Goal: Task Accomplishment & Management: Manage account settings

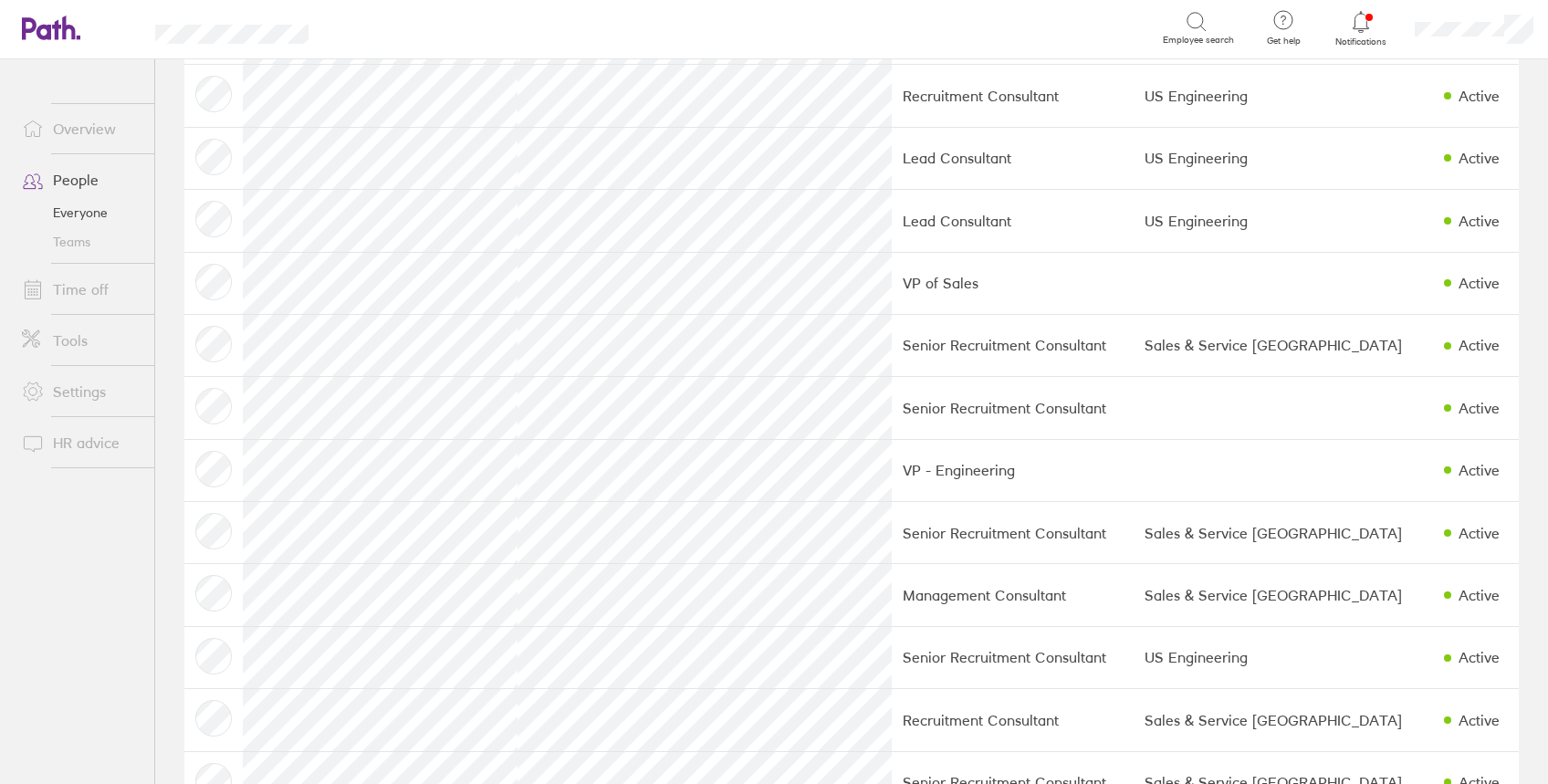
scroll to position [354, 0]
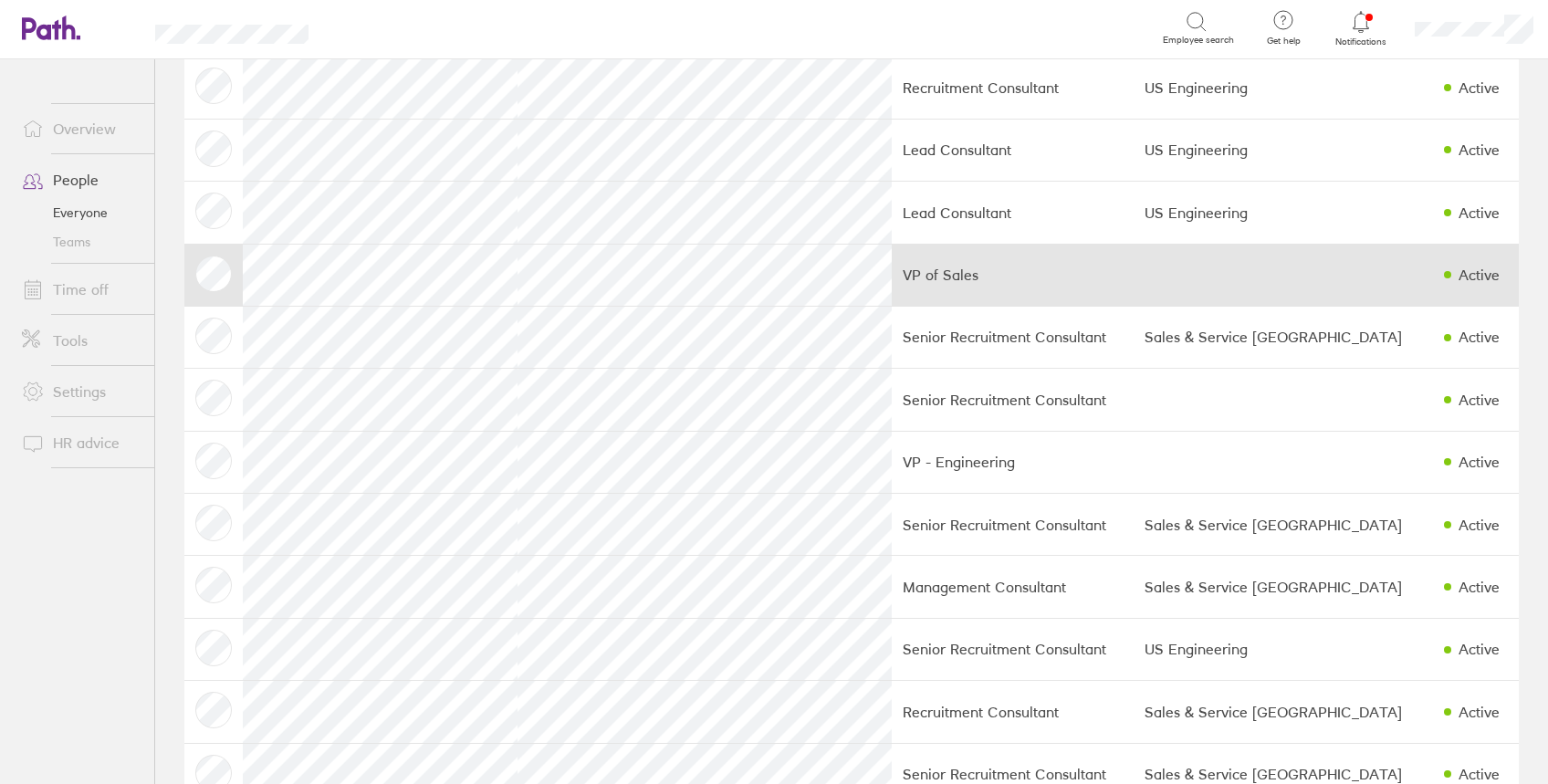
click at [1244, 284] on td at bounding box center [1283, 275] width 299 height 62
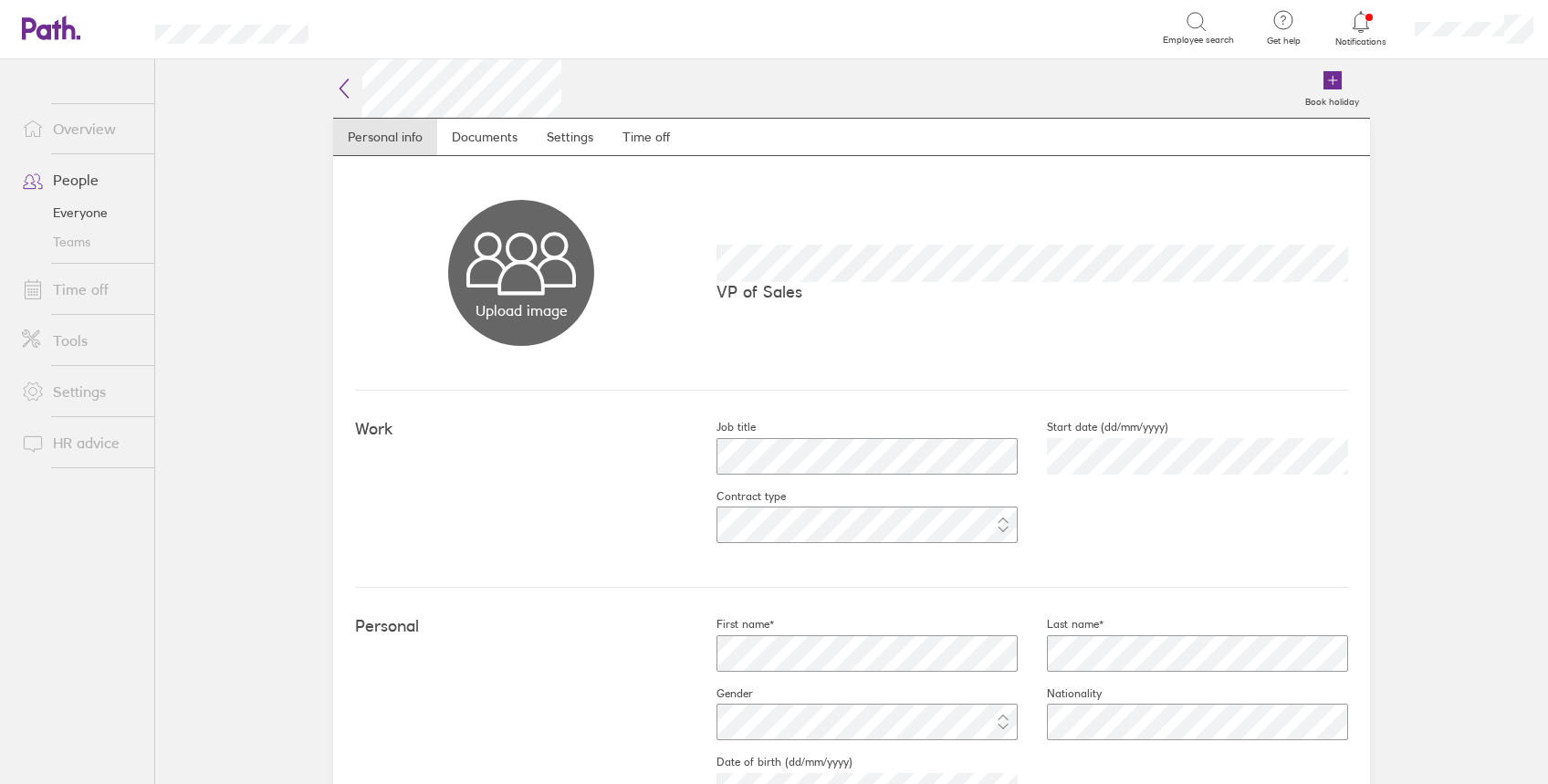
click at [74, 247] on link "Teams" at bounding box center [80, 242] width 147 height 29
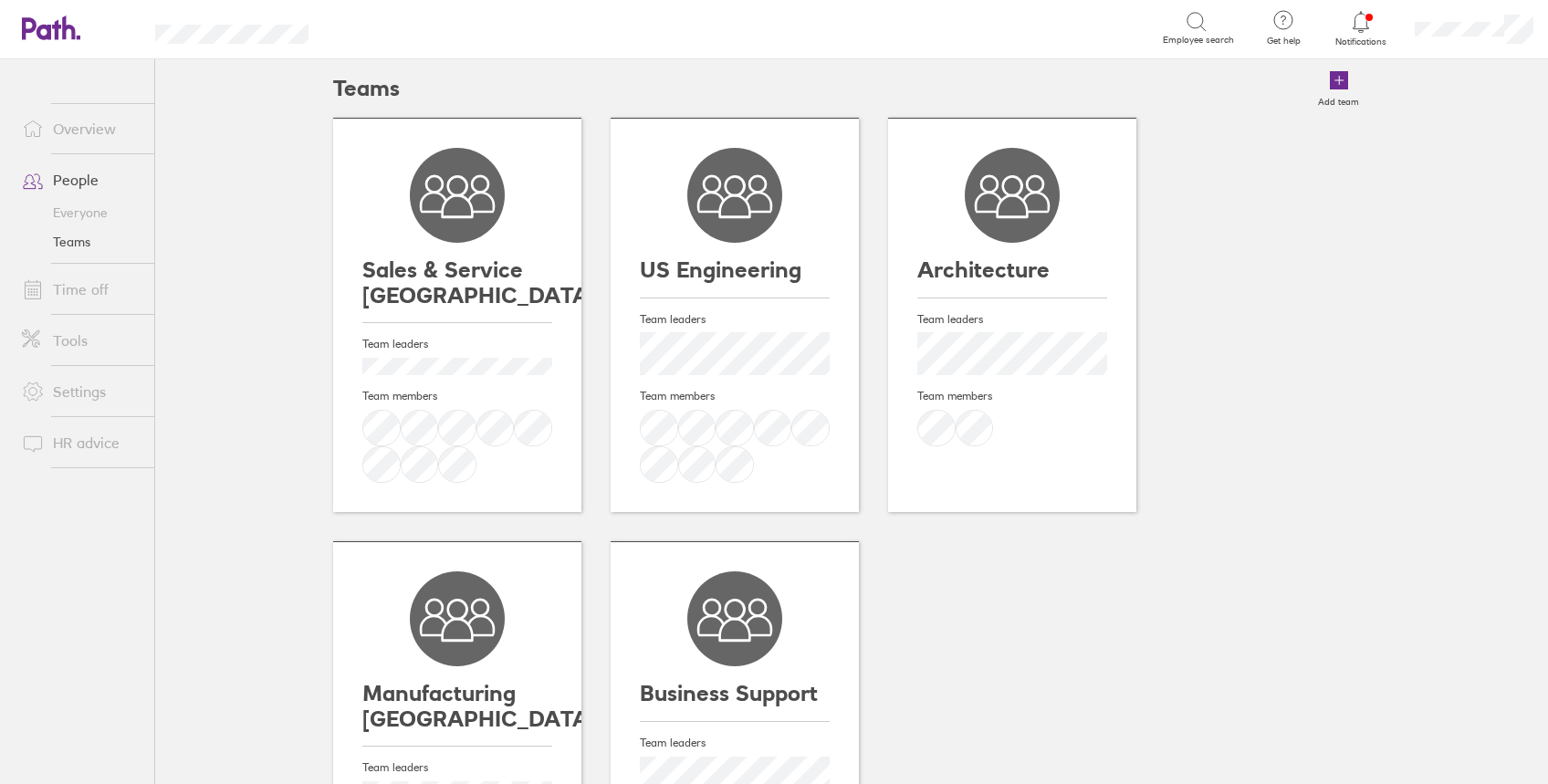
click at [1000, 272] on h3 "Architecture" at bounding box center [1012, 270] width 190 height 25
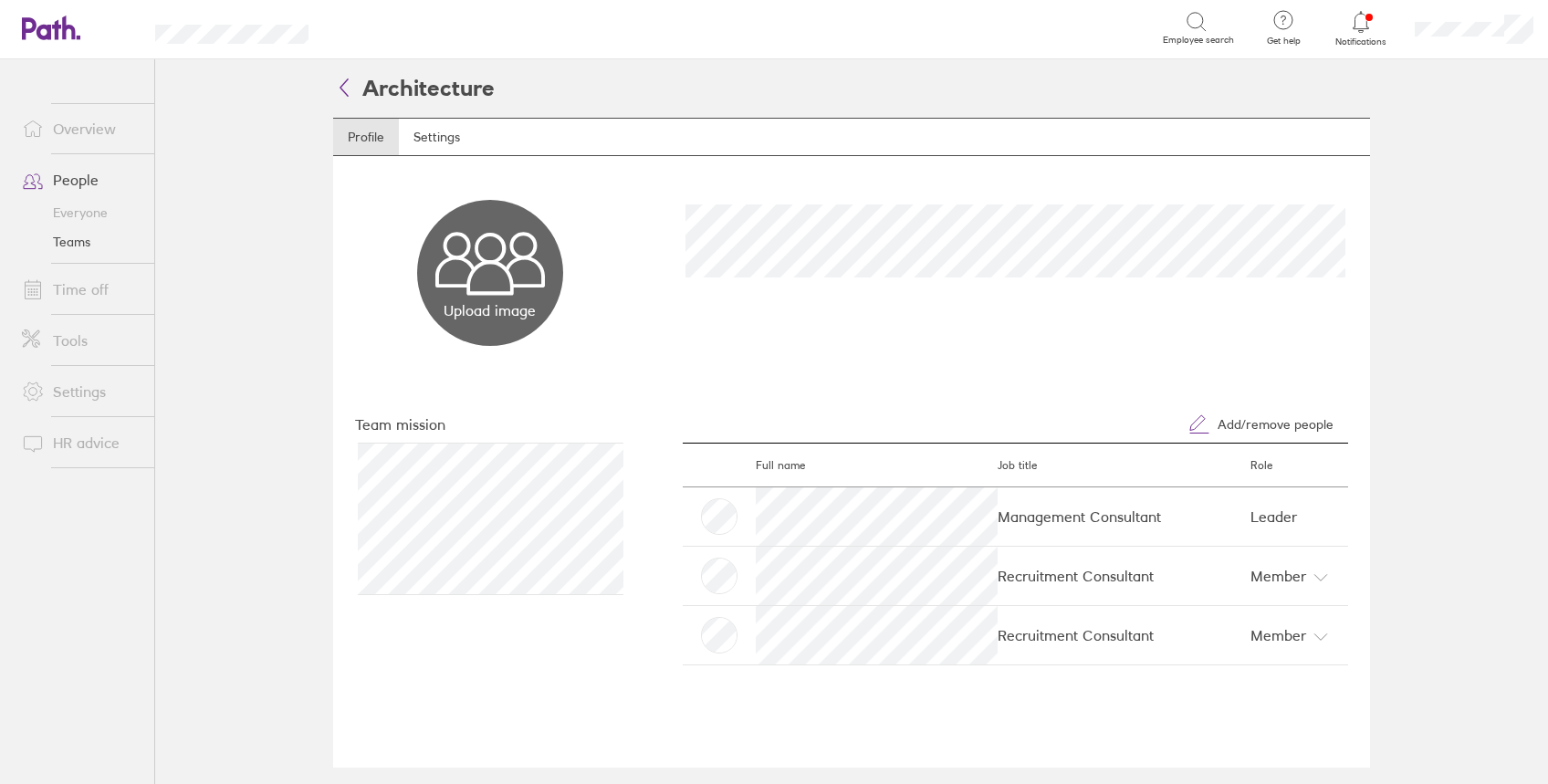
click at [795, 194] on div "Upload image Choose files" at bounding box center [851, 270] width 1037 height 228
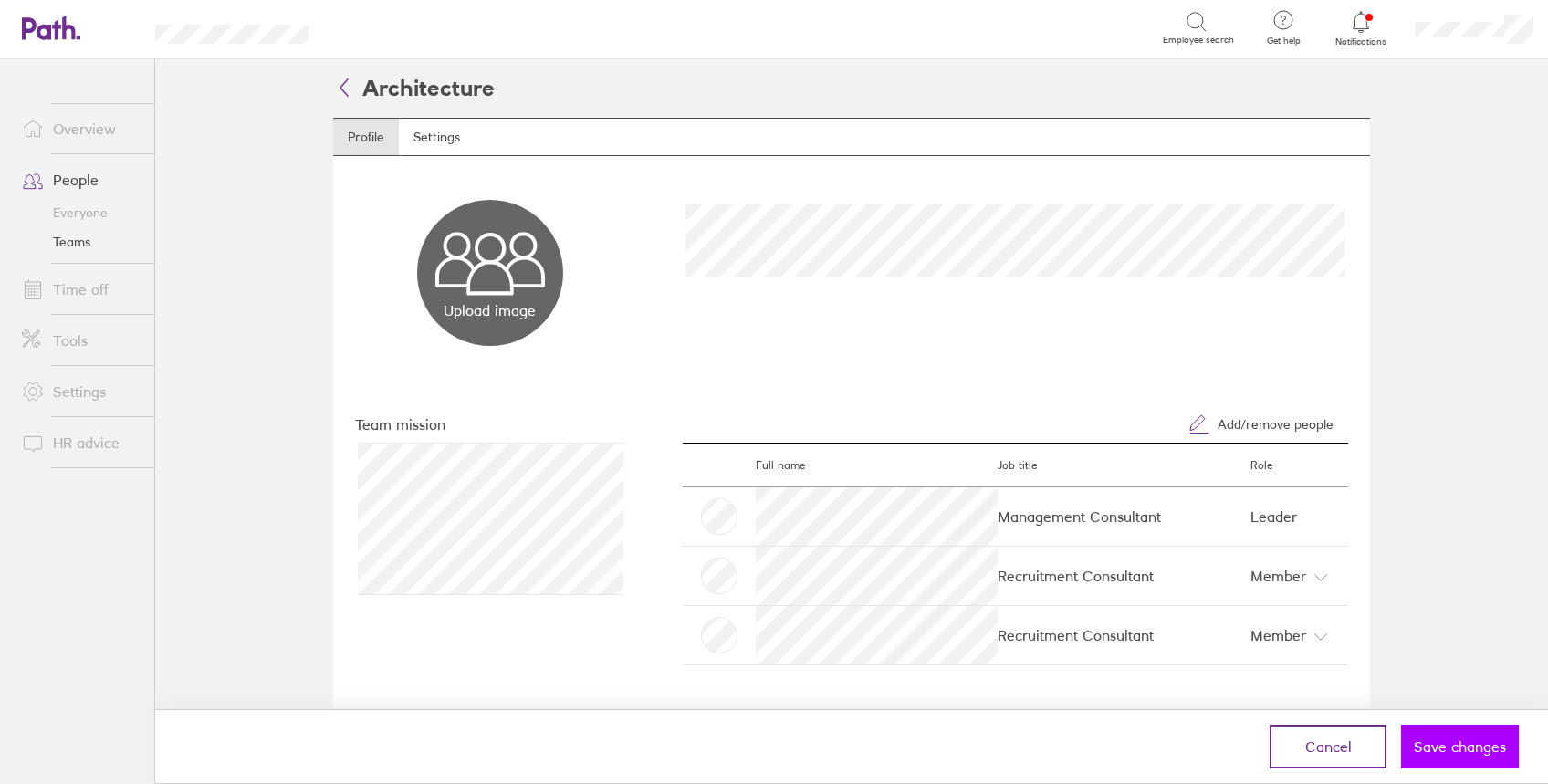
click at [1446, 751] on span "Save changes" at bounding box center [1459, 746] width 92 height 17
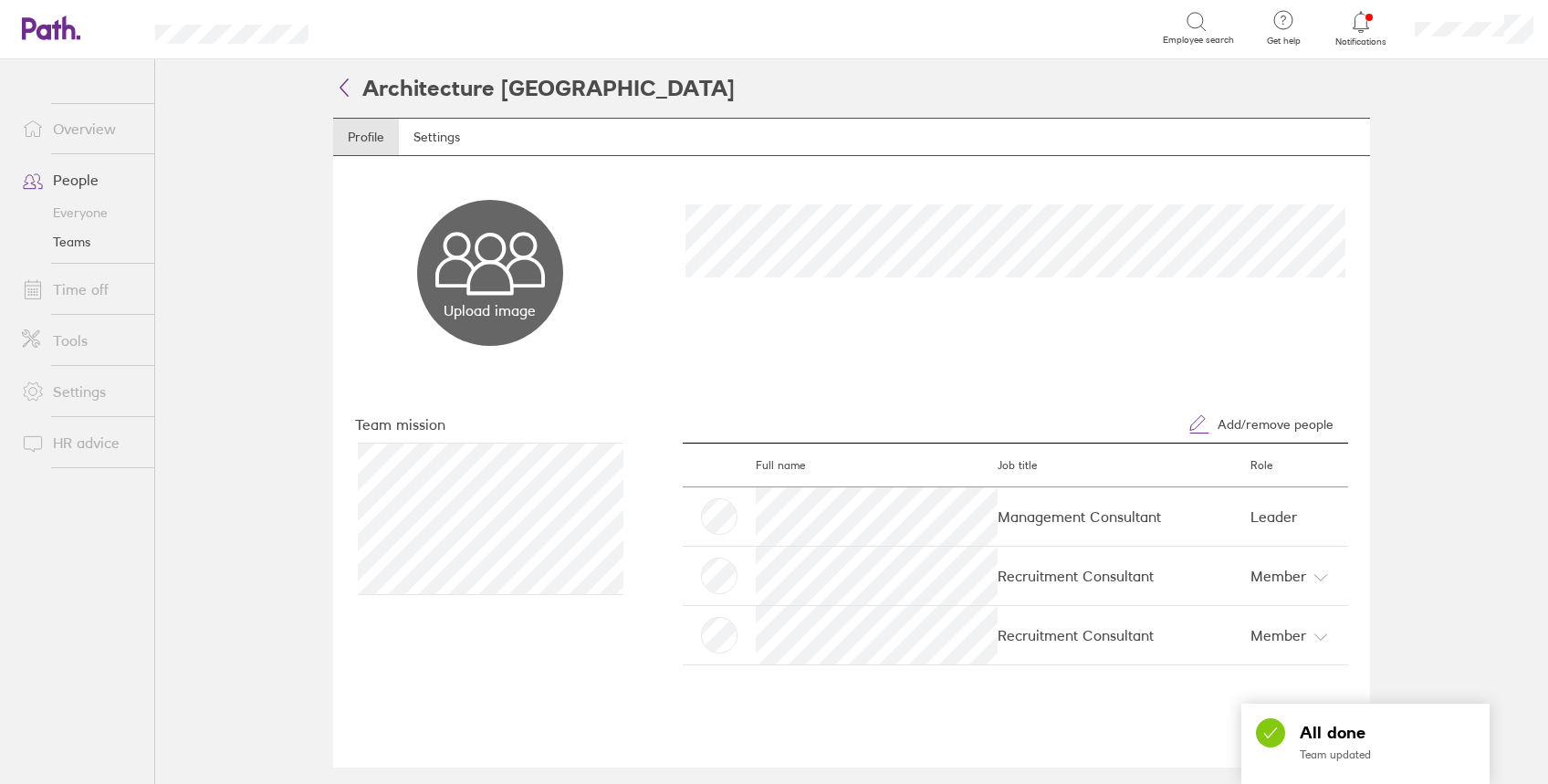
click at [337, 89] on icon at bounding box center [343, 87] width 21 height 21
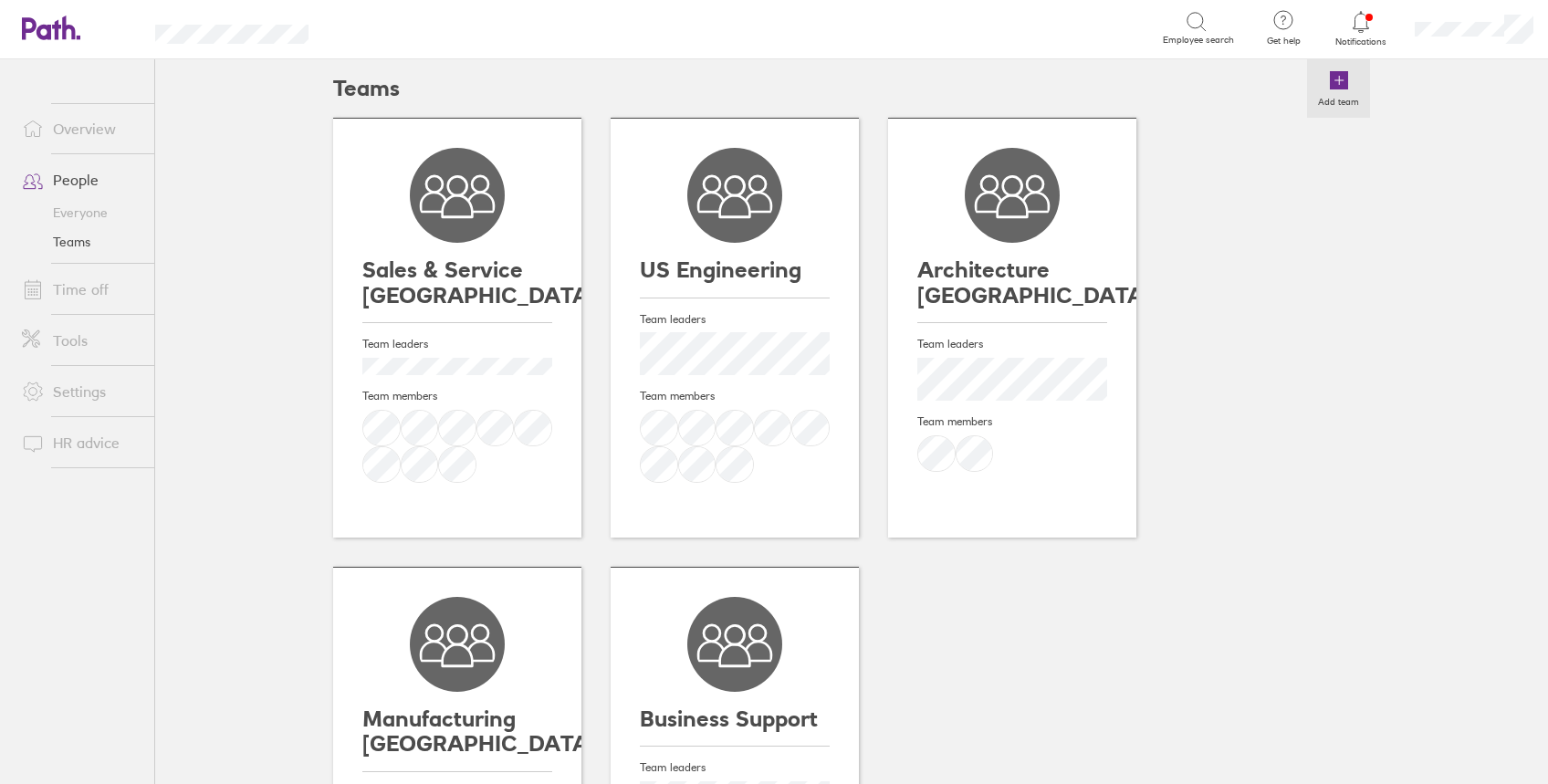
click at [1330, 88] on icon at bounding box center [1338, 80] width 19 height 19
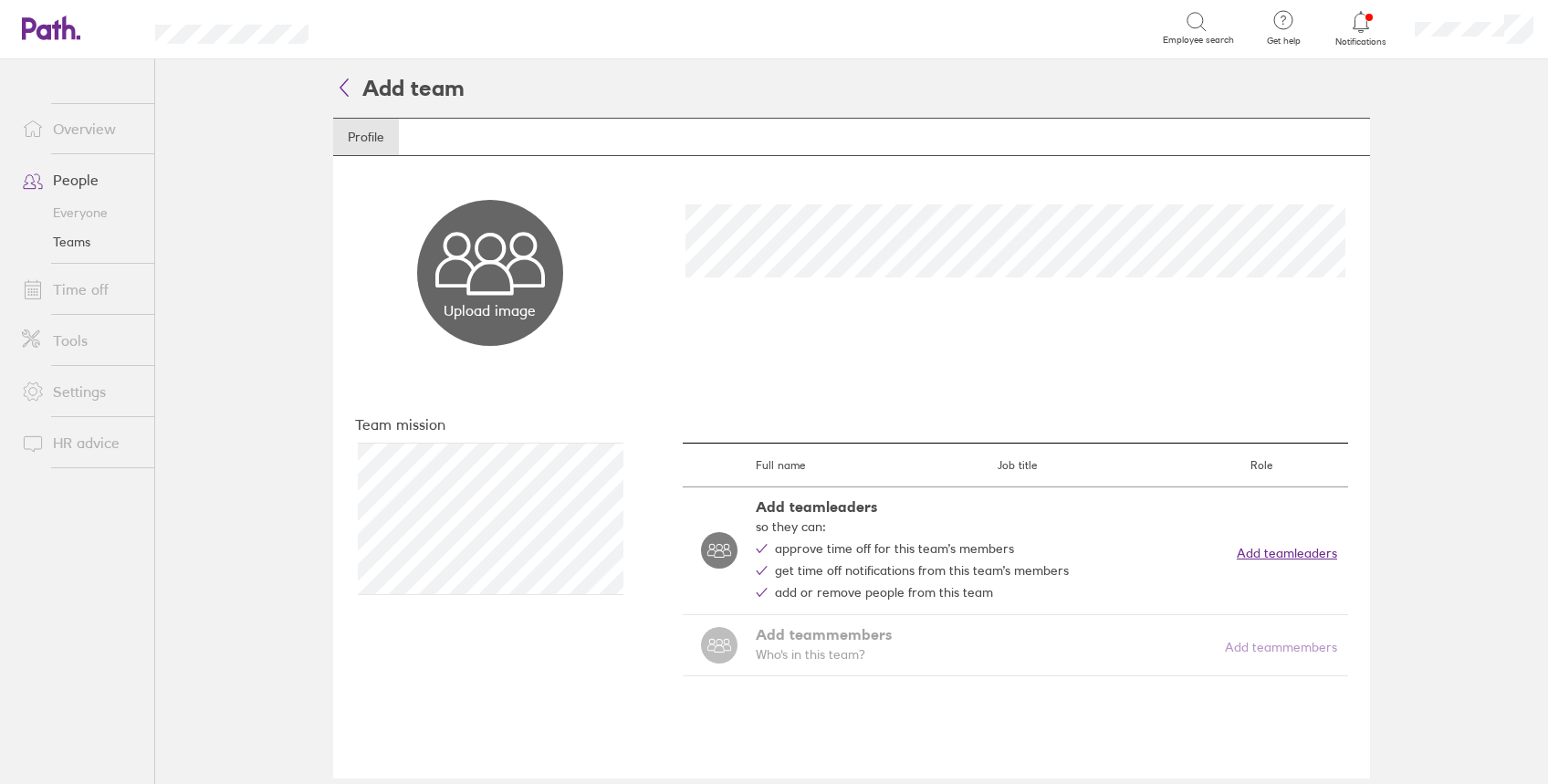
click at [1258, 545] on button "Add team leaders" at bounding box center [1287, 552] width 100 height 15
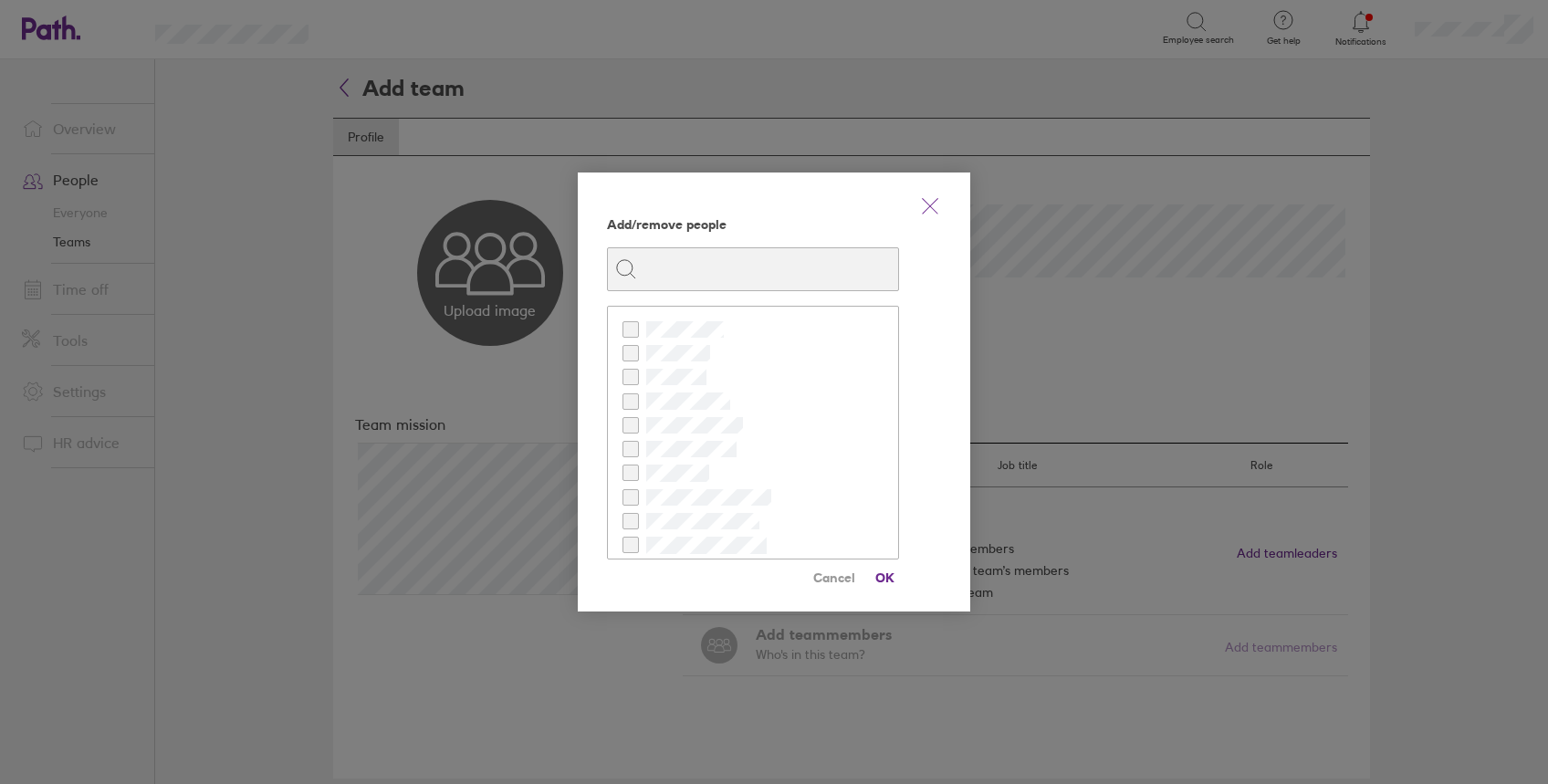
click at [627, 330] on icon at bounding box center [630, 329] width 9 height 7
checkbox input "true"
click at [885, 577] on span "OK" at bounding box center [885, 577] width 29 height 29
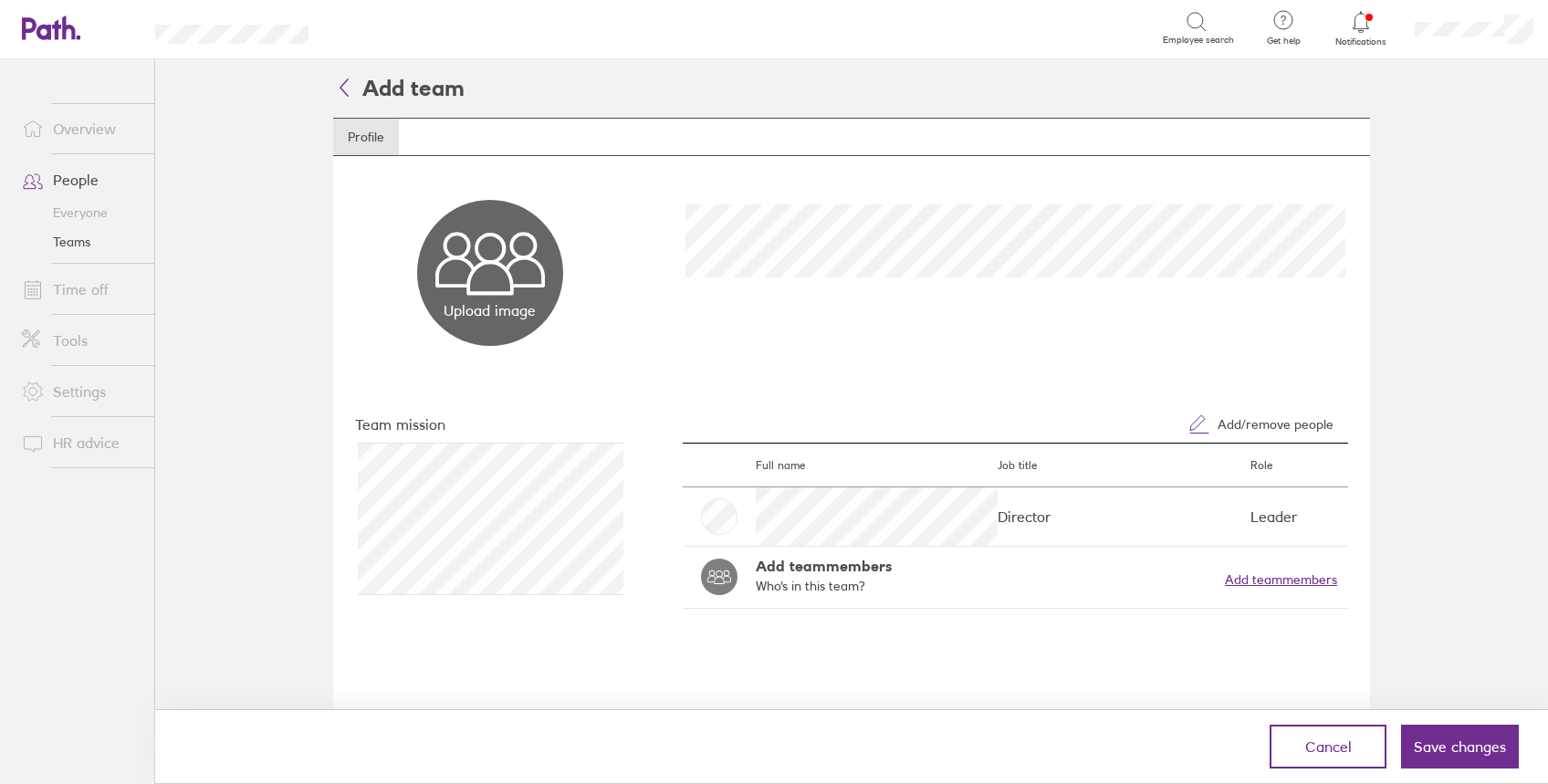
click at [1248, 580] on button "Add team members" at bounding box center [1280, 579] width 112 height 15
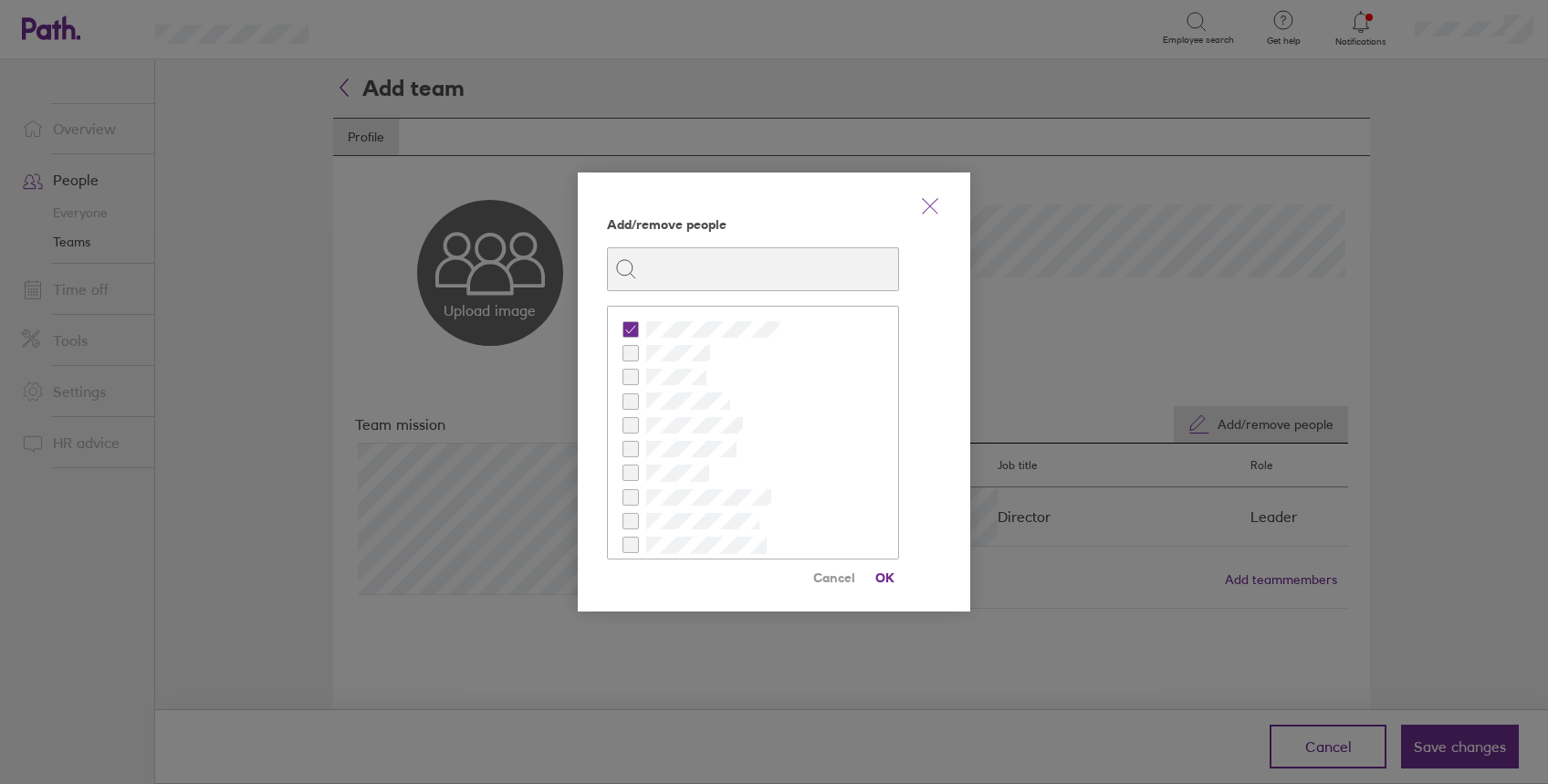
scroll to position [121, 0]
checkbox input "true"
click at [890, 569] on span "OK" at bounding box center [885, 577] width 29 height 29
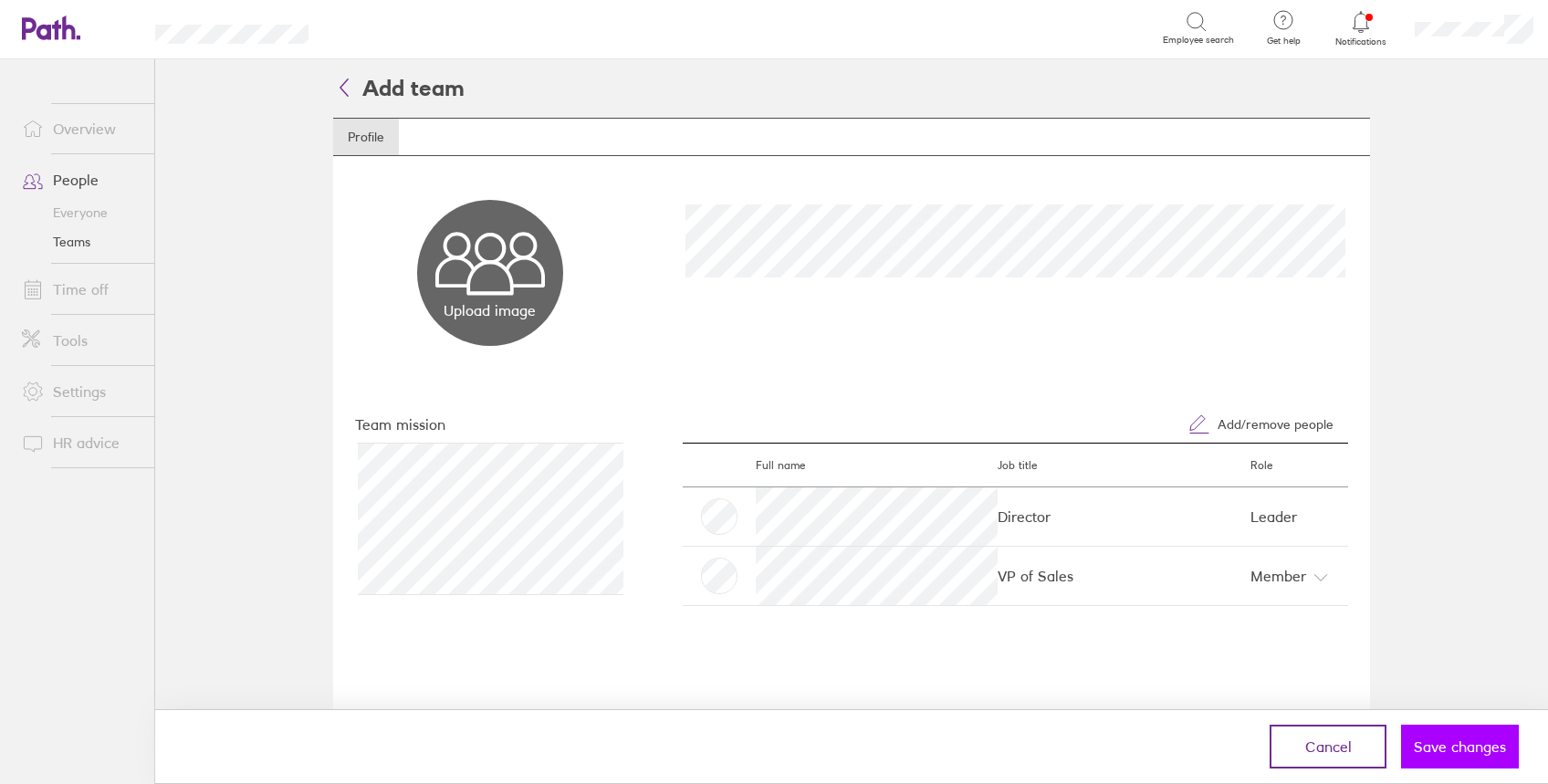
click at [1465, 748] on span "Save changes" at bounding box center [1459, 746] width 92 height 17
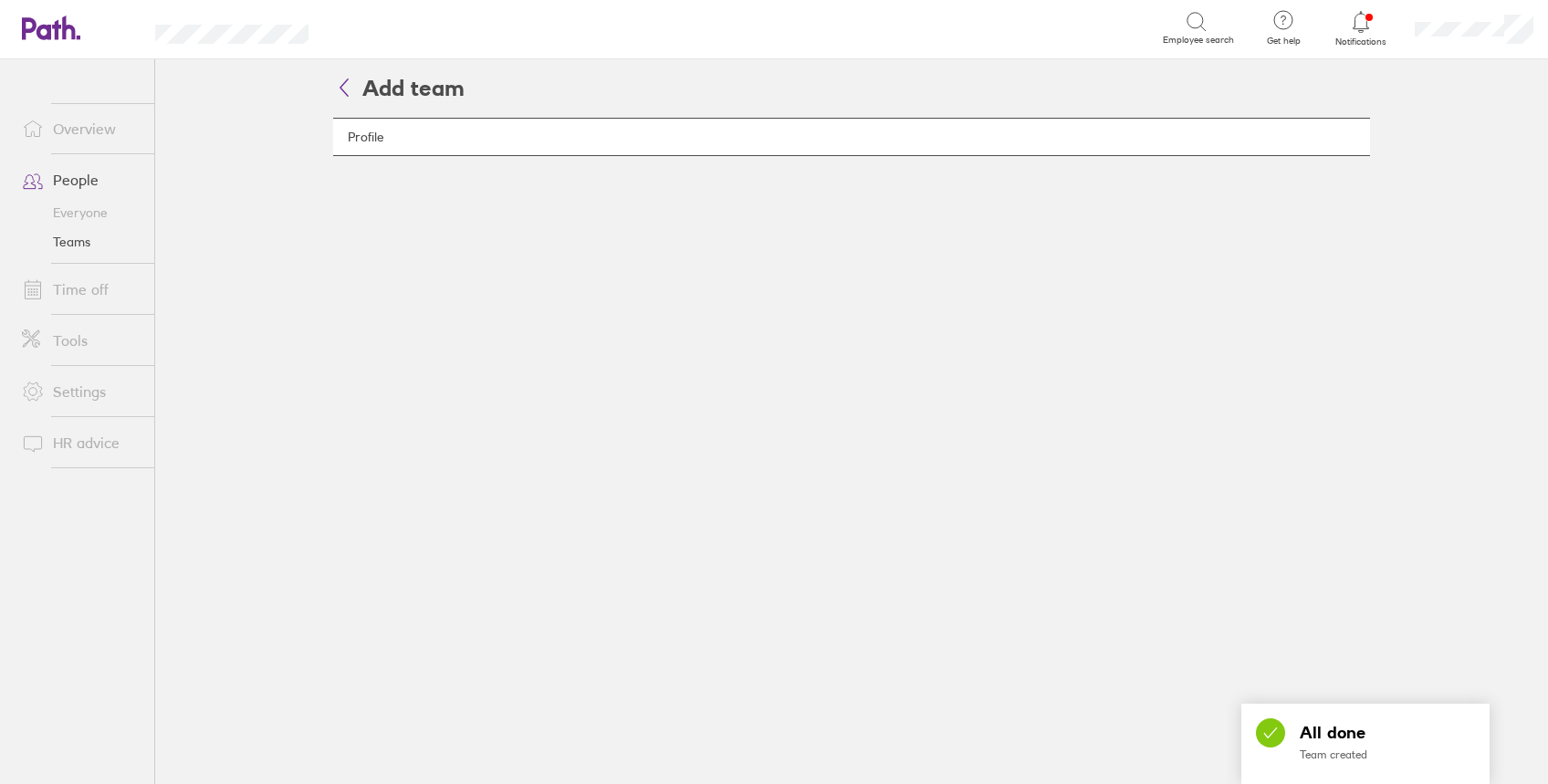
click at [341, 88] on icon at bounding box center [343, 87] width 7 height 17
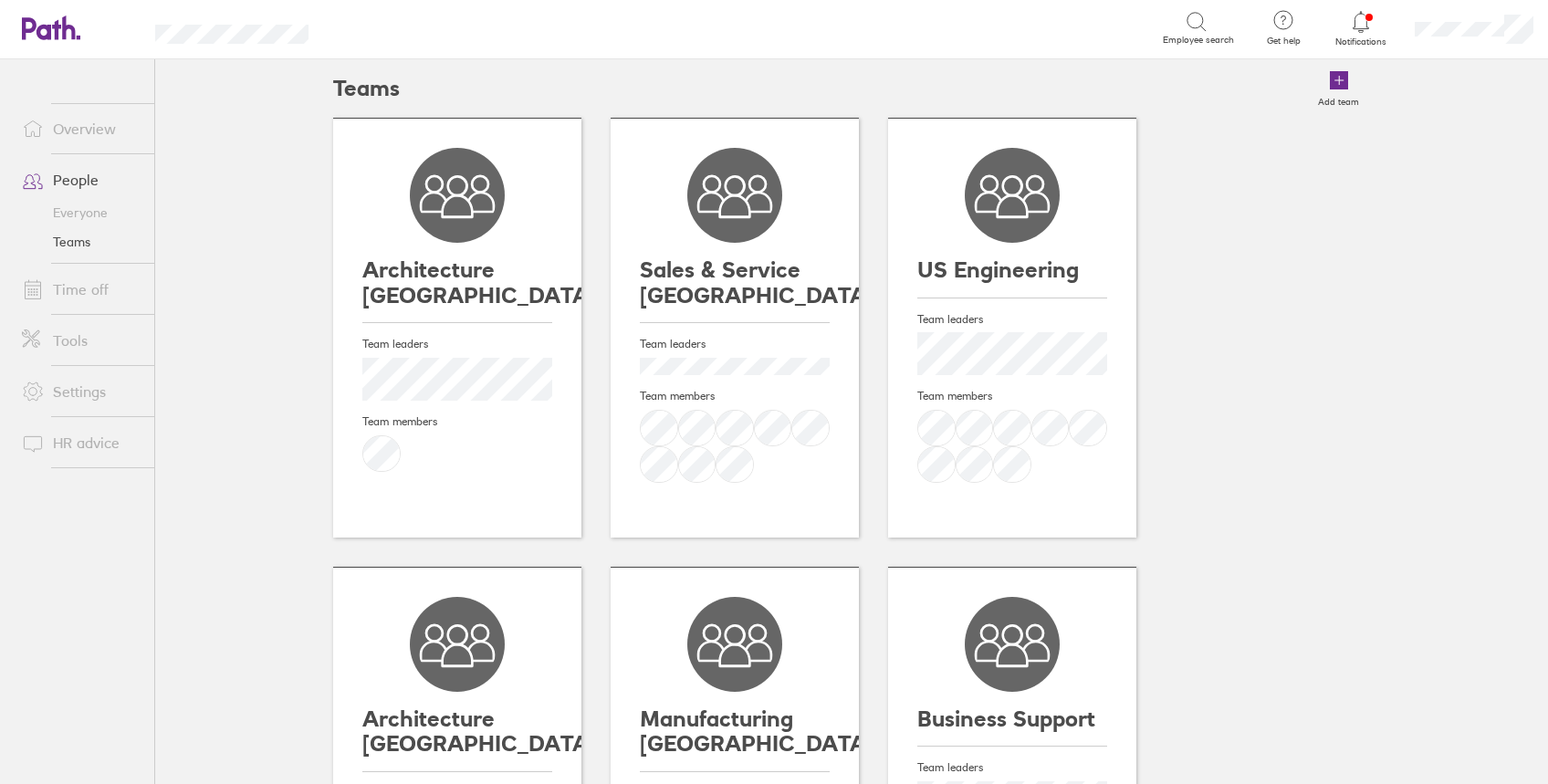
click at [729, 225] on icon at bounding box center [734, 195] width 95 height 95
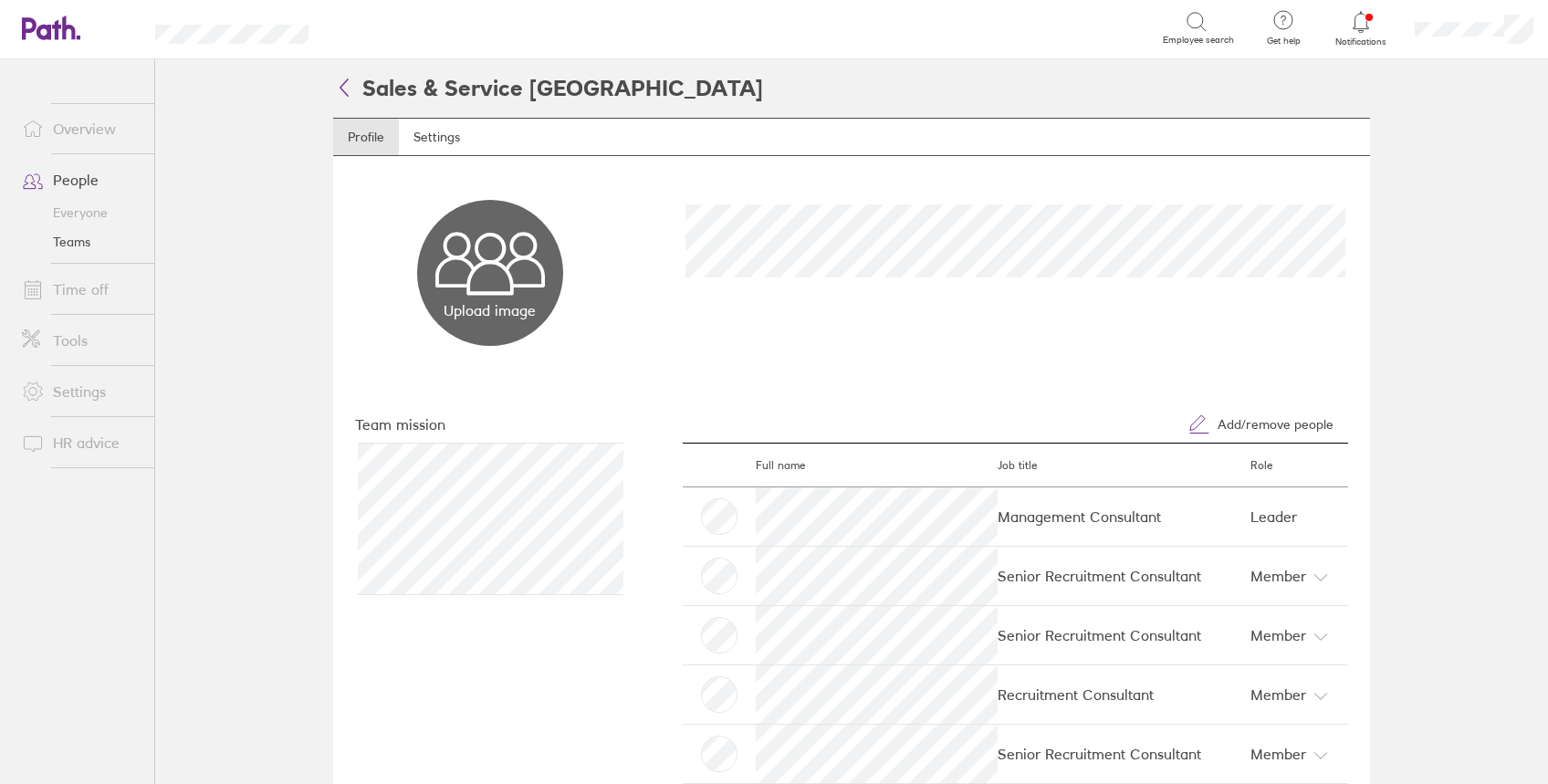
scroll to position [365, 0]
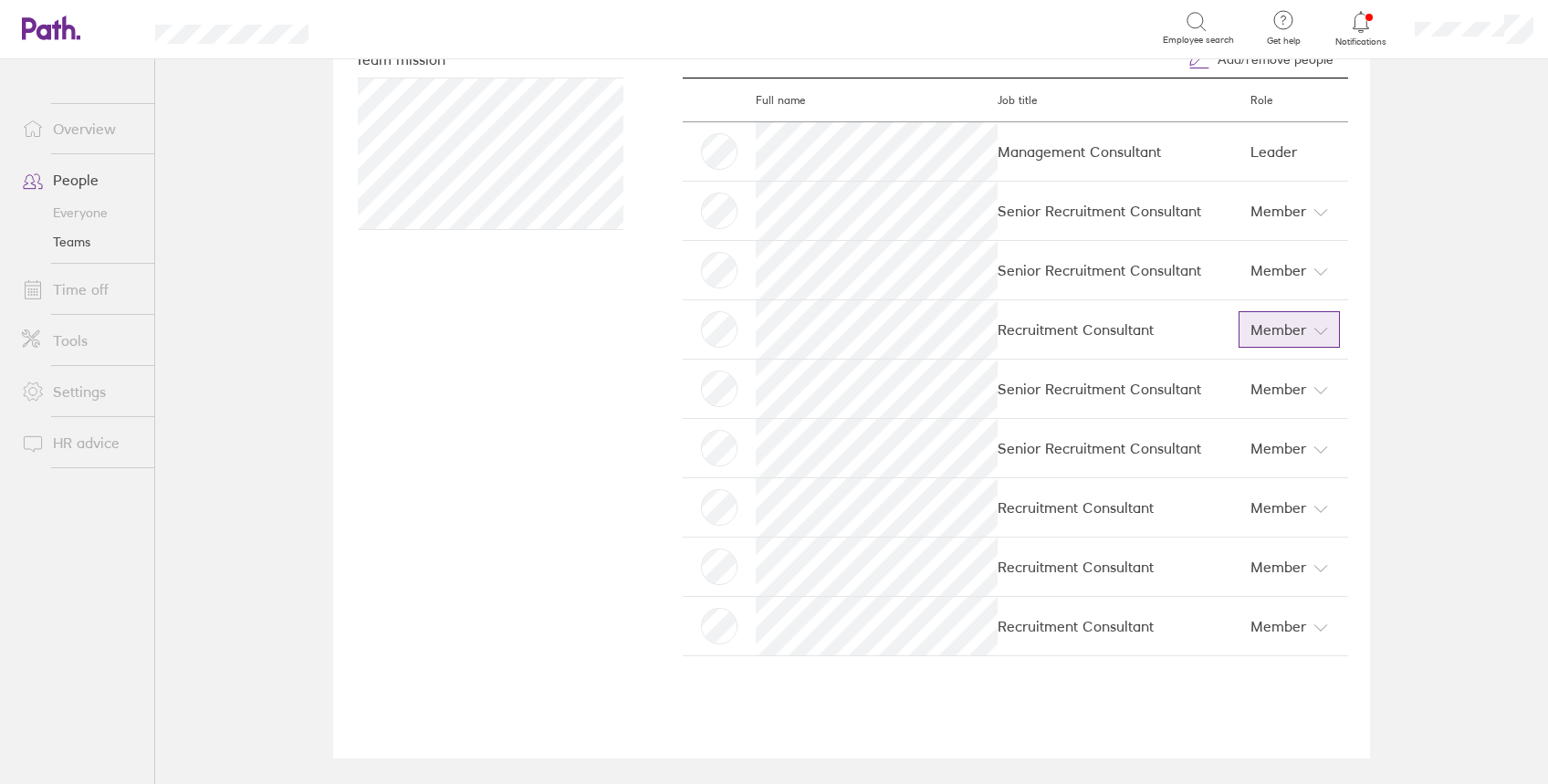
click at [1291, 326] on span "Member" at bounding box center [1278, 330] width 56 height 29
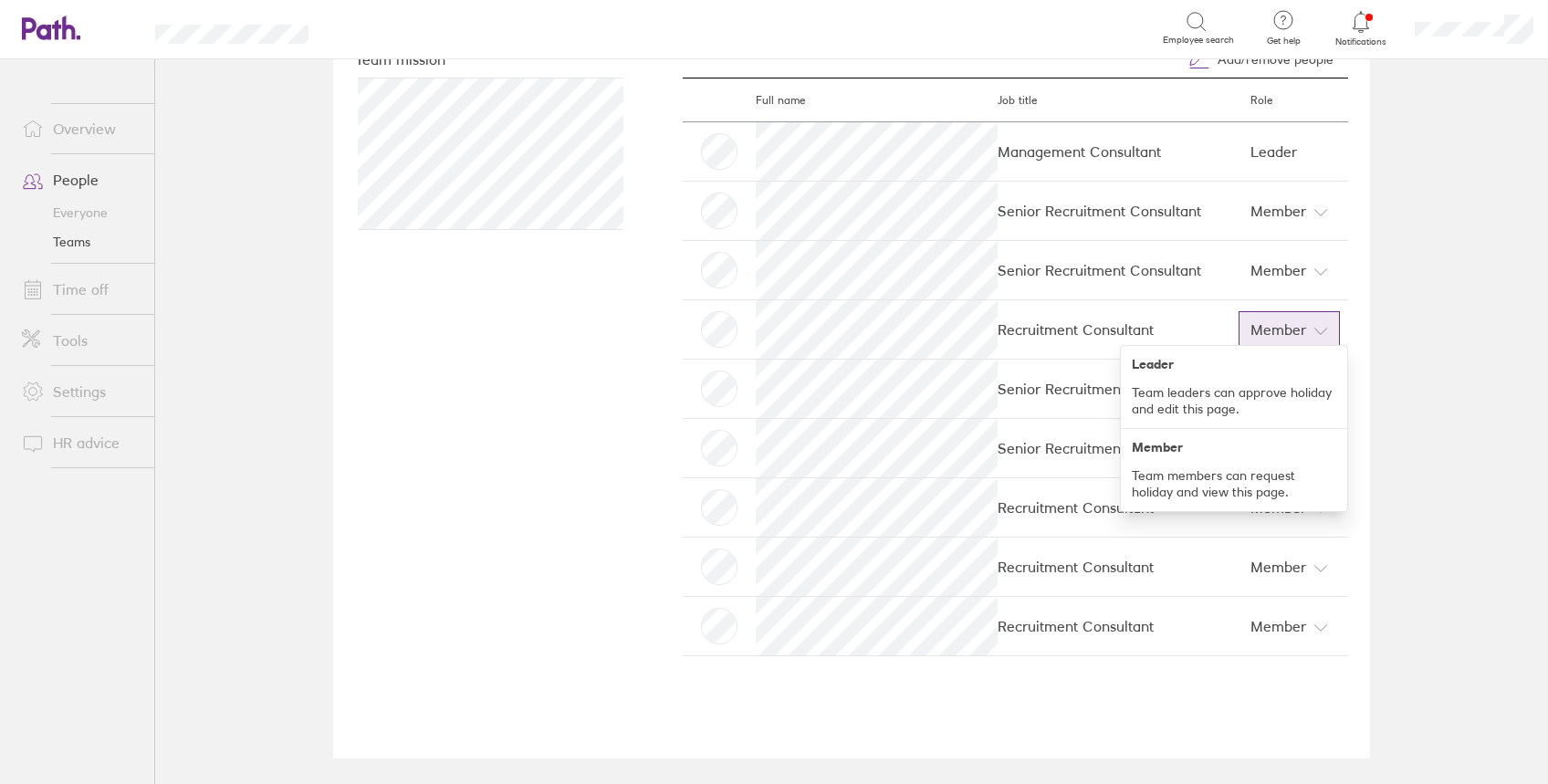
click at [1380, 337] on div "Sales & Service UK Profile Settings Upload image Choose files Team mission Add/…" at bounding box center [852, 57] width 1095 height 725
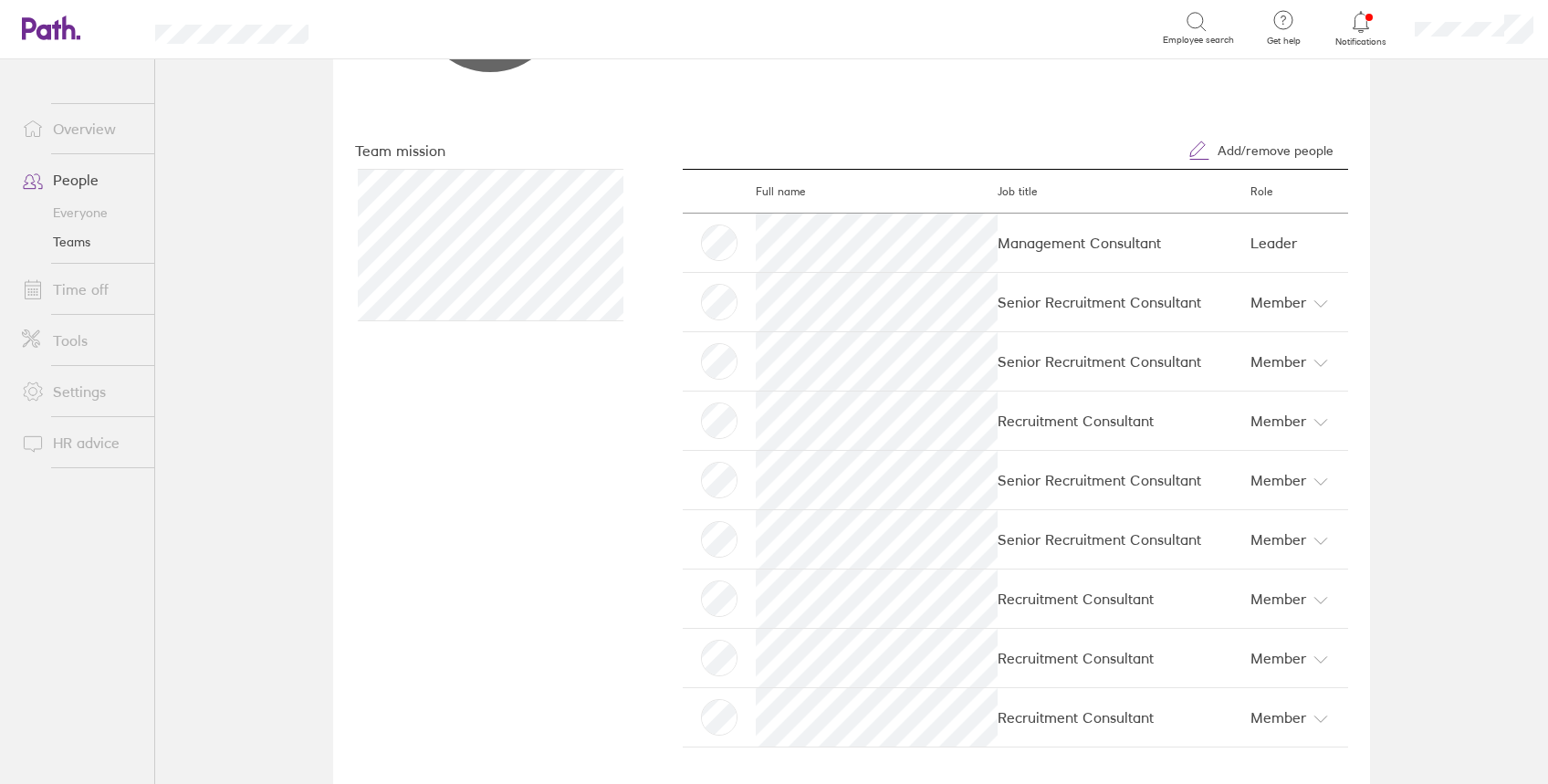
scroll to position [243, 0]
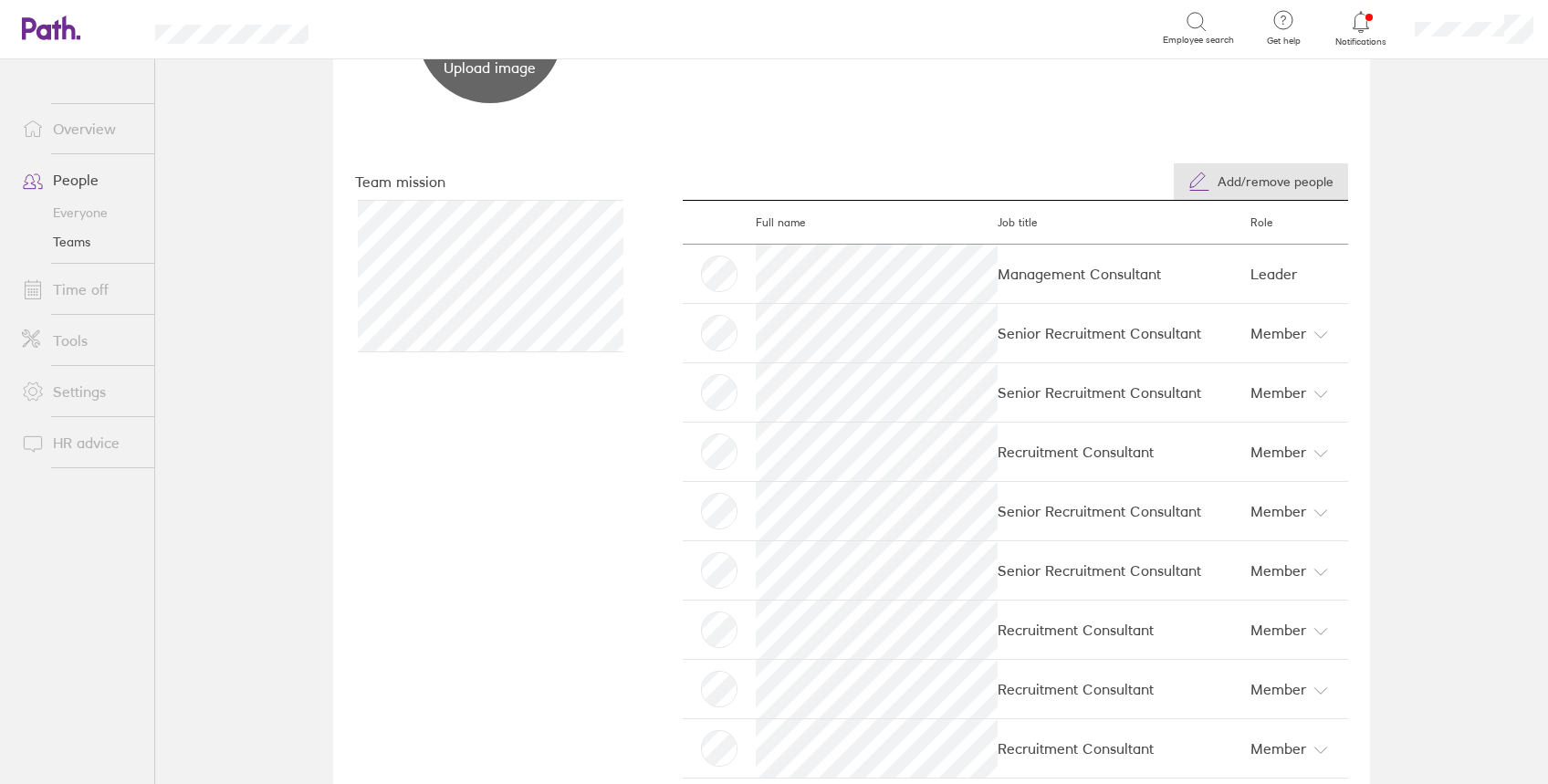
click at [1262, 178] on span "Add/remove people" at bounding box center [1275, 181] width 116 height 15
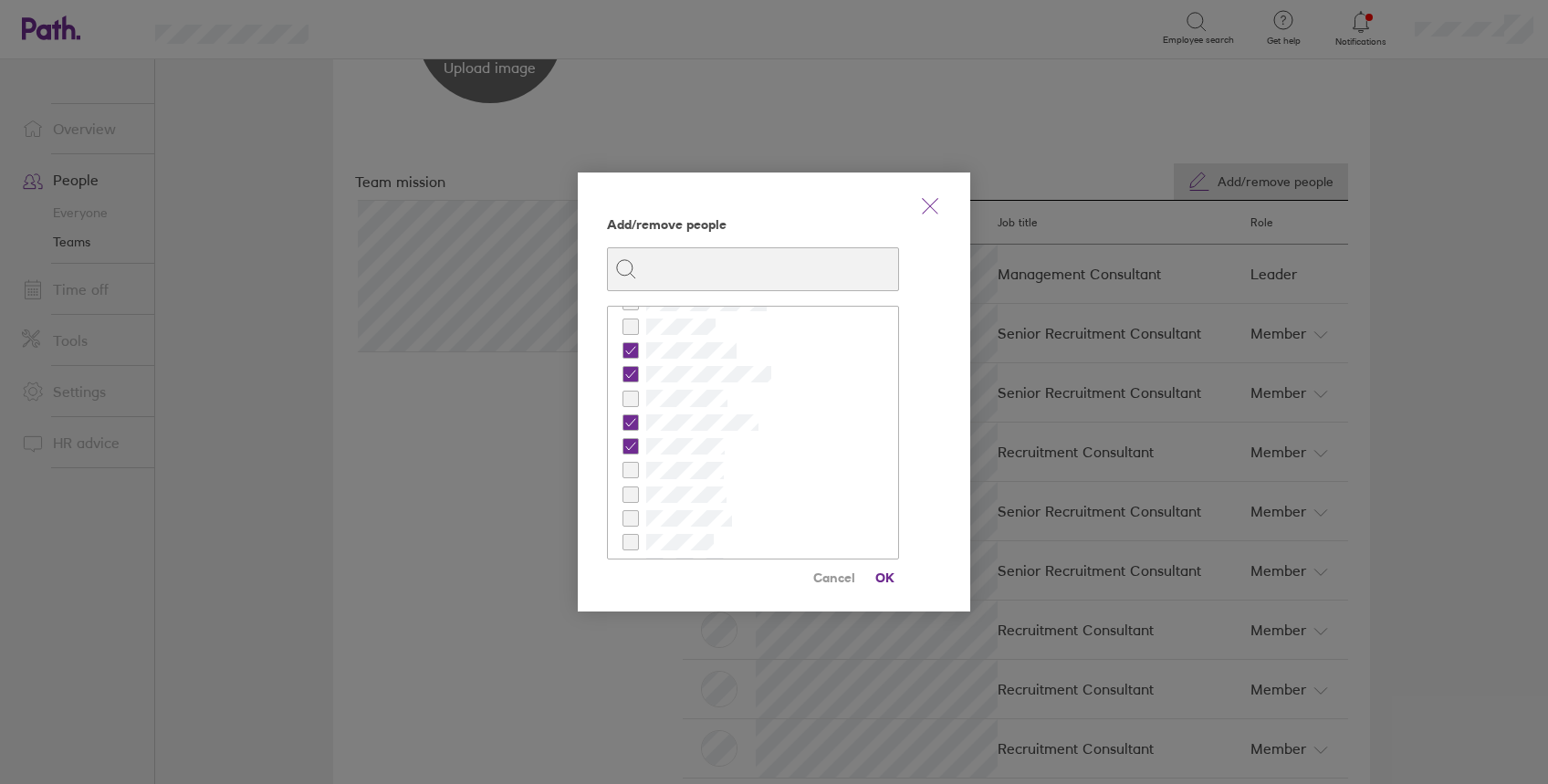
checkbox input "false"
click at [881, 572] on span "OK" at bounding box center [885, 577] width 29 height 29
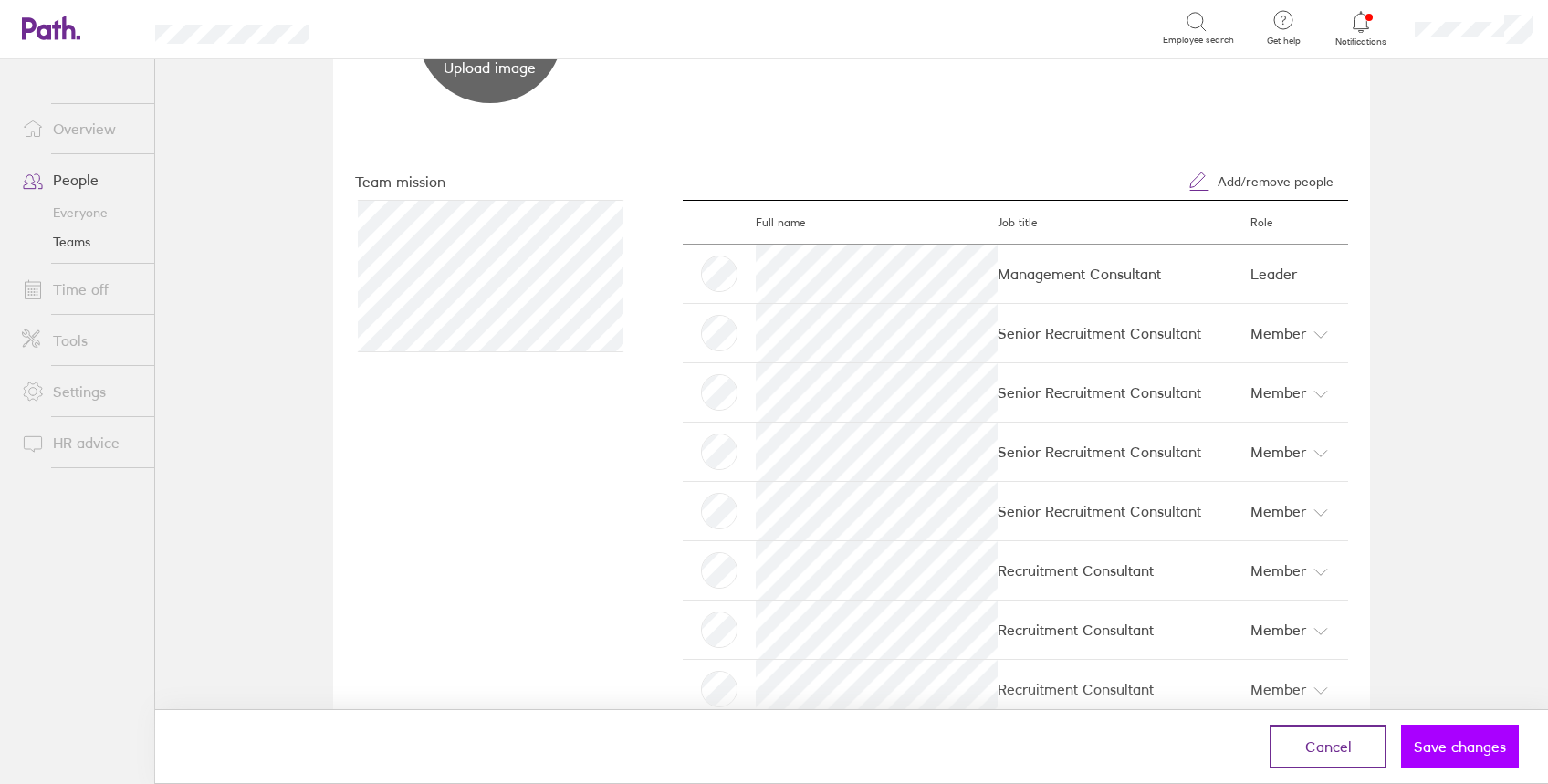
click at [1446, 743] on span "Save changes" at bounding box center [1459, 746] width 92 height 17
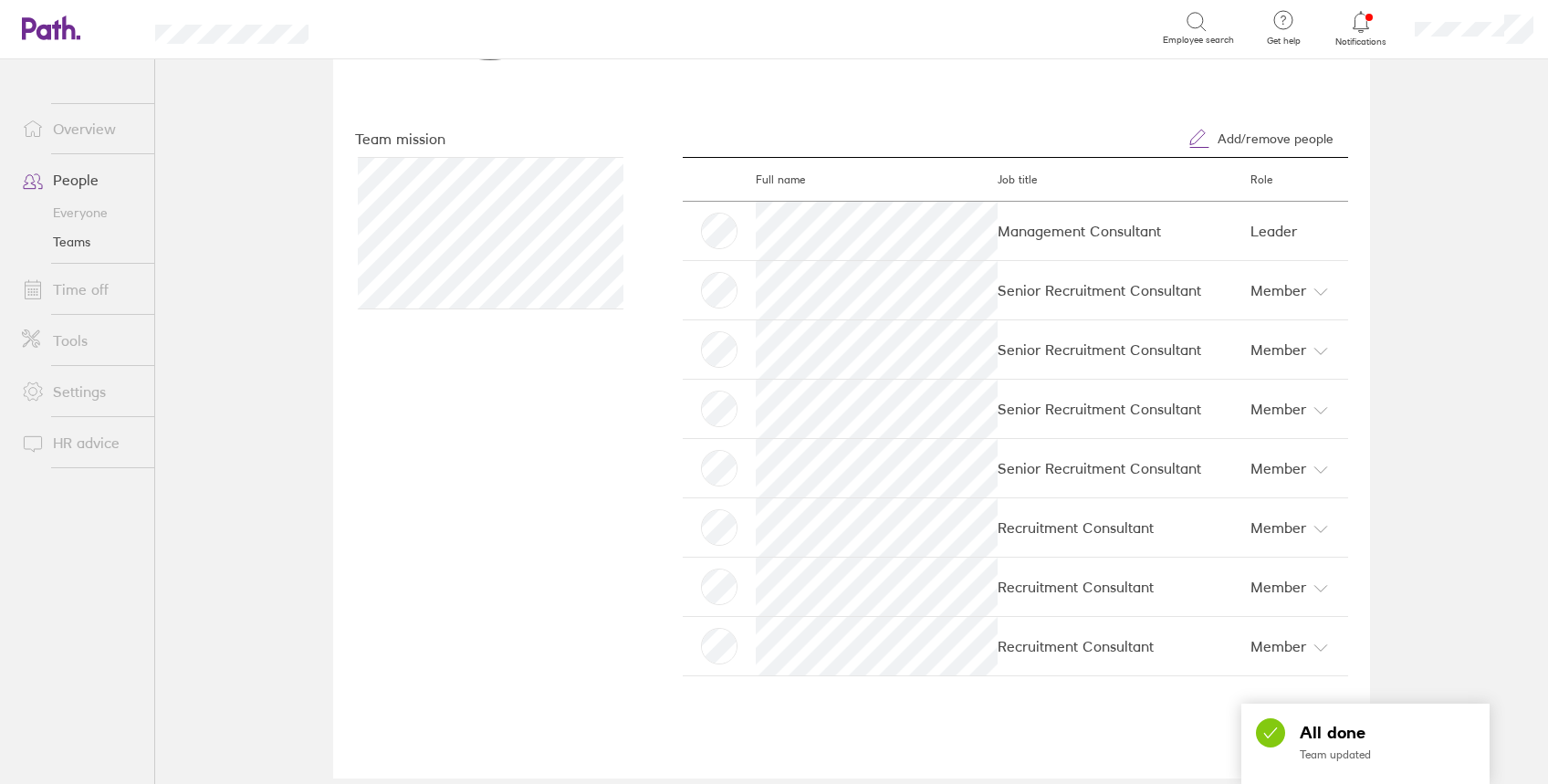
scroll to position [307, 0]
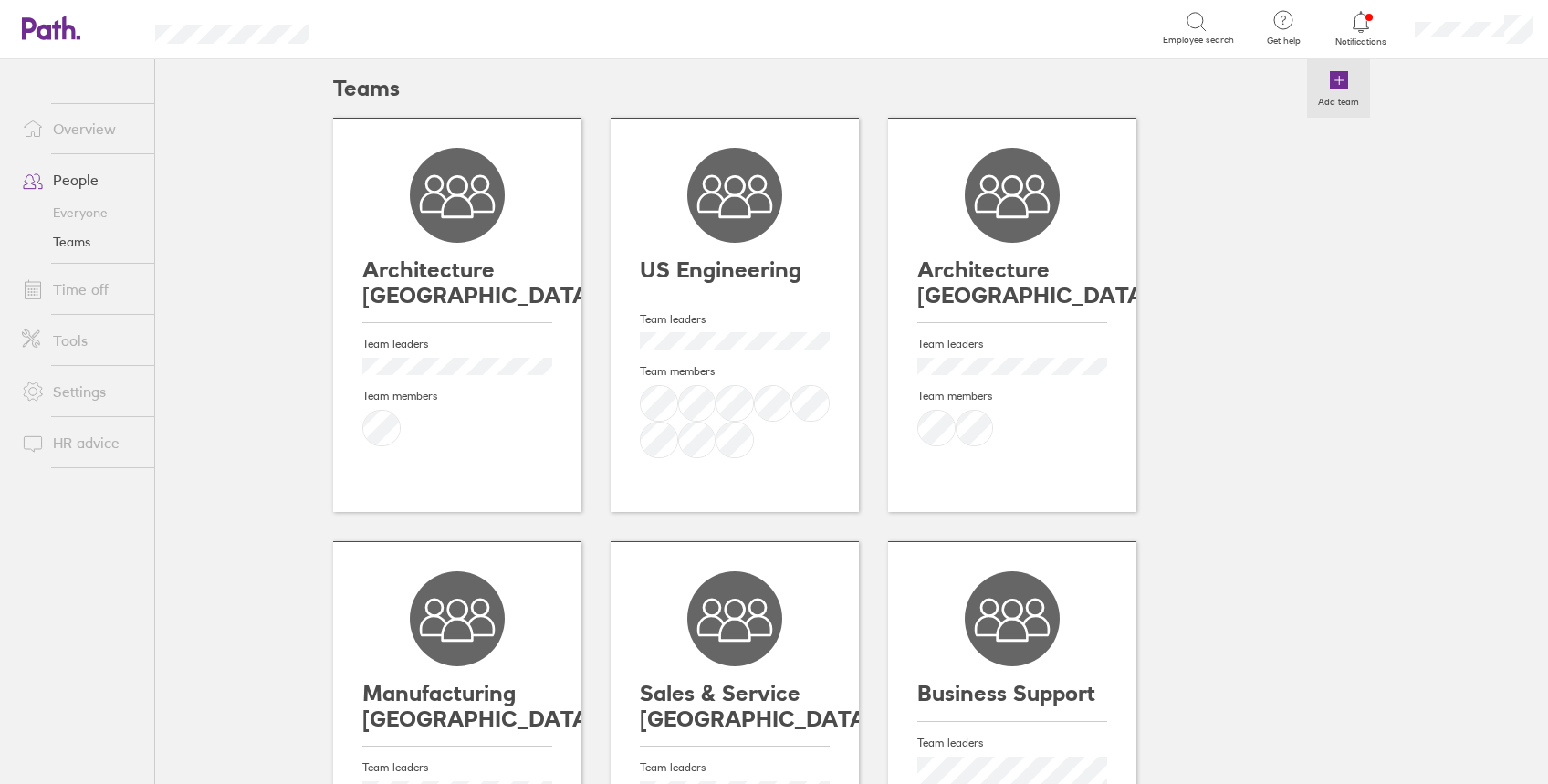
click at [1332, 90] on icon at bounding box center [1338, 80] width 21 height 21
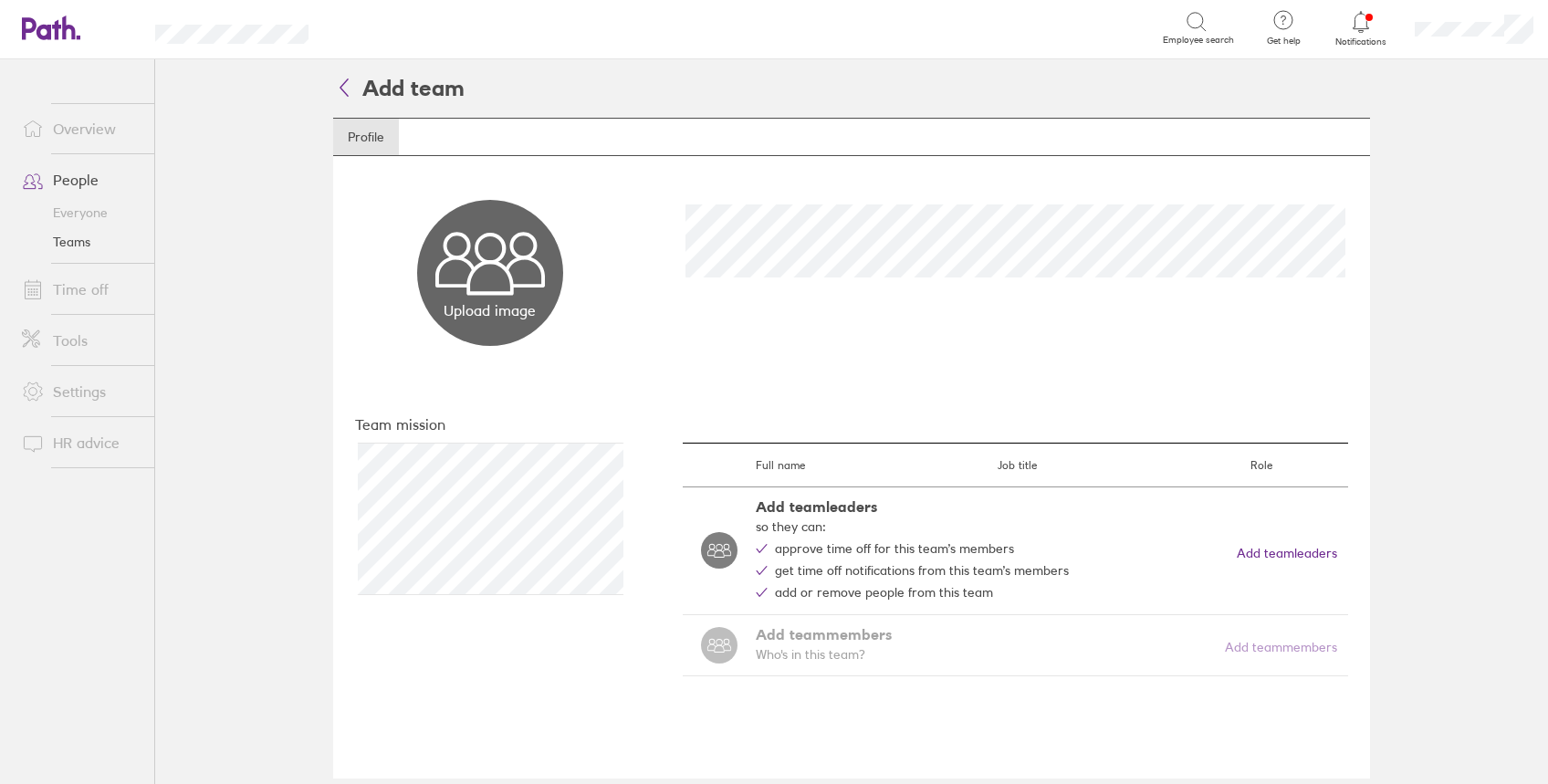
click at [1402, 256] on main "Add team Profile Upload image Choose files Team mission Add/remove people Full …" at bounding box center [852, 421] width 1393 height 725
click at [1474, 270] on main "Add team Profile Upload image Choose files Team mission Add/remove people Full …" at bounding box center [852, 421] width 1393 height 725
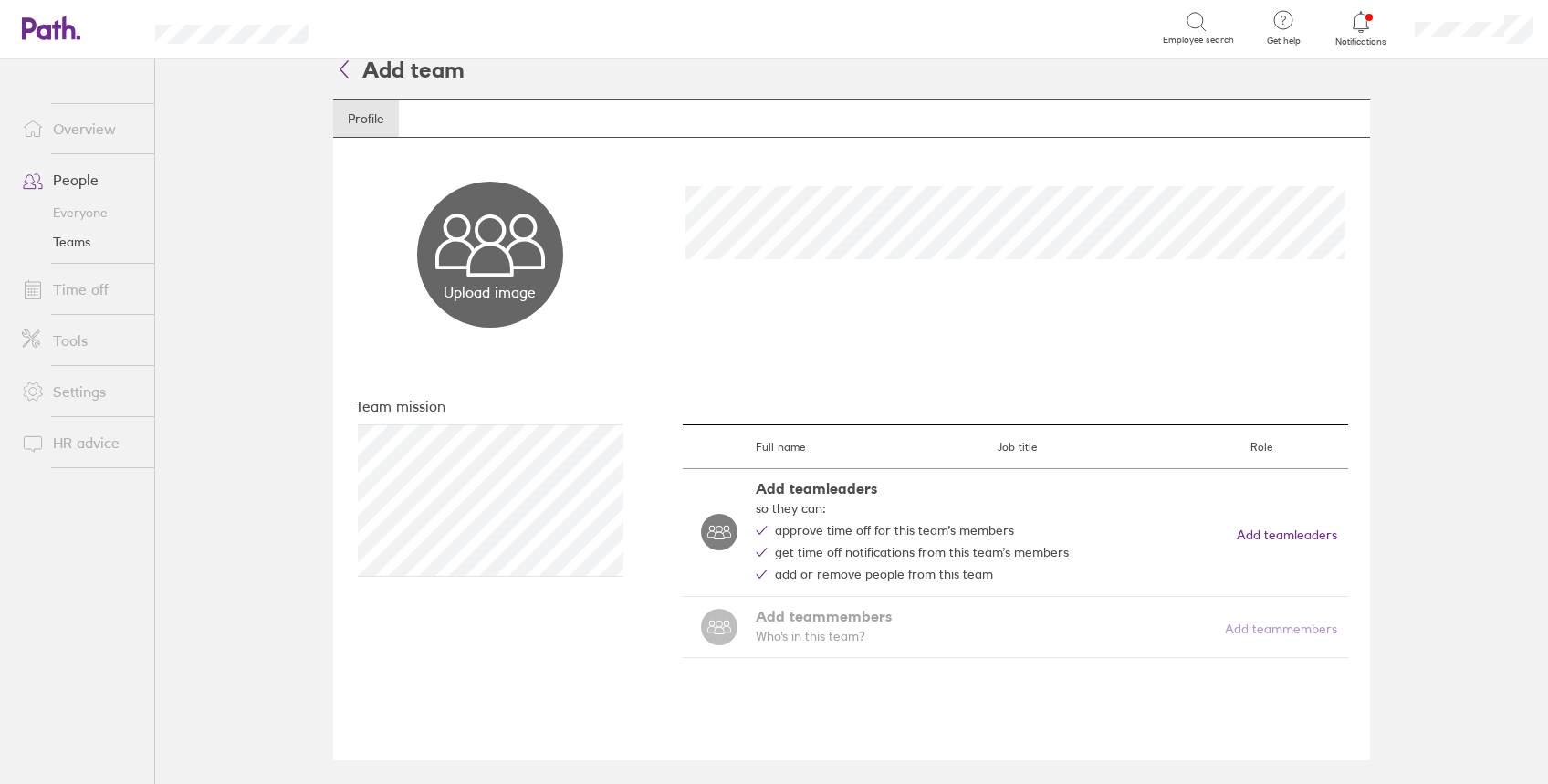
scroll to position [22, 0]
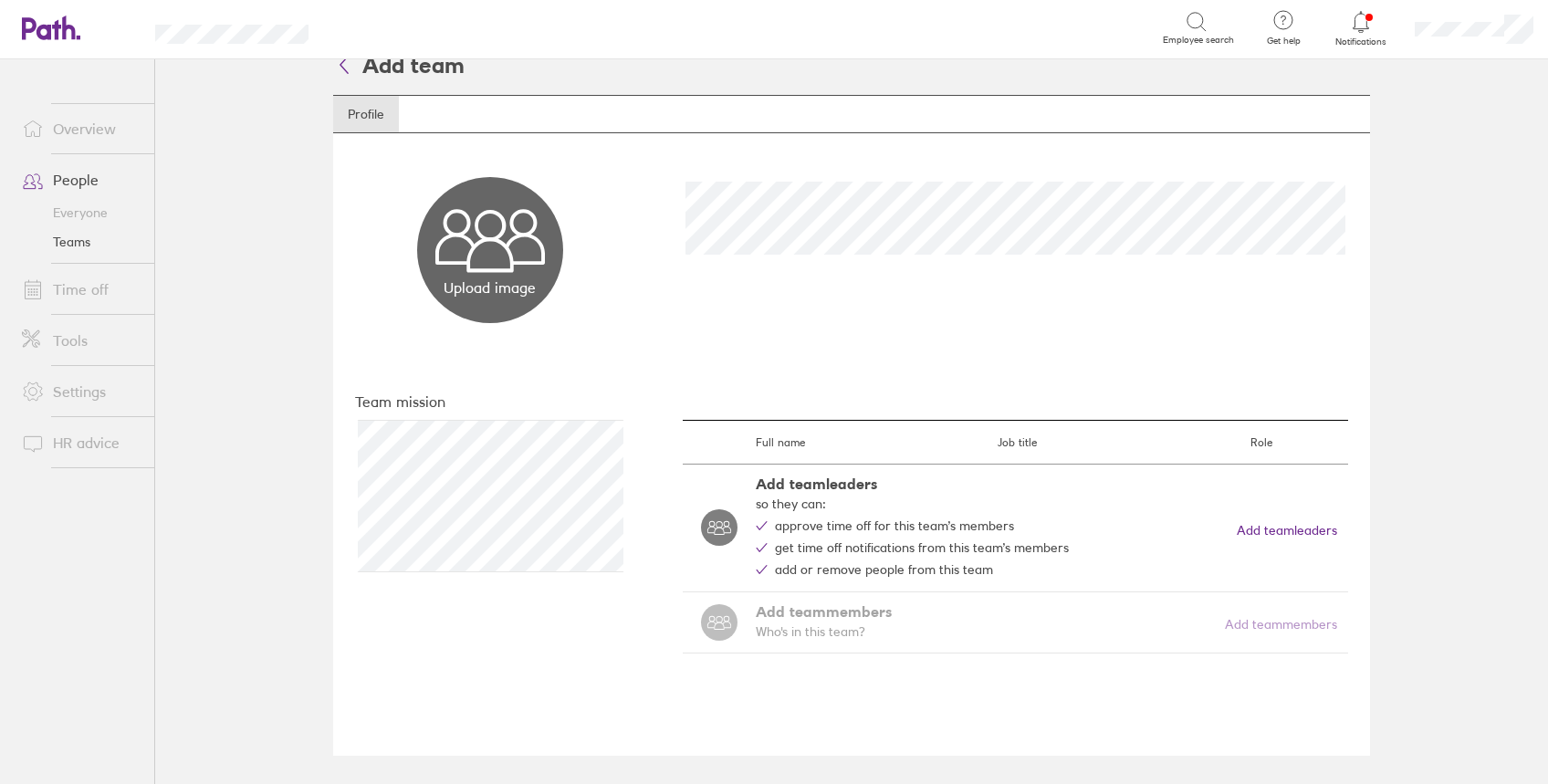
click at [1281, 538] on div "Add team leaders so they can: approve time off for this team’s members get time…" at bounding box center [1047, 527] width 581 height 104
click at [1282, 523] on button "Add team leaders" at bounding box center [1287, 529] width 100 height 15
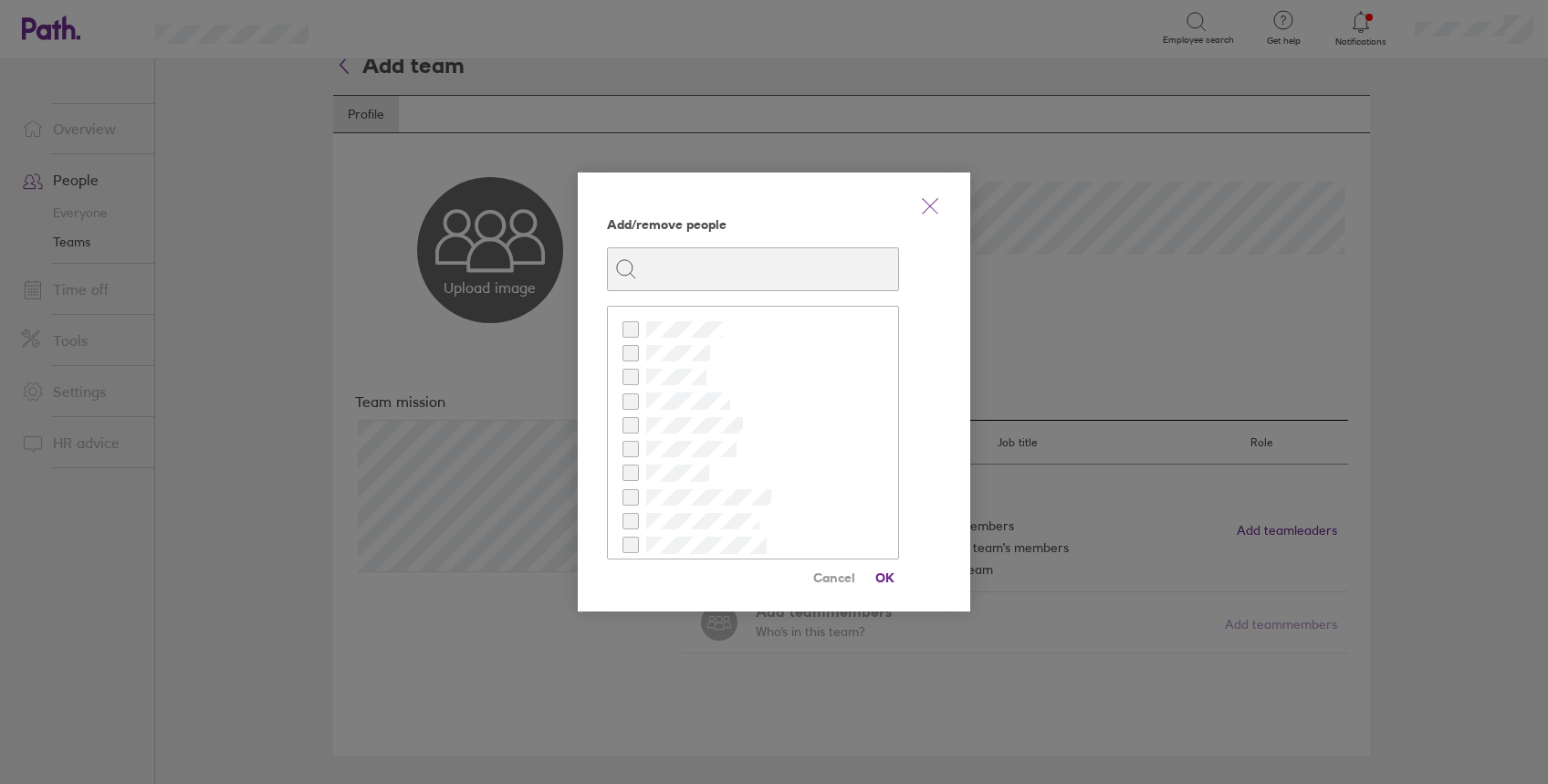
checkbox input "true"
click at [890, 576] on span "OK" at bounding box center [885, 577] width 29 height 29
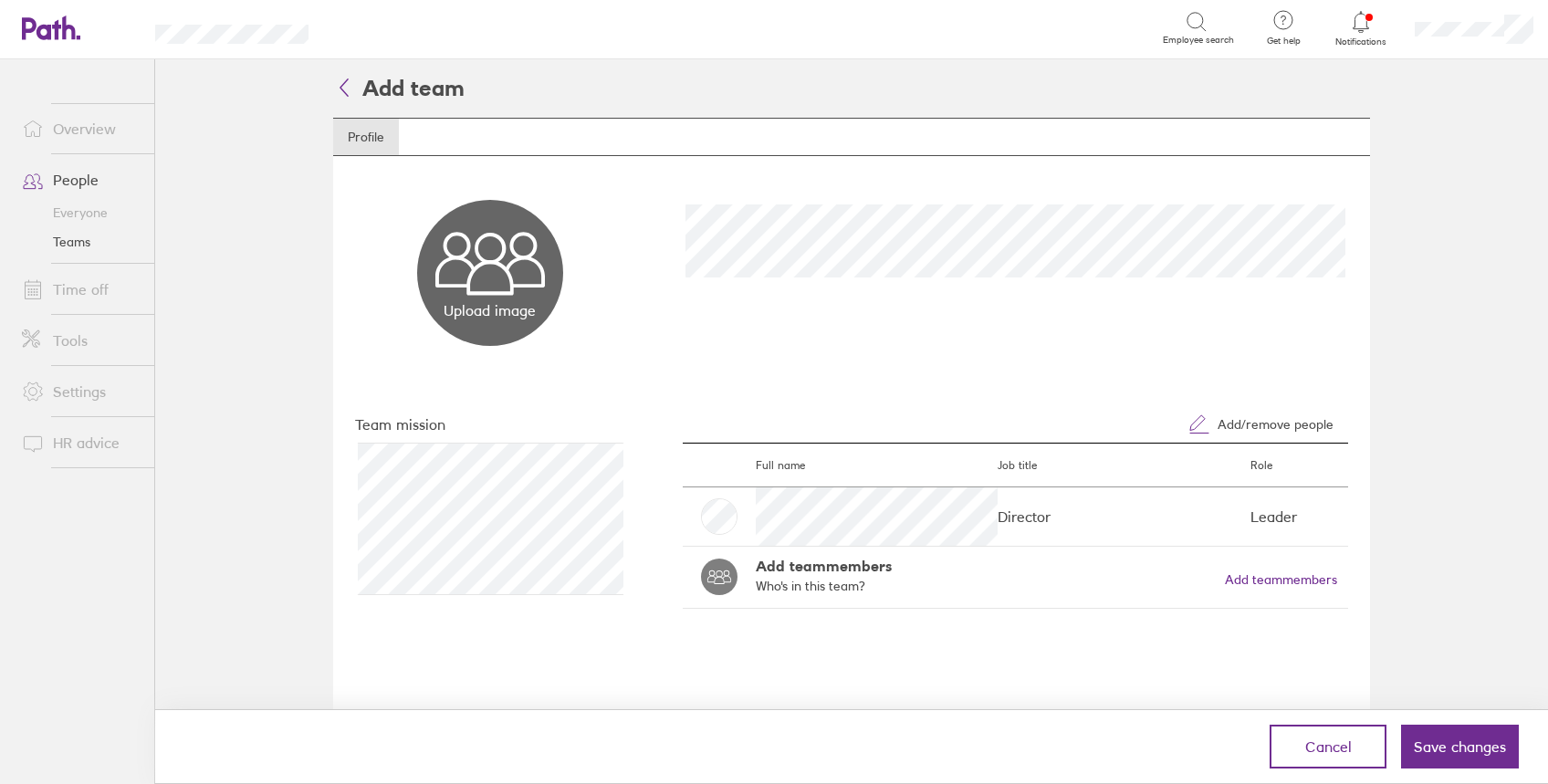
scroll to position [0, 0]
click at [1299, 572] on button "Add team members" at bounding box center [1280, 579] width 112 height 15
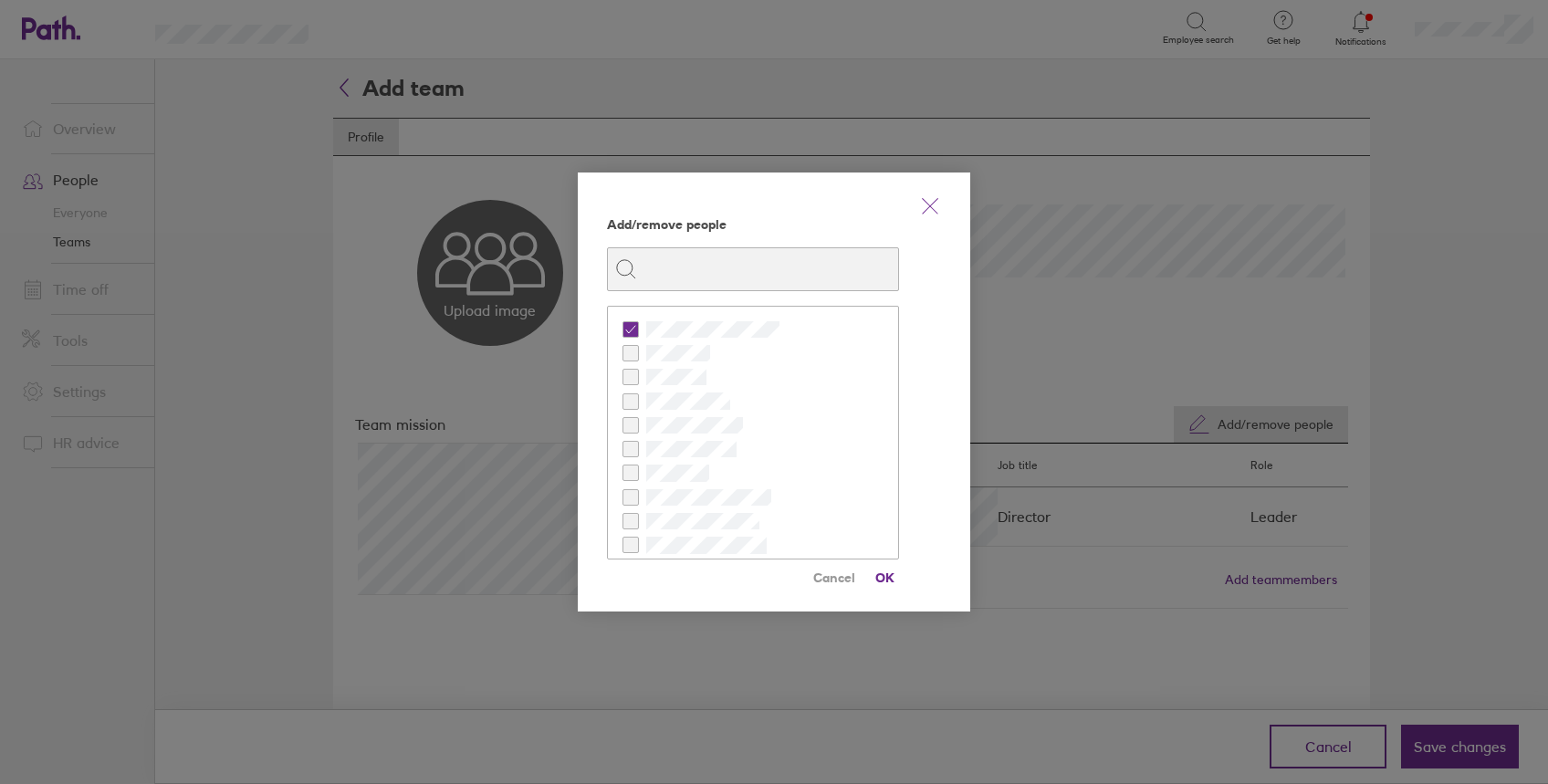
scroll to position [121, 0]
click at [635, 372] on span at bounding box center [630, 375] width 17 height 17
checkbox input "true"
click at [886, 571] on span "OK" at bounding box center [885, 577] width 29 height 29
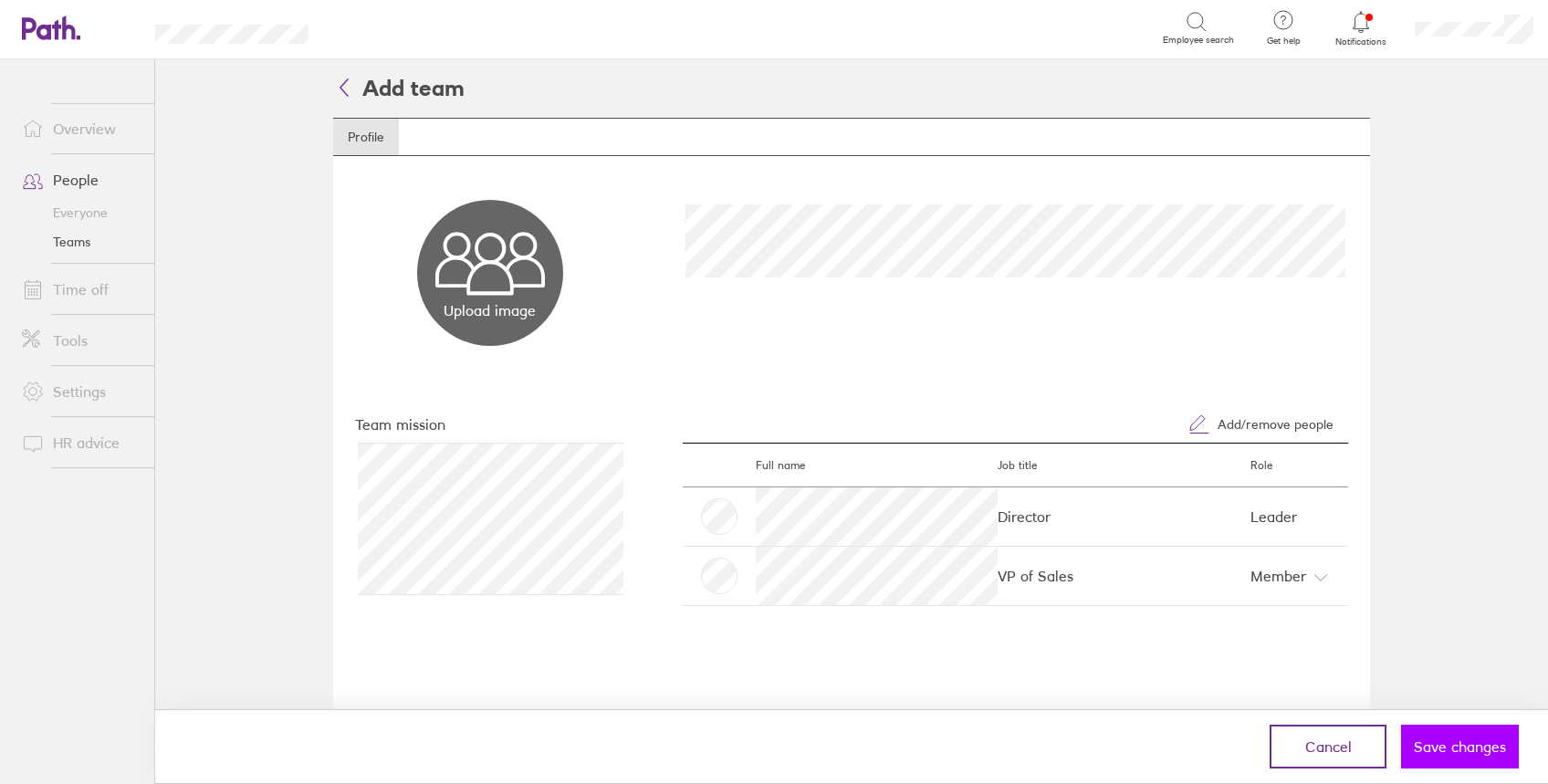
click at [1455, 754] on span "Save changes" at bounding box center [1459, 746] width 92 height 17
click at [343, 83] on icon at bounding box center [343, 87] width 21 height 21
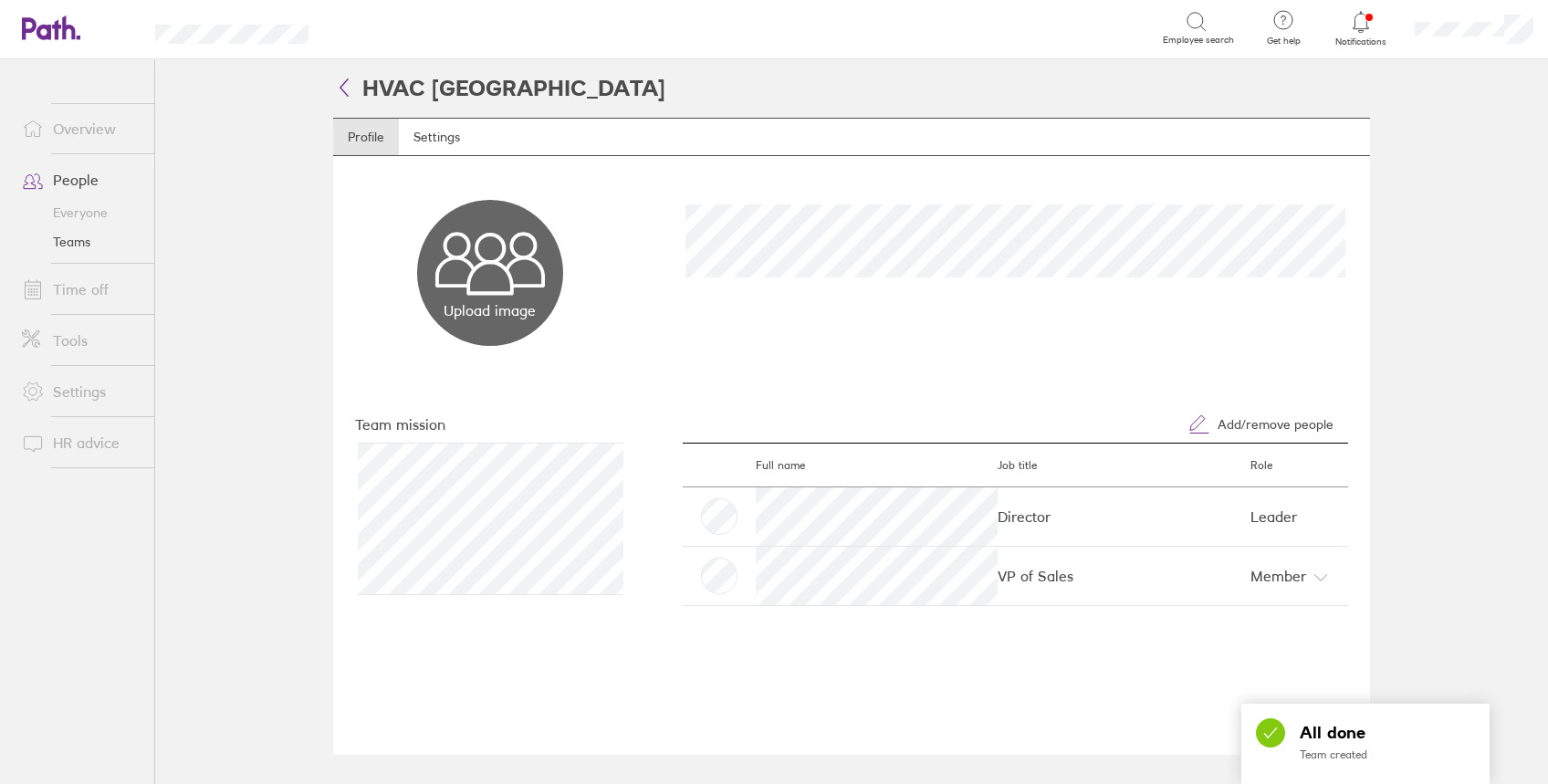
click at [341, 88] on icon at bounding box center [343, 87] width 7 height 17
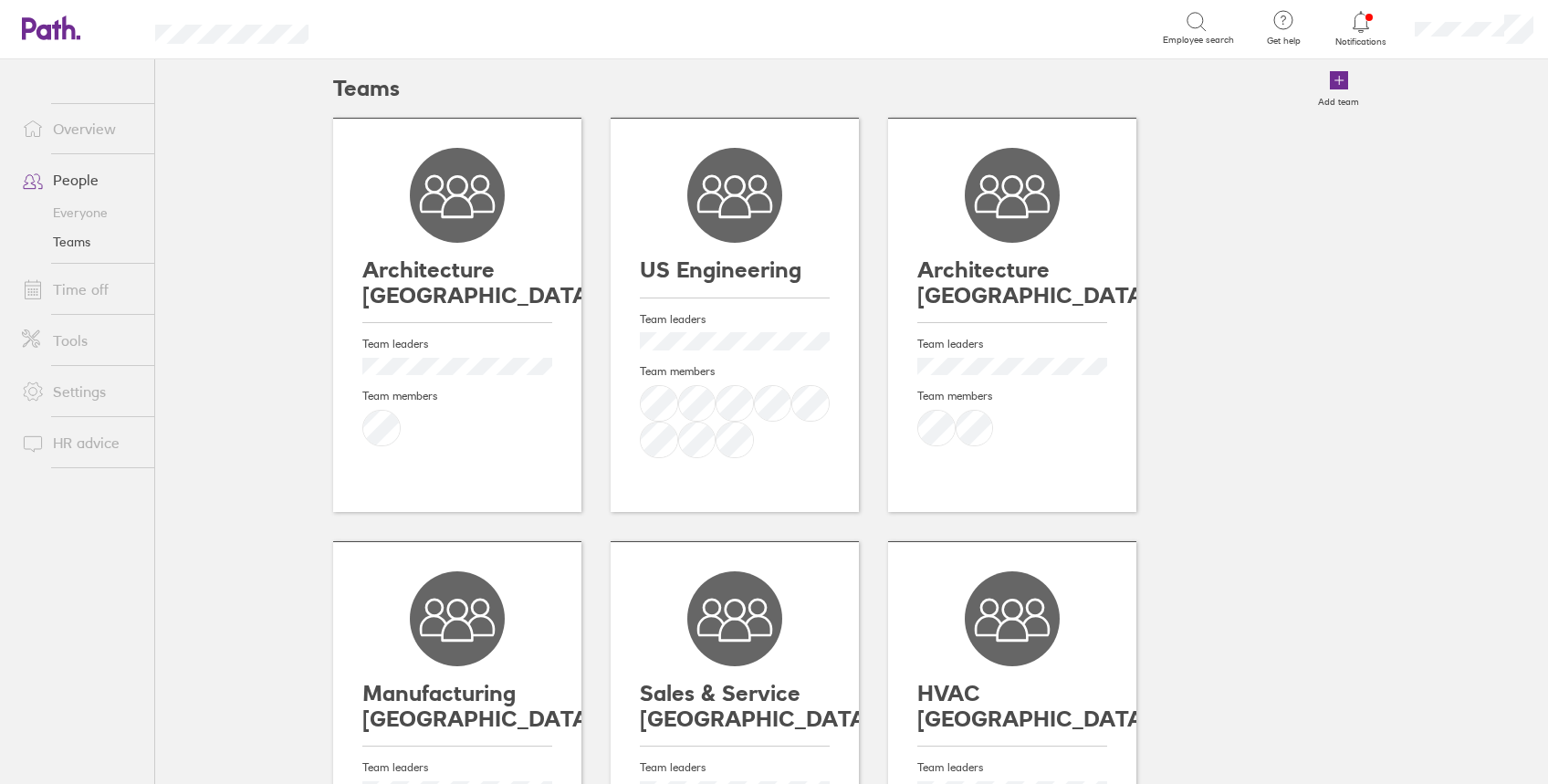
scroll to position [121, 0]
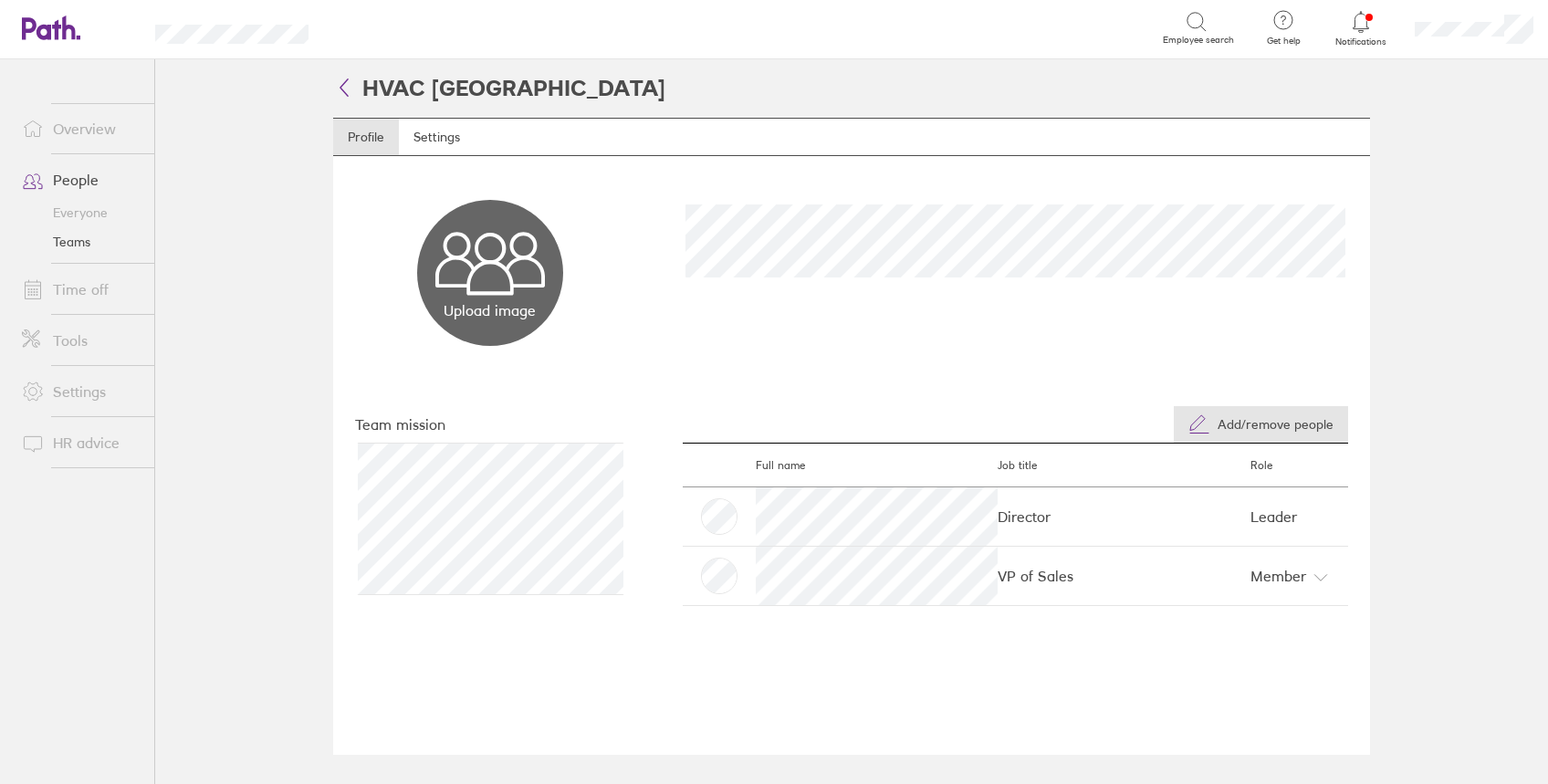
click at [1277, 421] on span "Add/remove people" at bounding box center [1275, 424] width 116 height 15
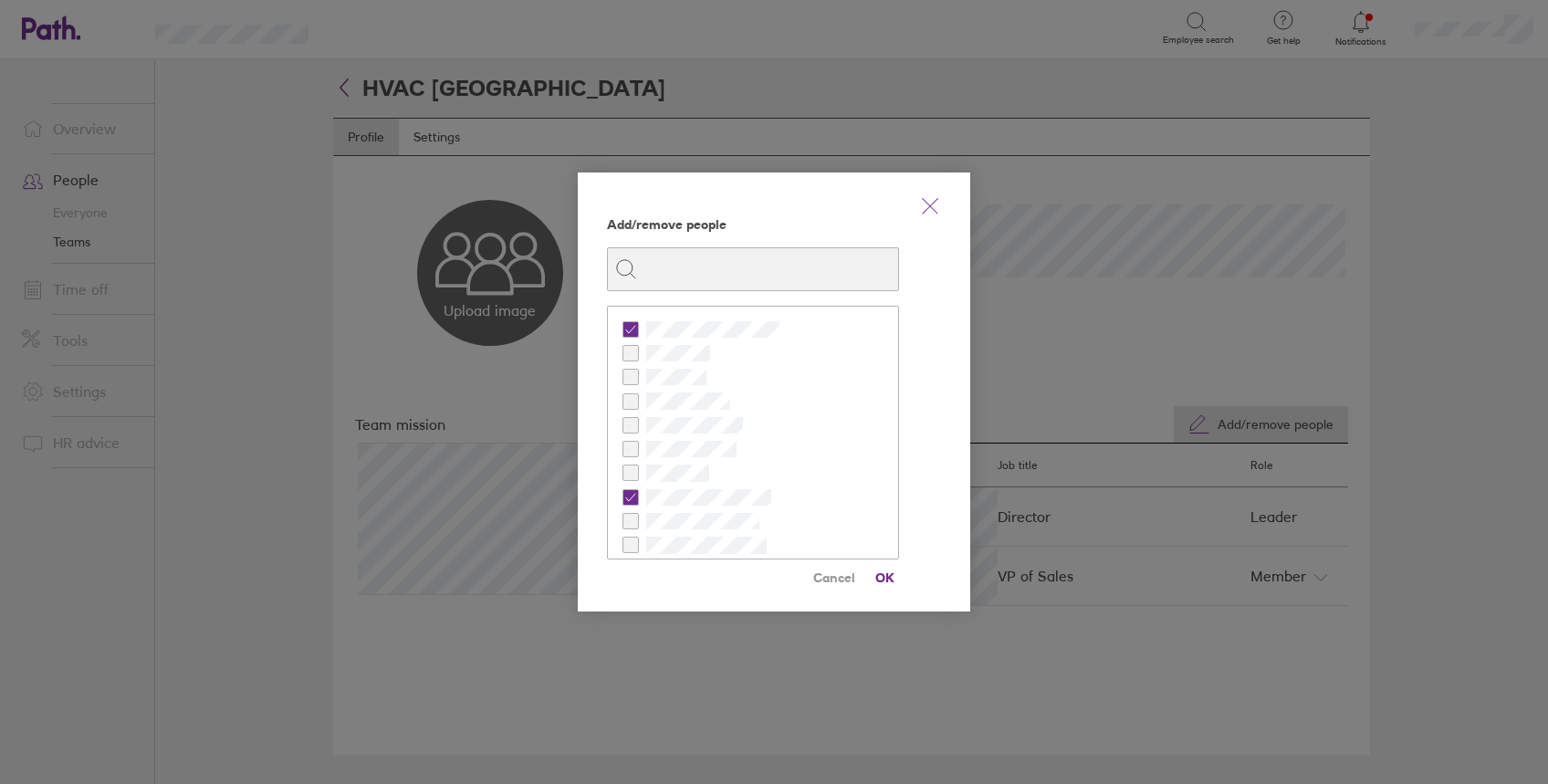
checkbox input "false"
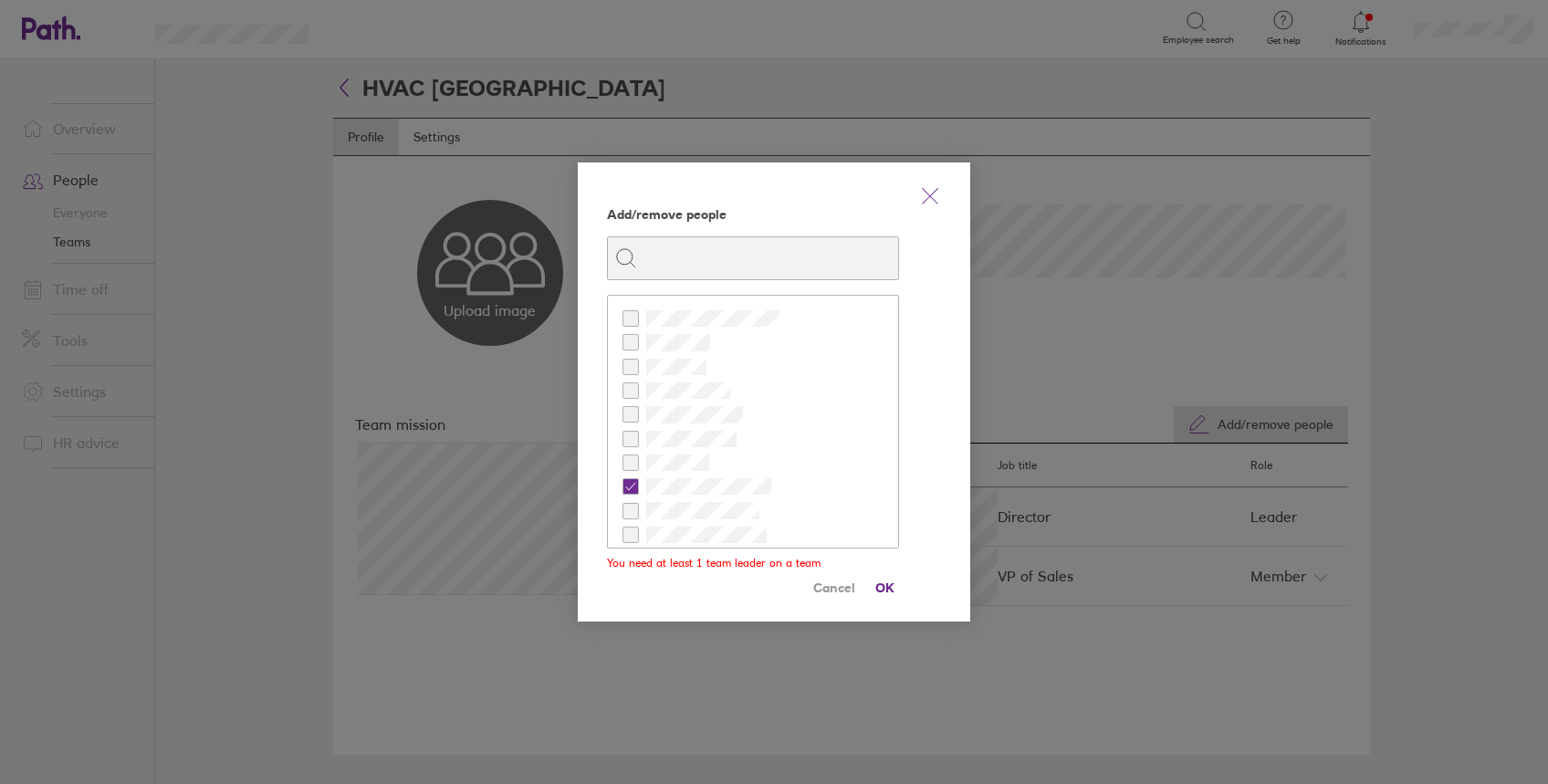
checkbox input "false"
click at [752, 260] on input at bounding box center [764, 258] width 254 height 35
type input "ben"
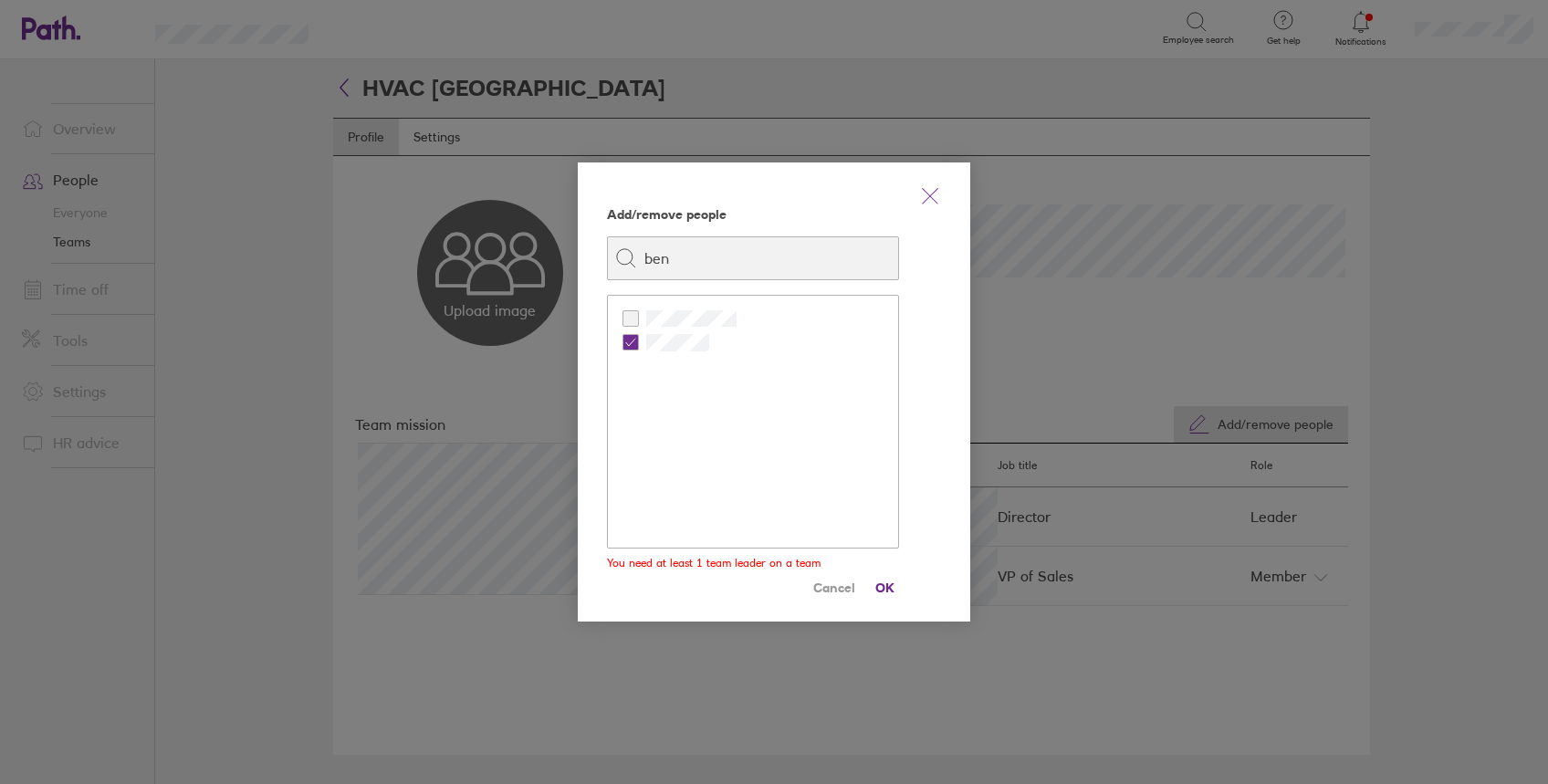
checkbox input "true"
click at [928, 198] on icon "link" at bounding box center [931, 196] width 16 height 16
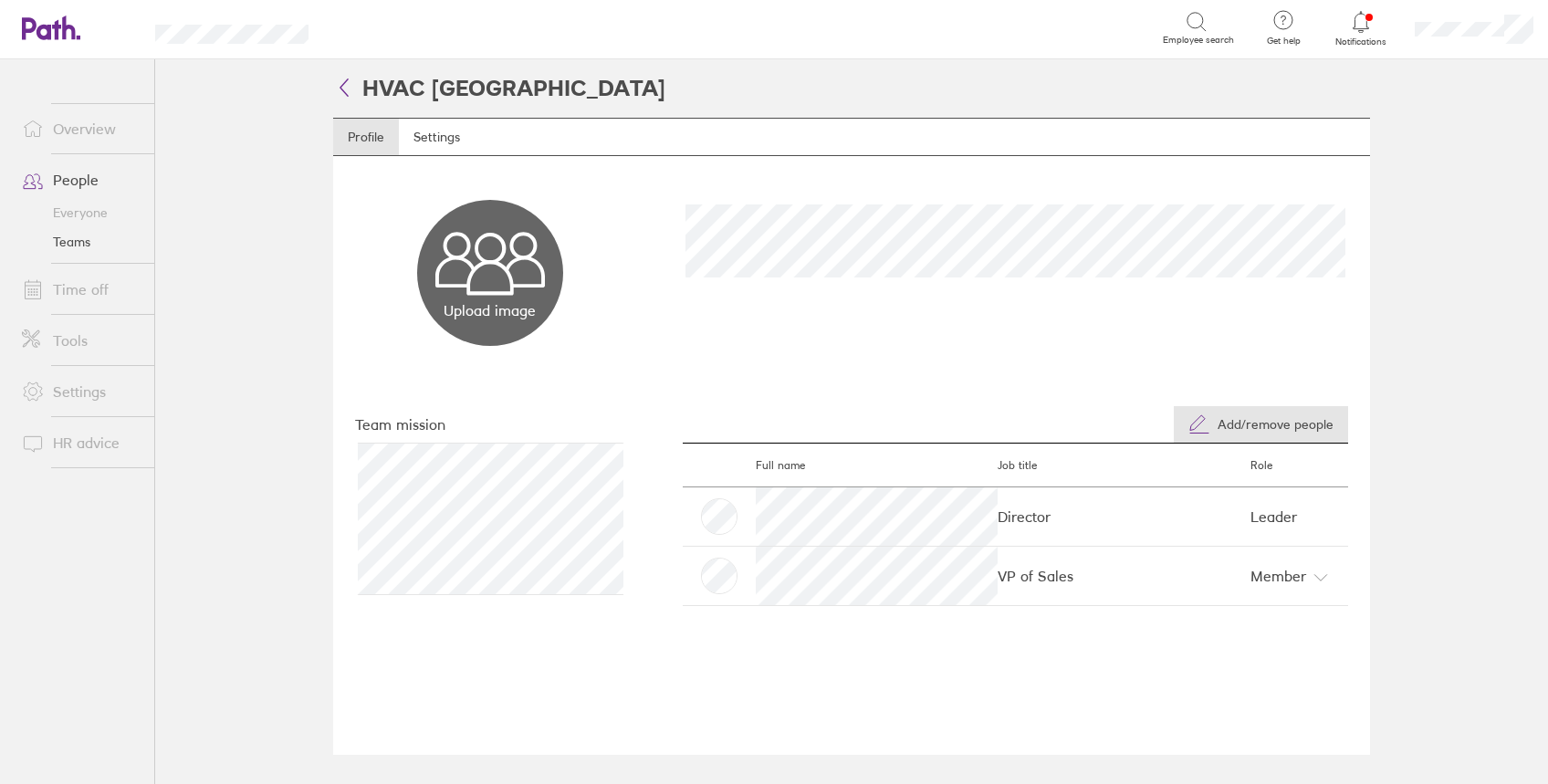
click at [1269, 417] on span "Add/remove people" at bounding box center [1275, 424] width 116 height 15
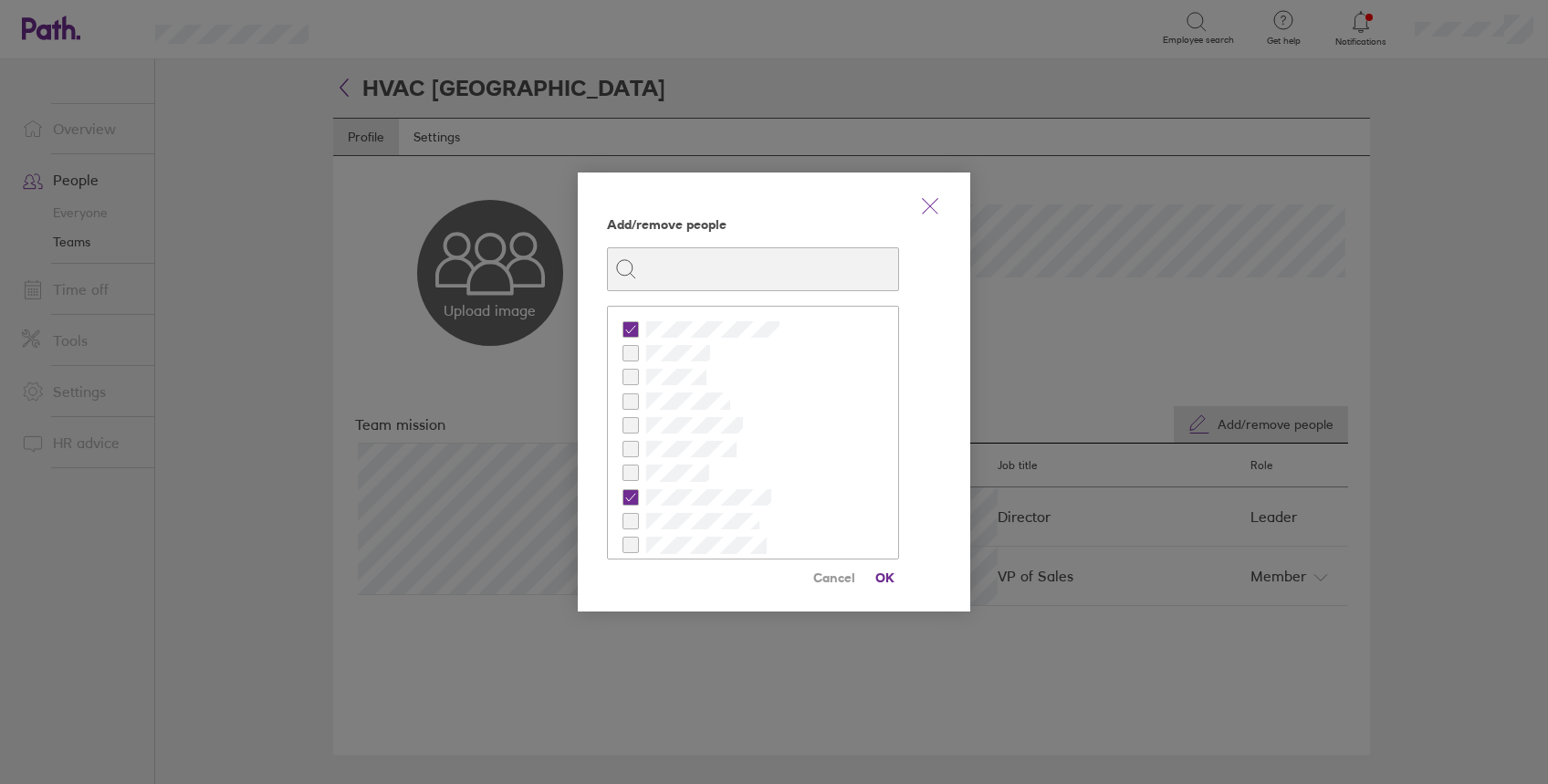
click at [697, 271] on input at bounding box center [764, 269] width 254 height 35
type input "ben"
checkbox input "true"
click at [884, 568] on span "OK" at bounding box center [885, 577] width 29 height 29
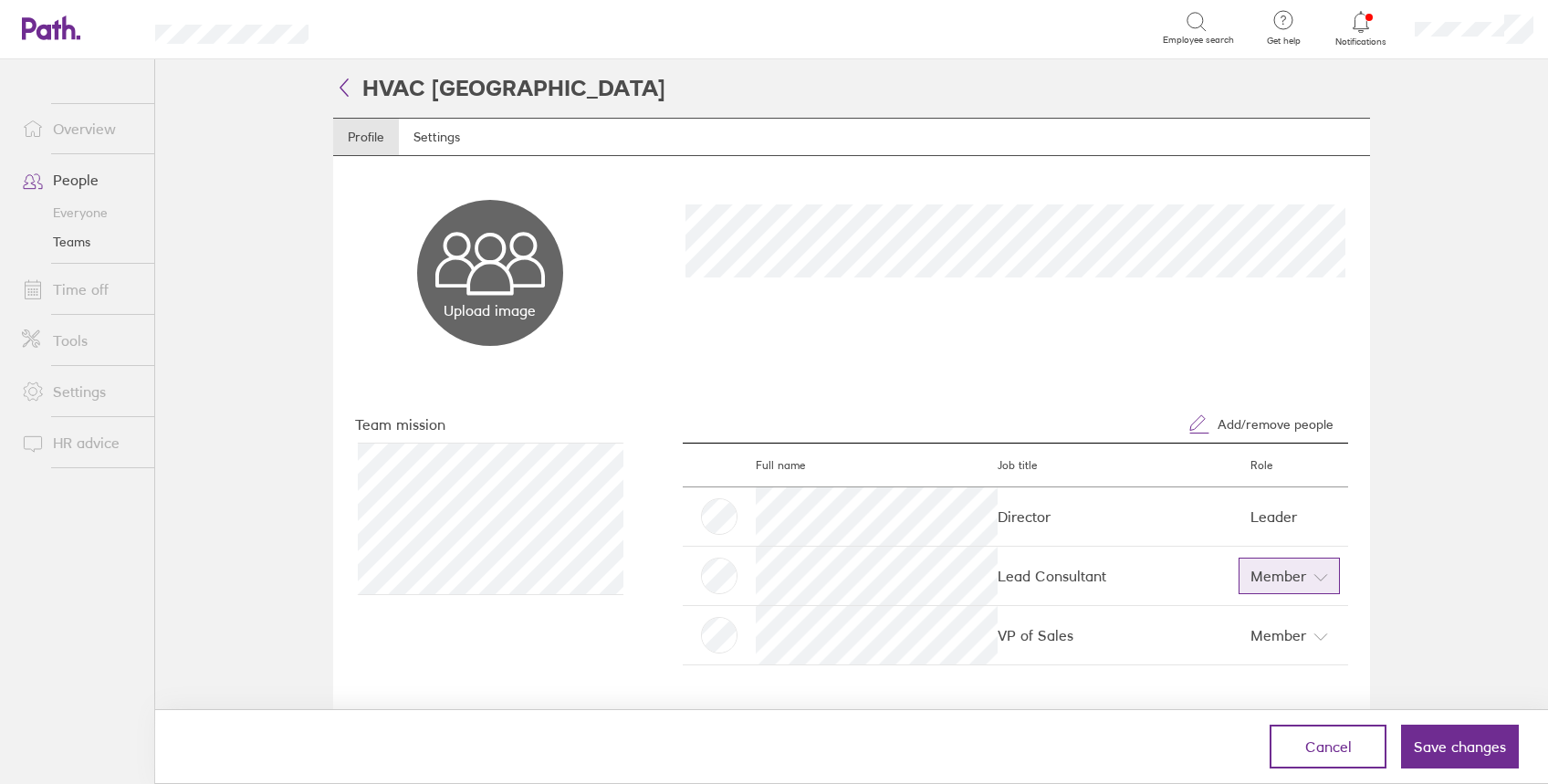
click at [1283, 576] on span "Member" at bounding box center [1278, 575] width 56 height 29
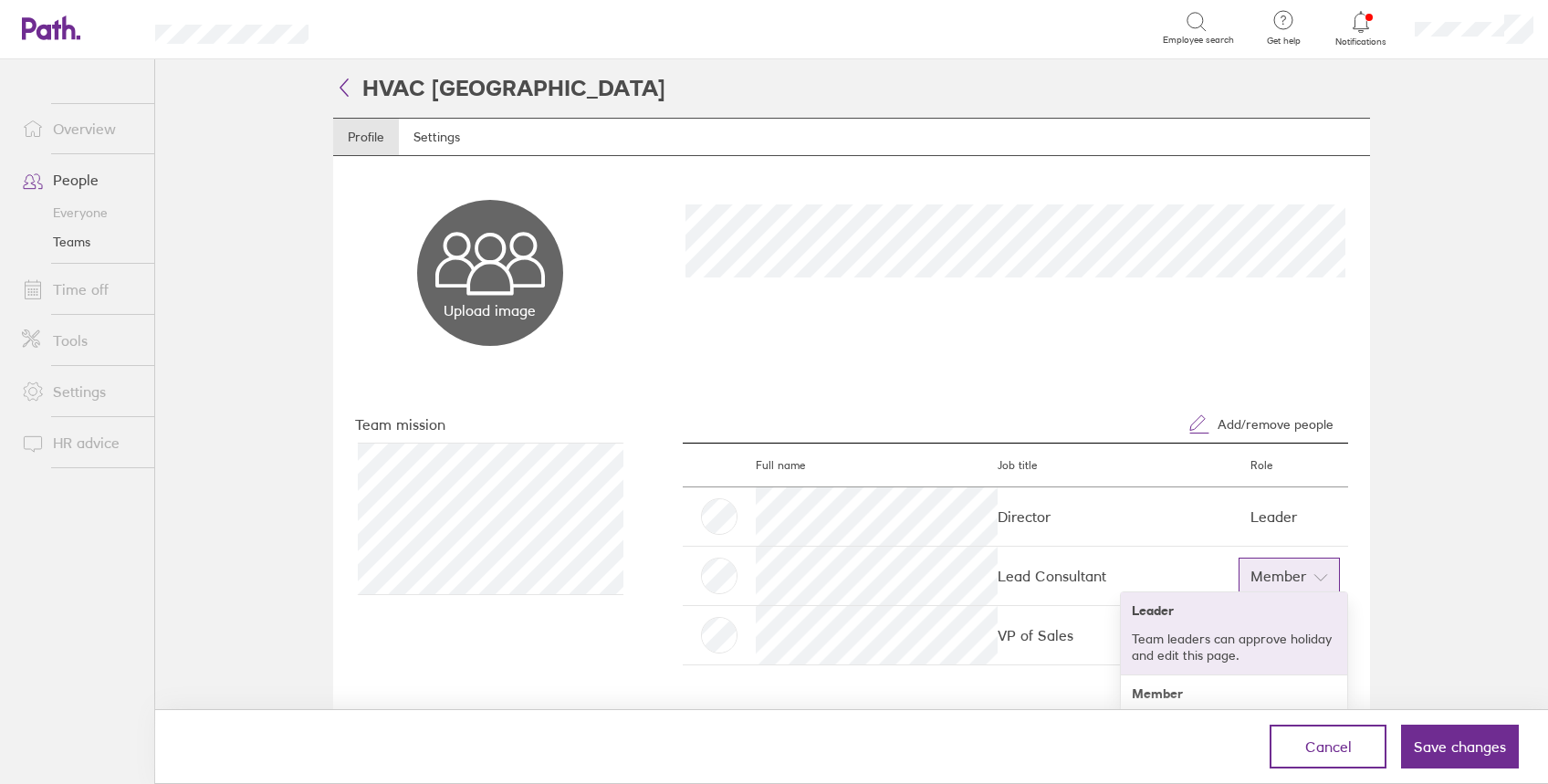
click at [1224, 642] on p "Team leaders can approve holiday and edit this page." at bounding box center [1234, 647] width 205 height 33
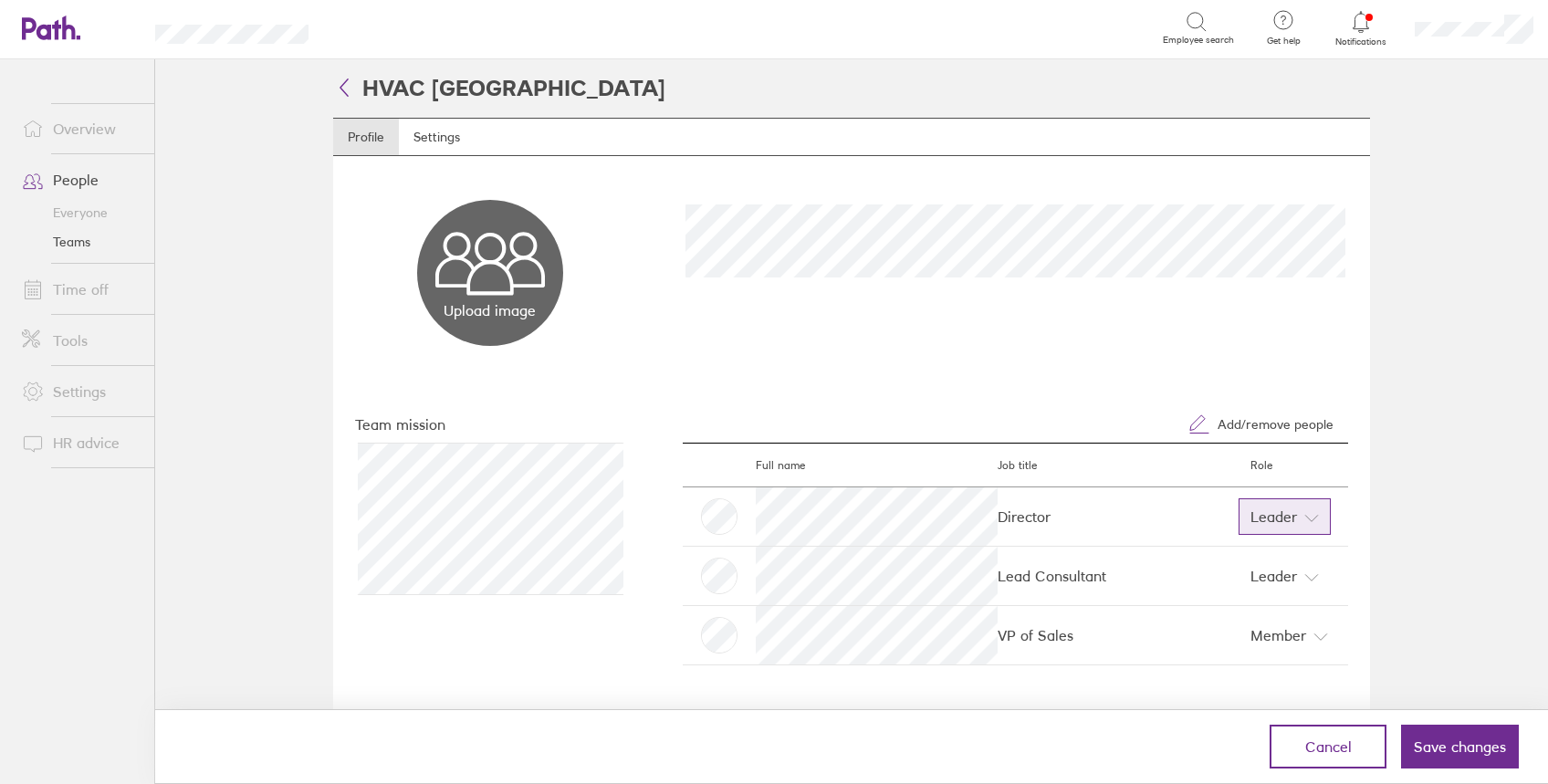
click at [1289, 510] on button "Leader" at bounding box center [1285, 516] width 92 height 36
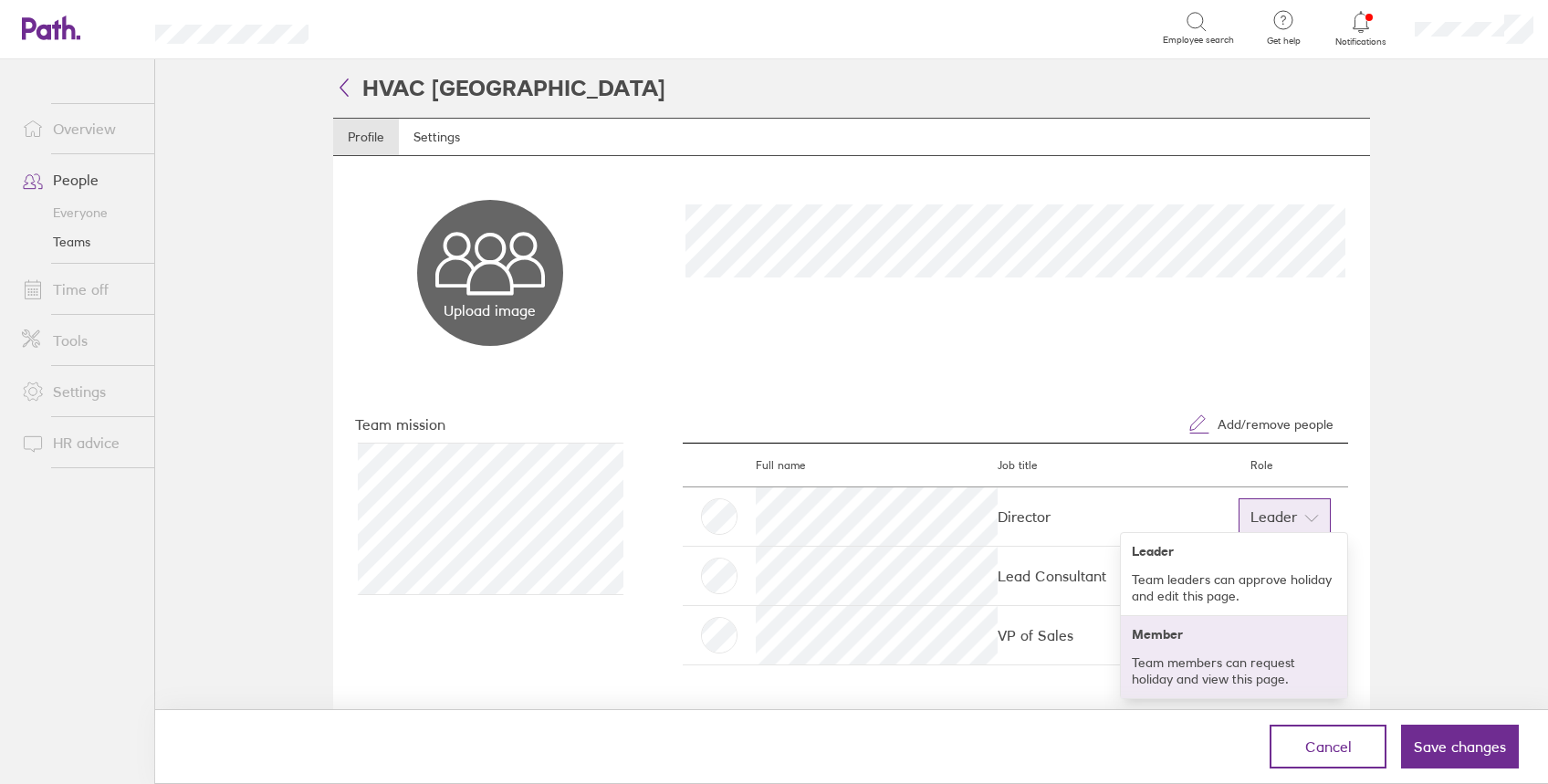
click at [1207, 636] on h4 "Member" at bounding box center [1234, 634] width 205 height 15
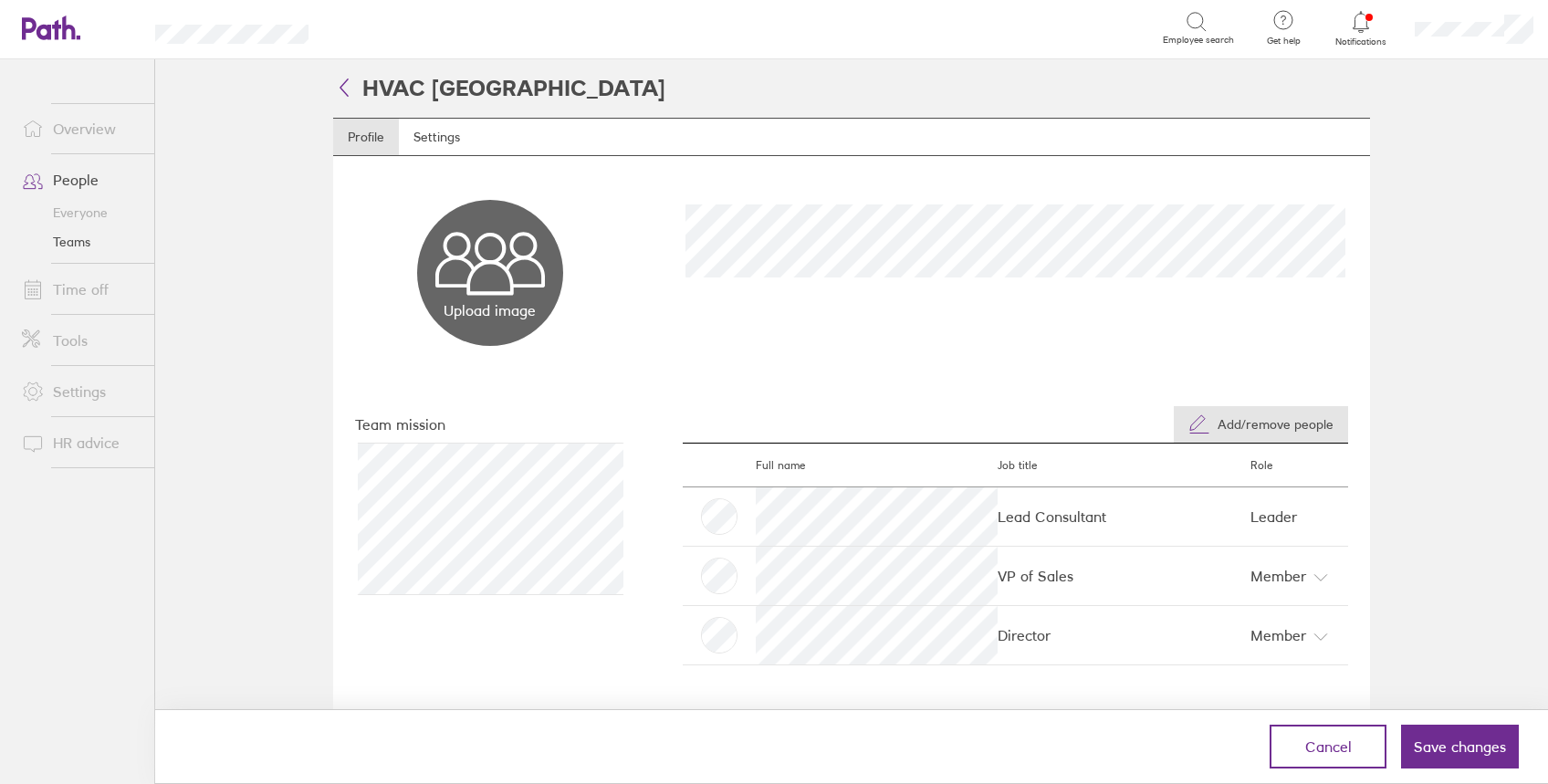
click at [1267, 424] on span "Add/remove people" at bounding box center [1275, 424] width 116 height 15
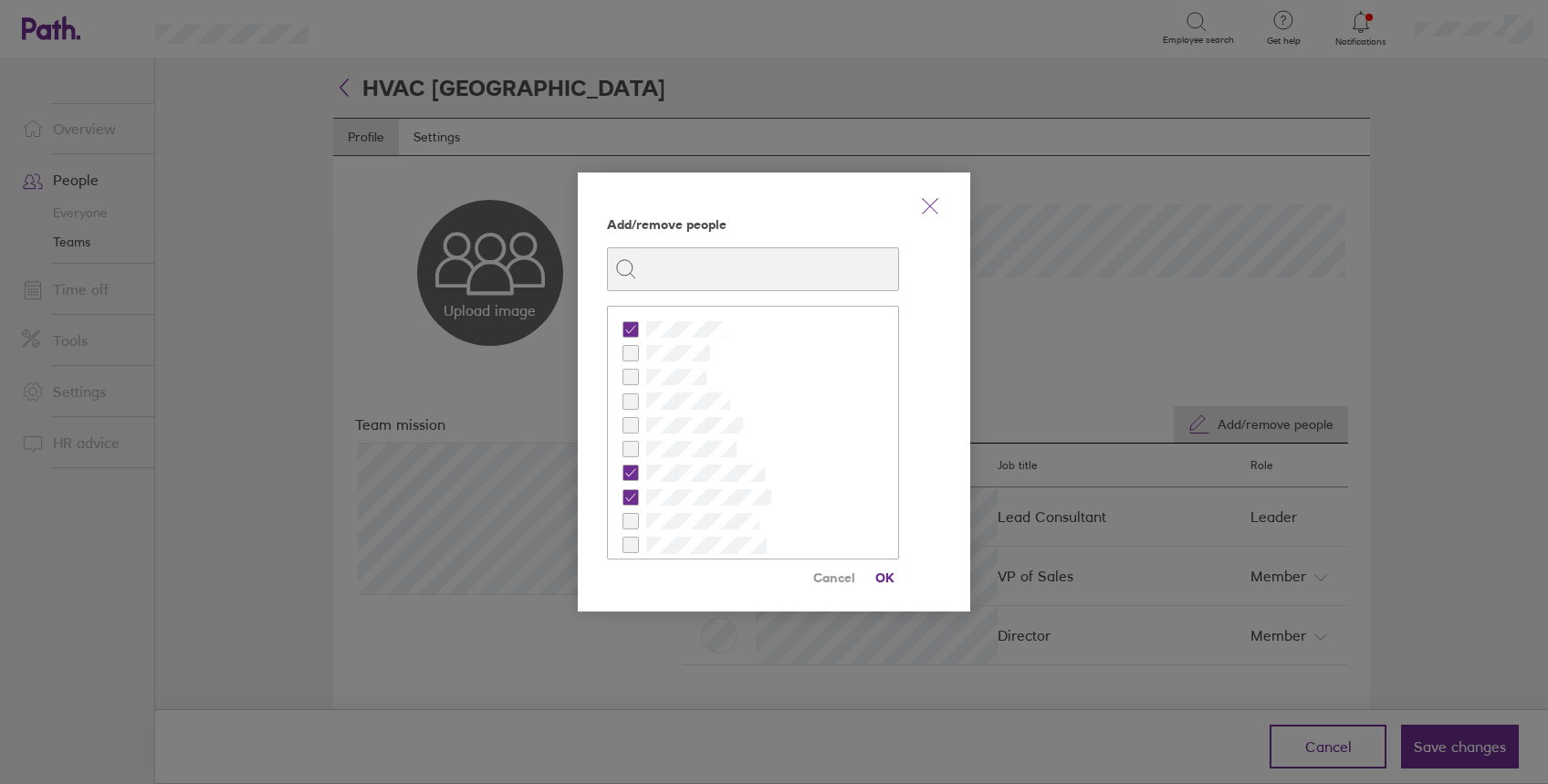
checkbox input "false"
click at [891, 571] on span "OK" at bounding box center [885, 577] width 29 height 29
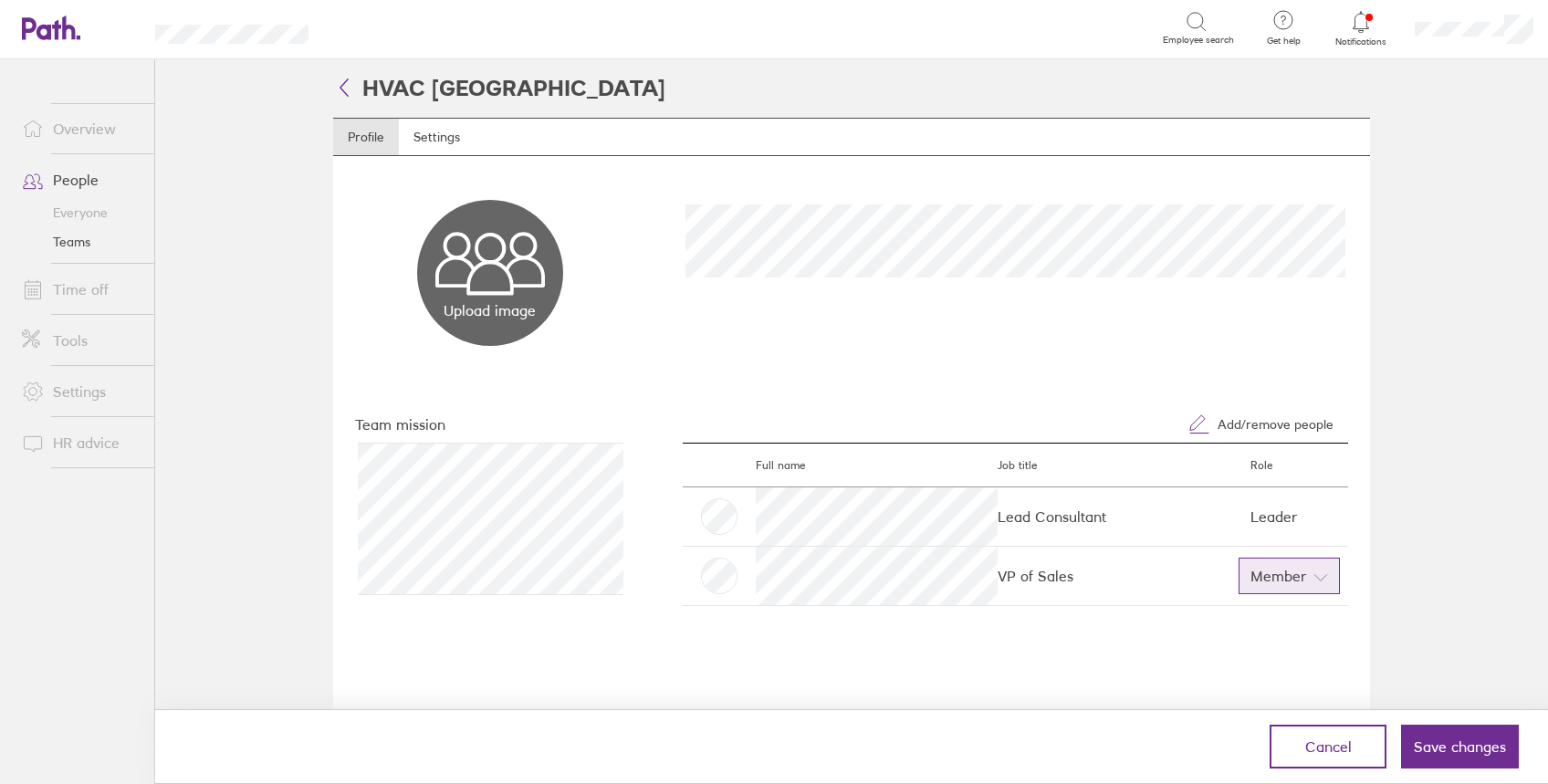
click at [1307, 578] on button "Member" at bounding box center [1290, 575] width 101 height 36
click at [1405, 527] on main "HVAC USA Profile Settings Upload image Choose files Team mission Add/remove peo…" at bounding box center [852, 421] width 1393 height 725
click at [1288, 420] on span "Add/remove people" at bounding box center [1275, 424] width 116 height 15
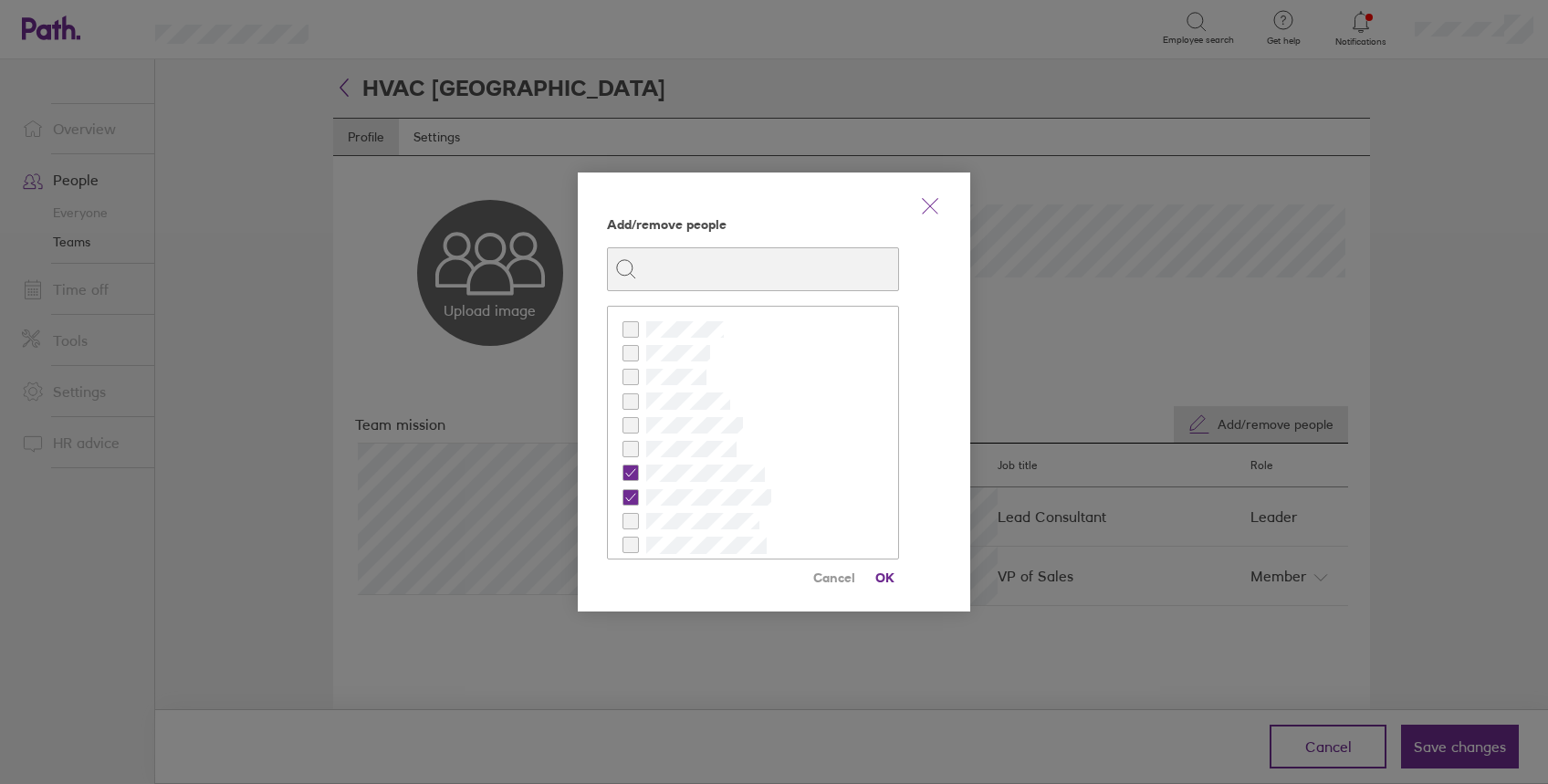
checkbox input "false"
checkbox input "true"
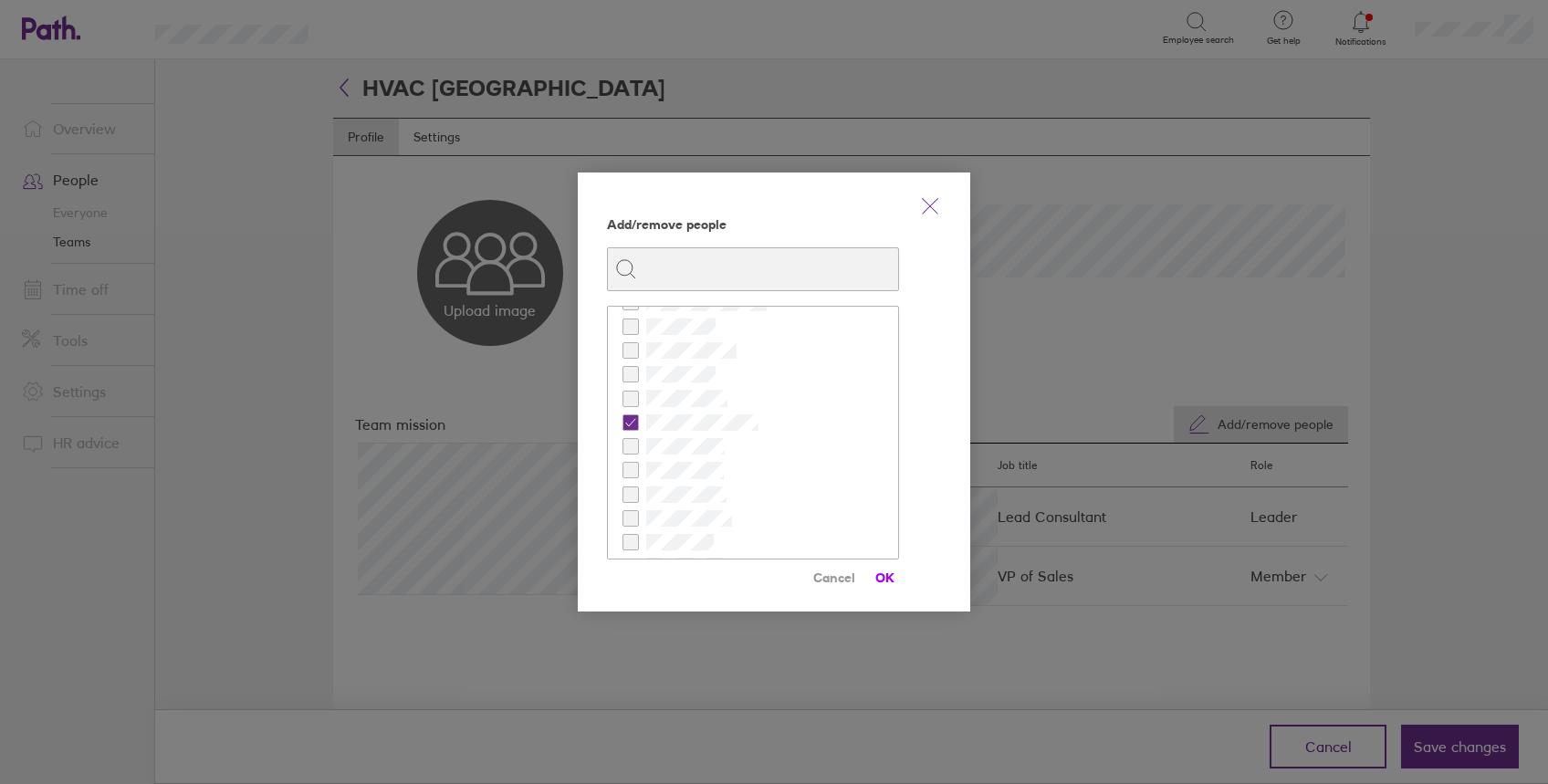
click at [882, 573] on span "OK" at bounding box center [885, 577] width 29 height 29
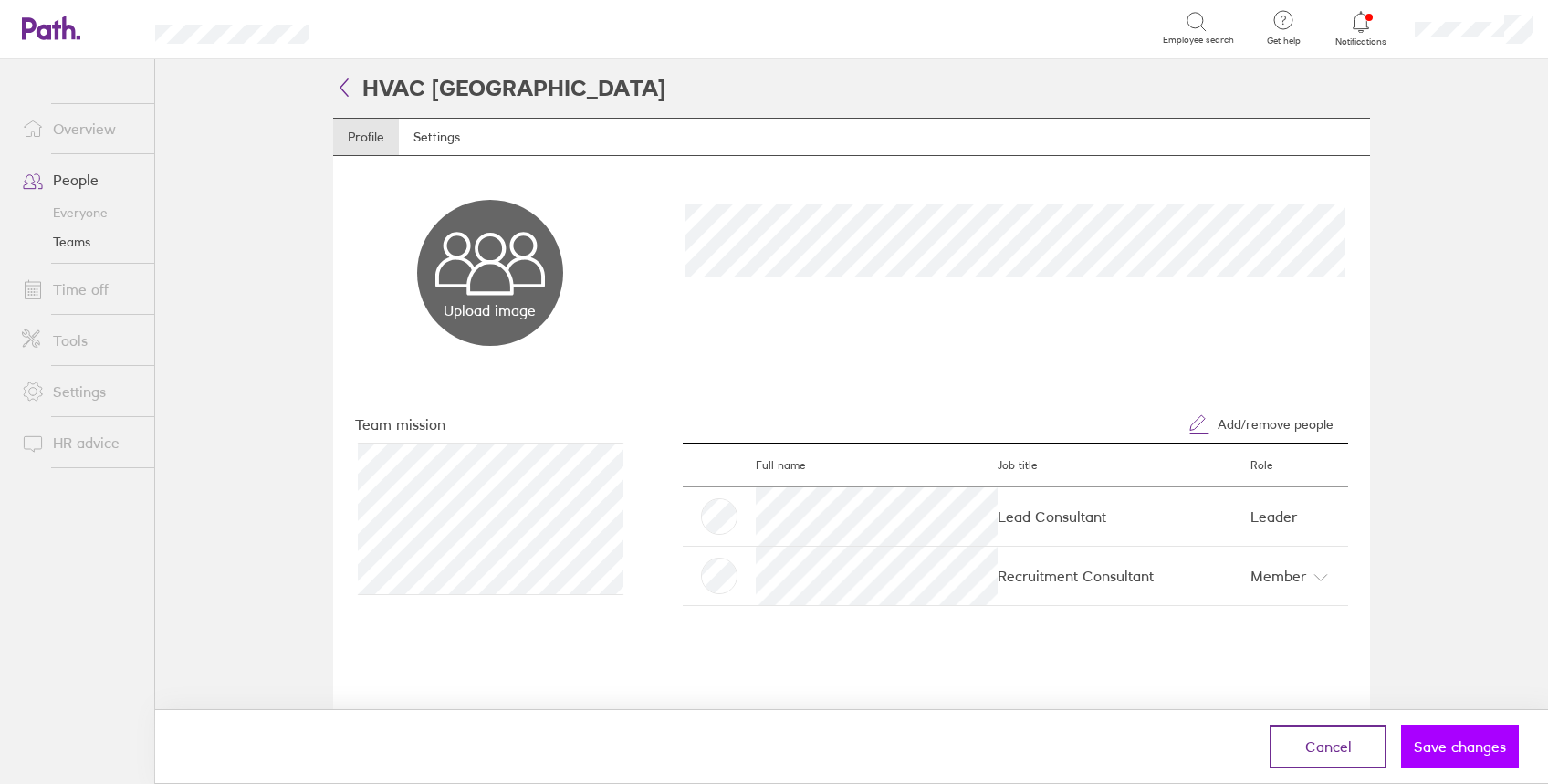
click at [1460, 743] on span "Save changes" at bounding box center [1459, 746] width 92 height 17
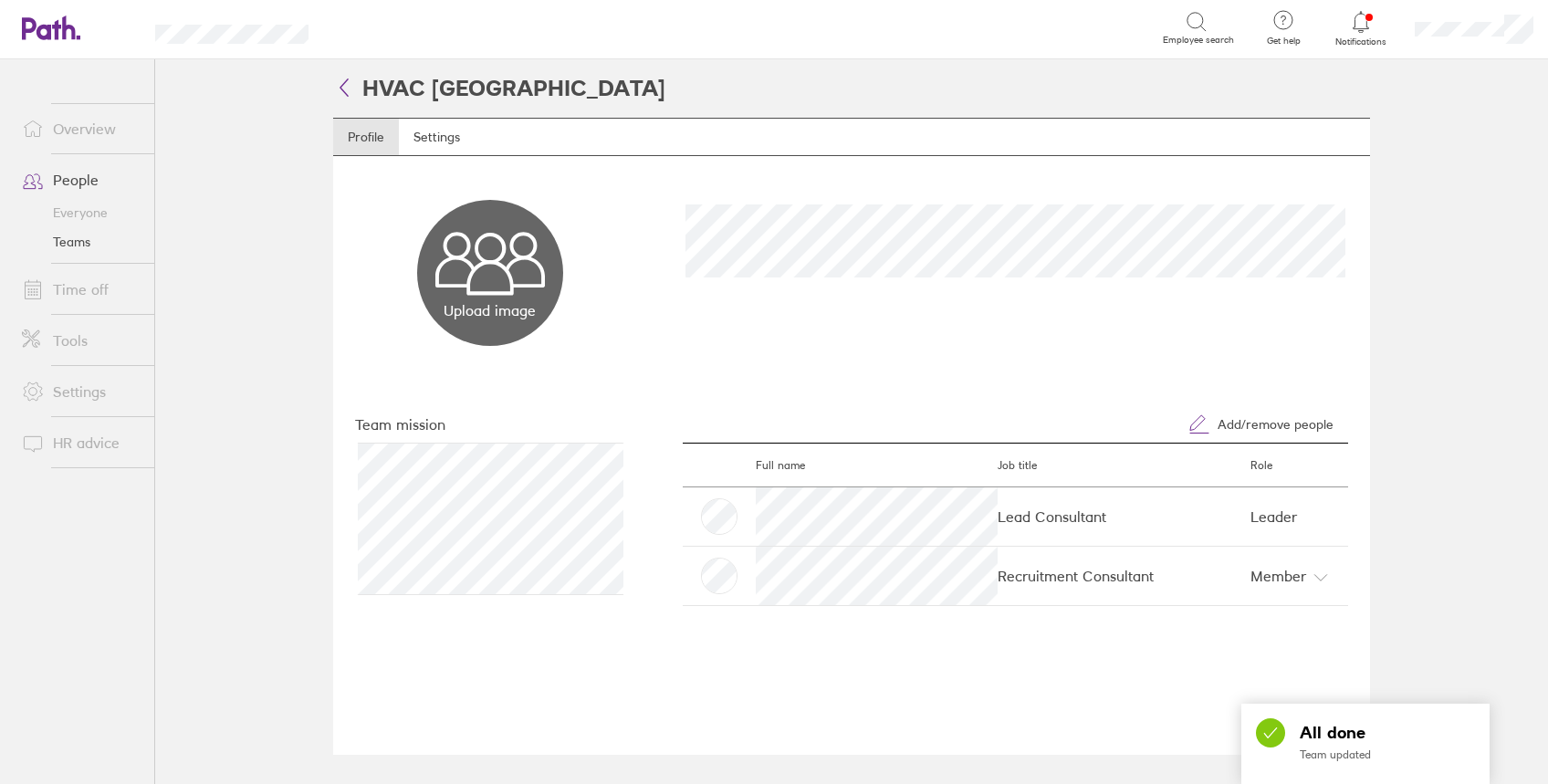
click at [337, 88] on icon at bounding box center [343, 87] width 21 height 21
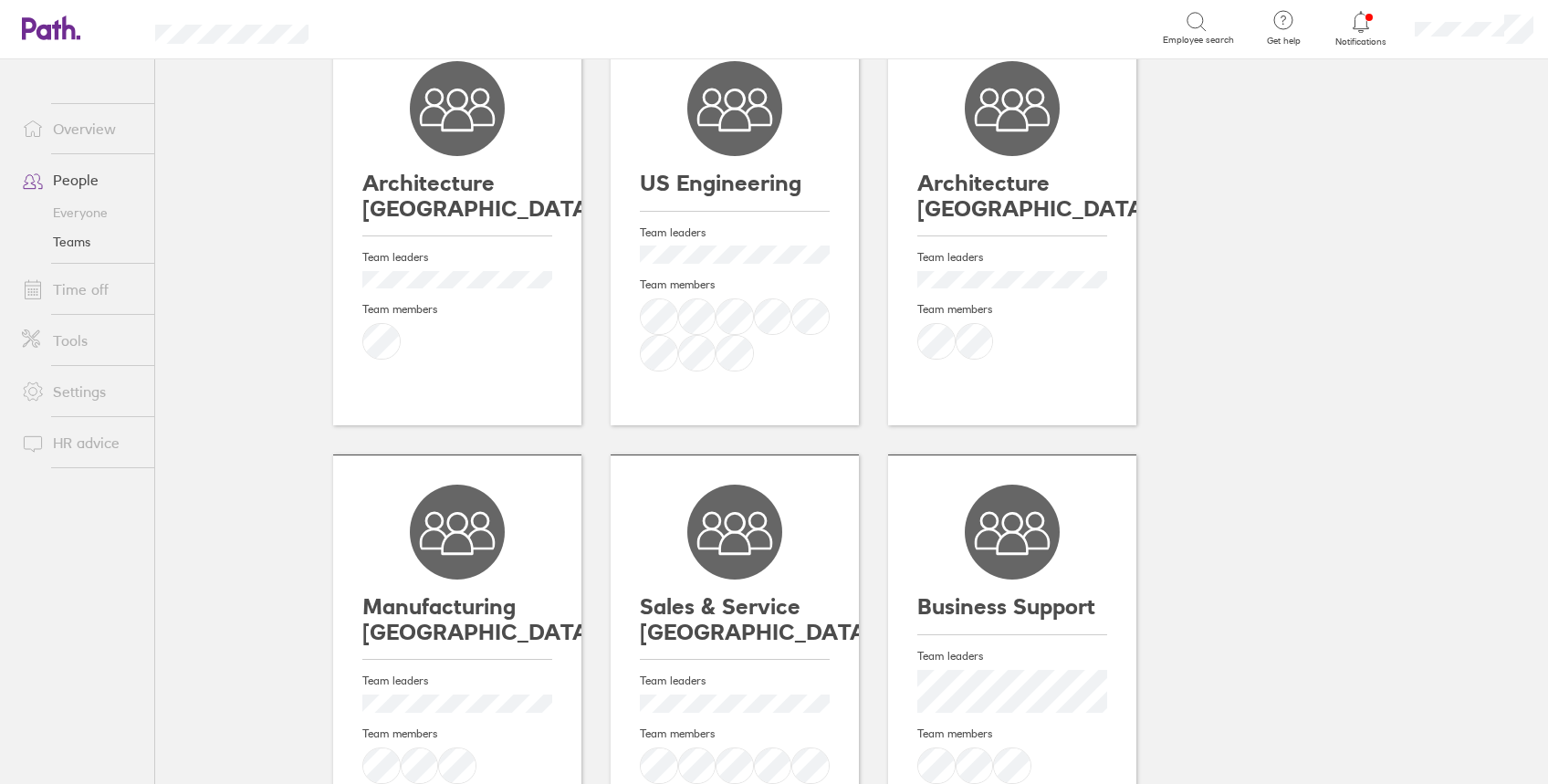
scroll to position [121, 0]
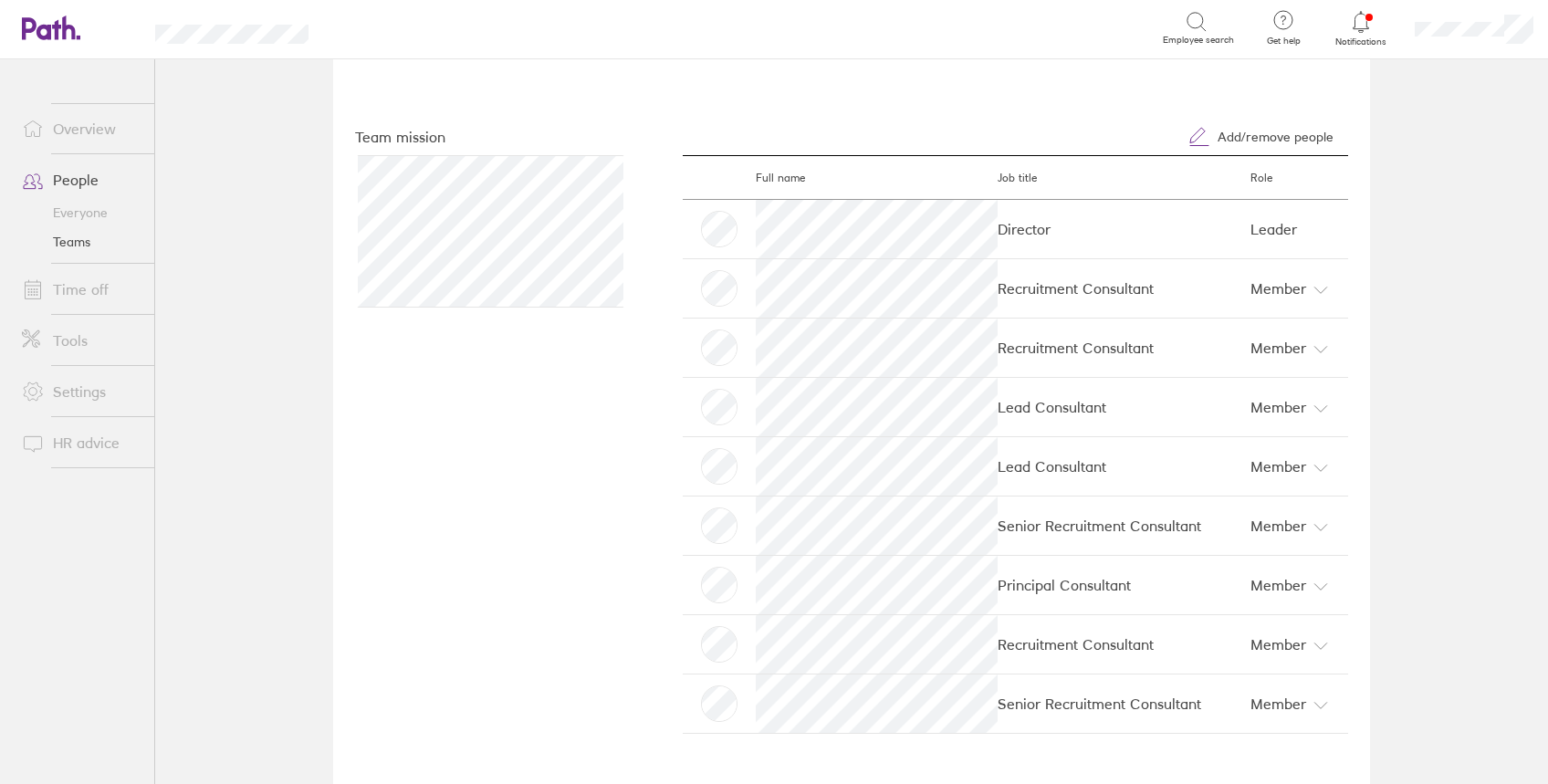
scroll to position [294, 0]
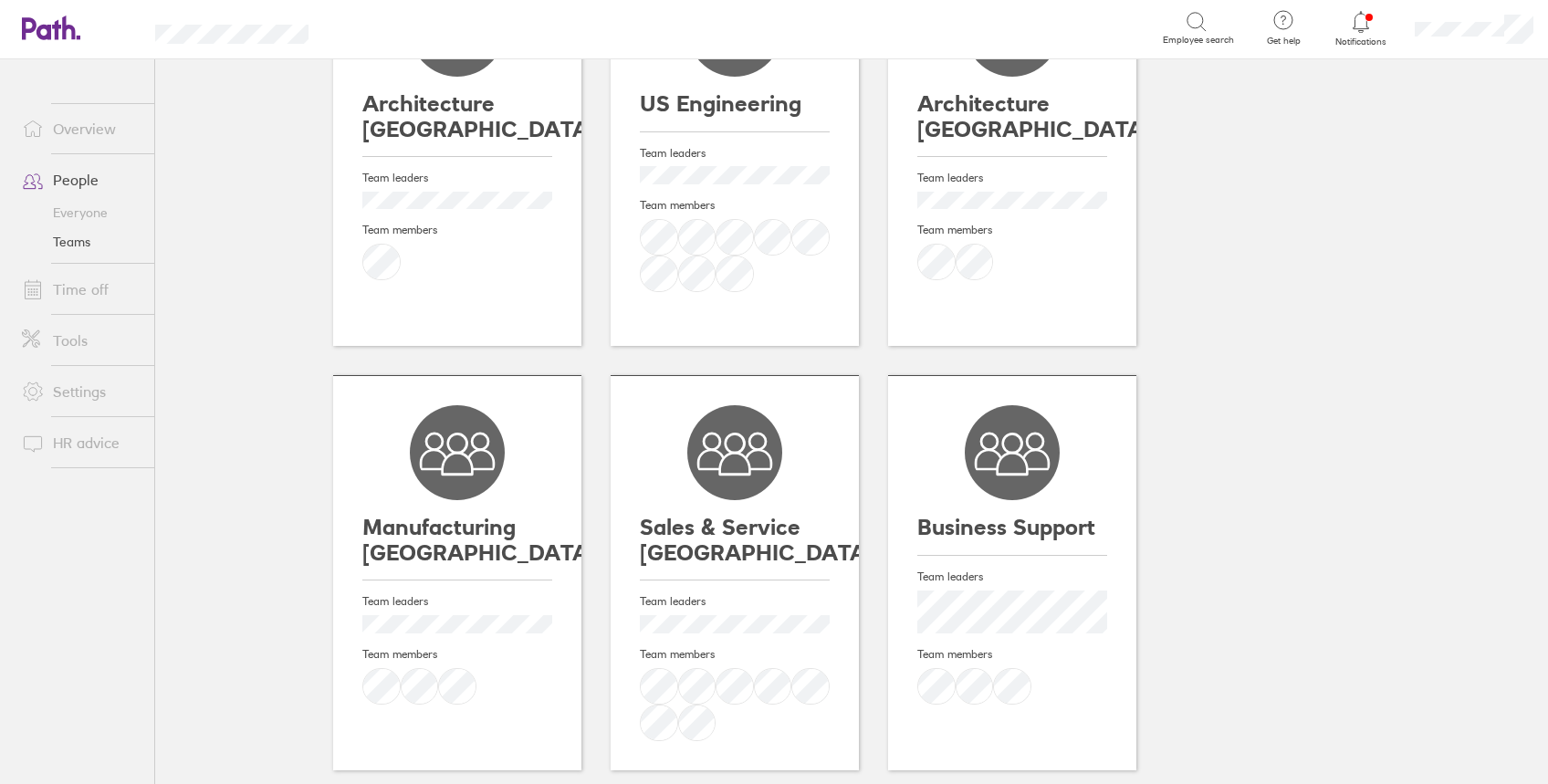
scroll to position [243, 0]
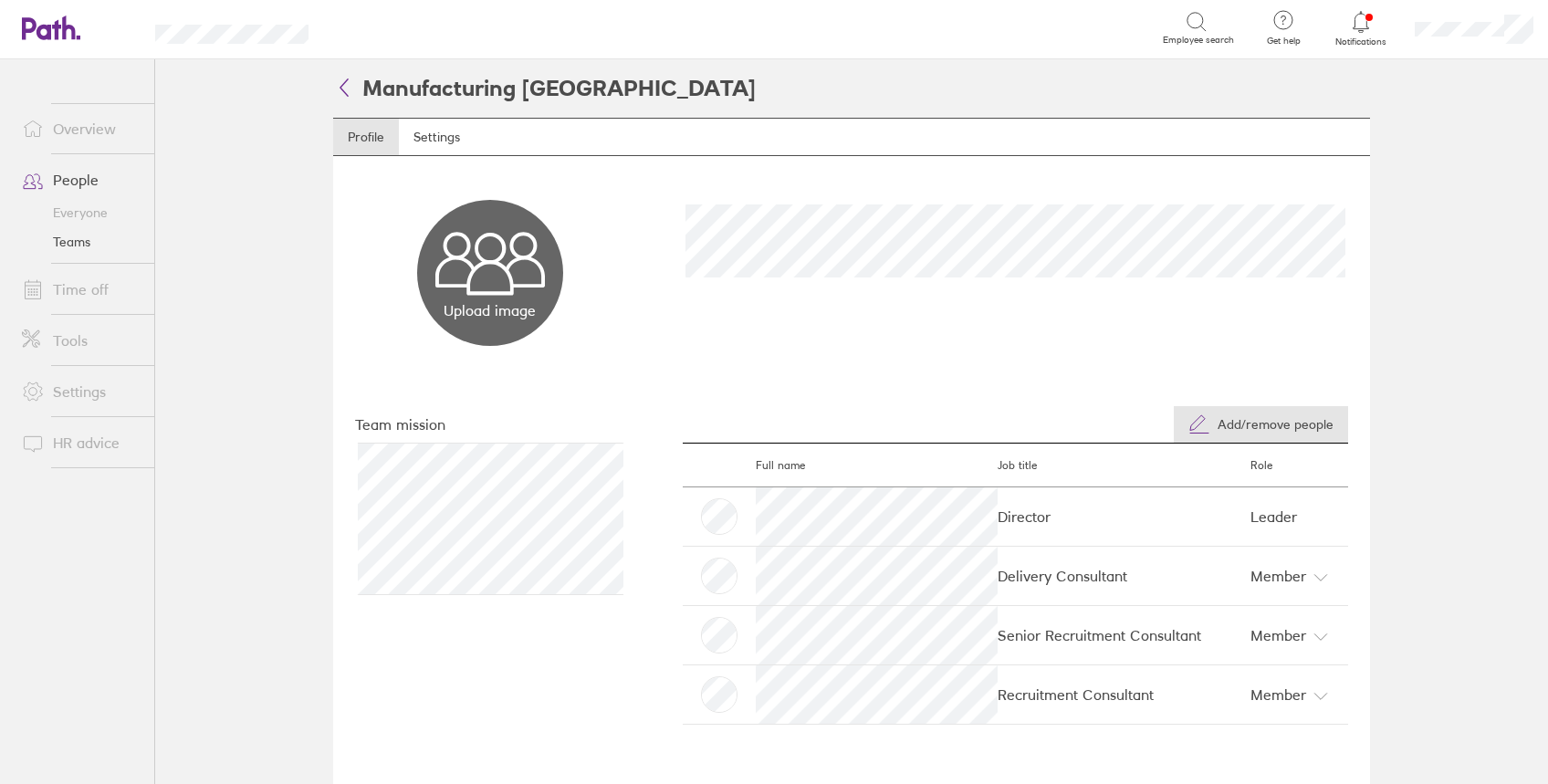
click at [1270, 418] on span "Add/remove people" at bounding box center [1275, 424] width 116 height 15
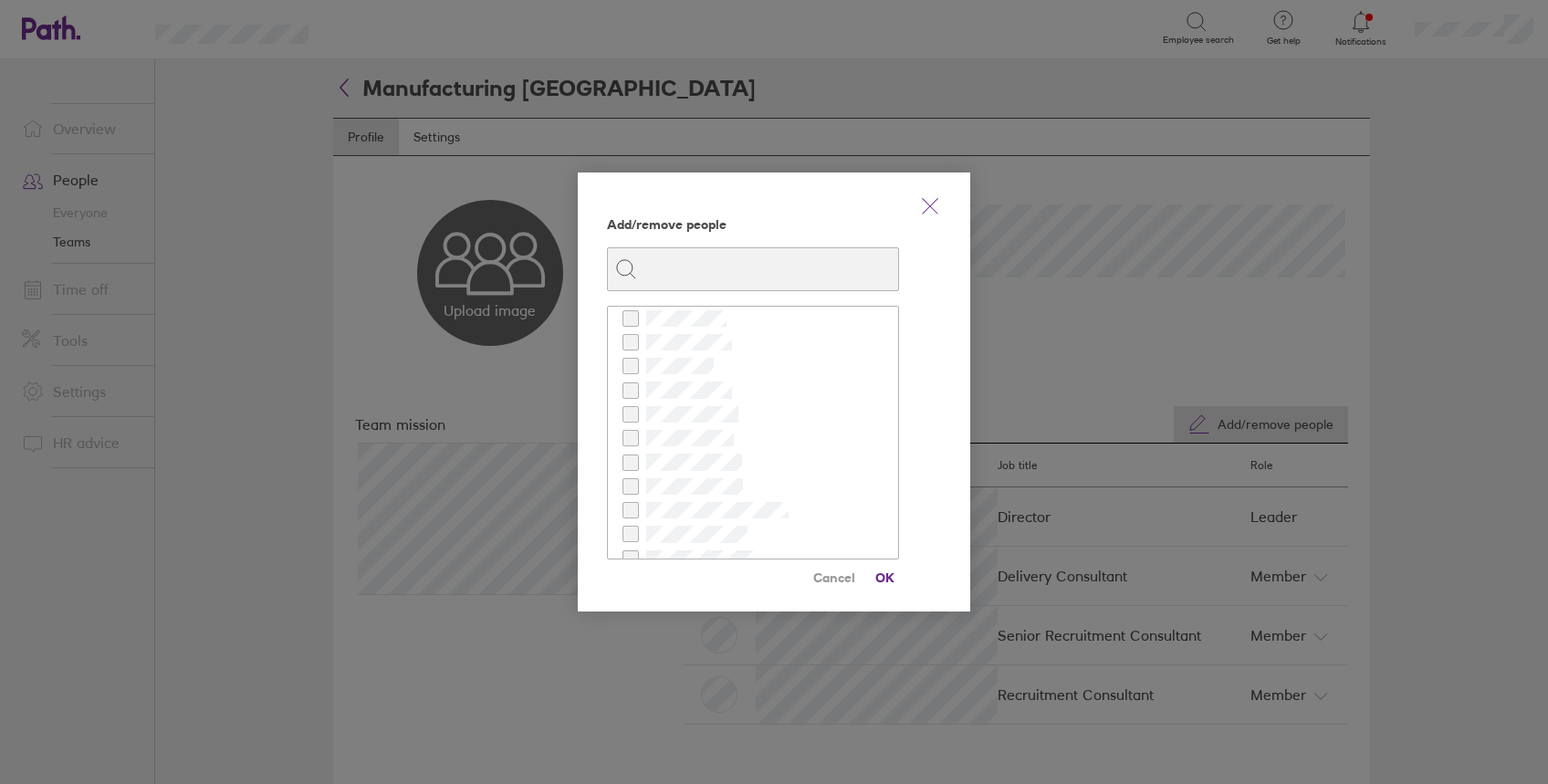
scroll to position [487, 0]
checkbox input "true"
click at [886, 575] on span "OK" at bounding box center [885, 577] width 29 height 29
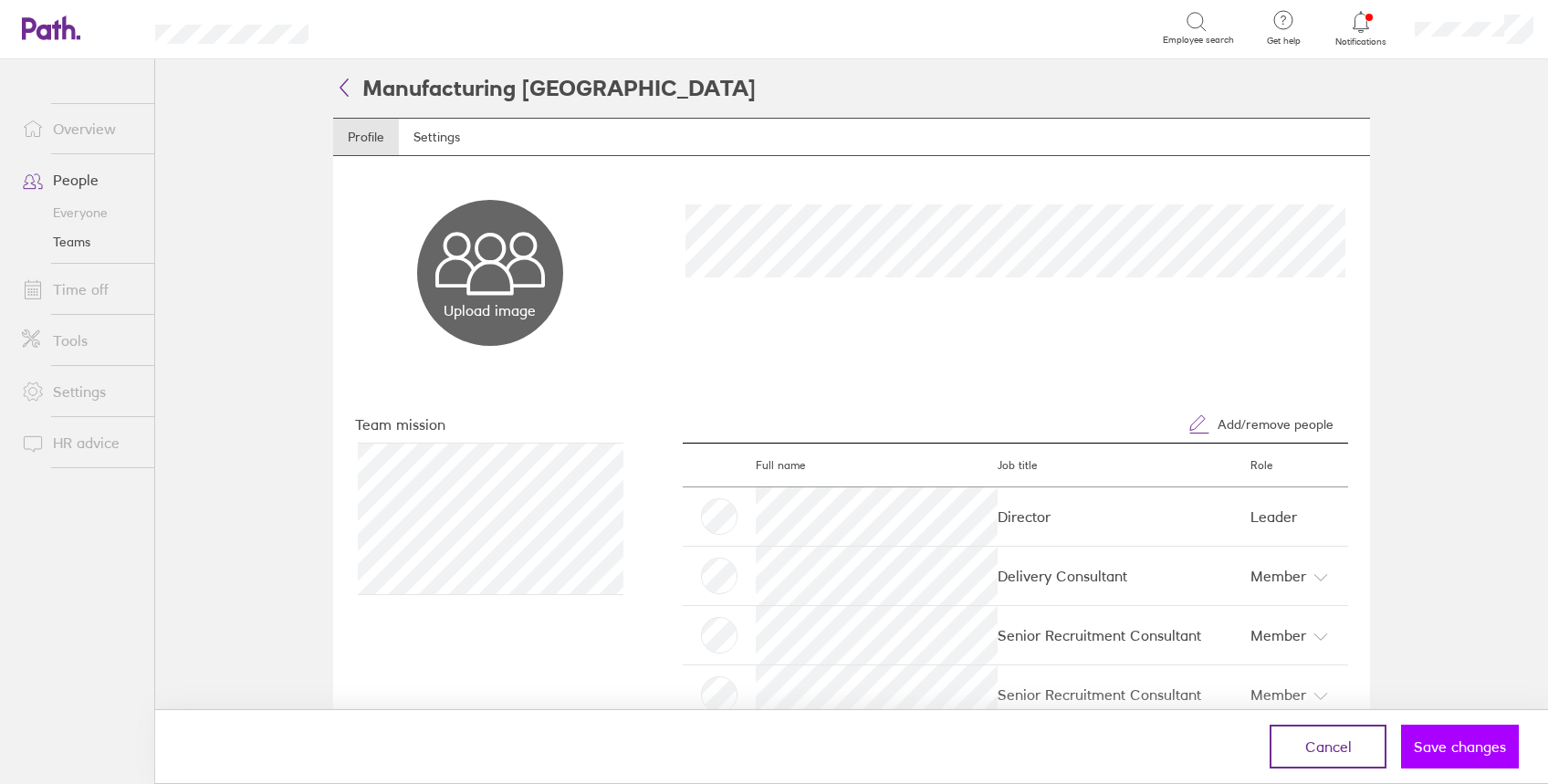
click at [1452, 743] on span "Save changes" at bounding box center [1459, 746] width 92 height 17
click at [343, 91] on icon at bounding box center [343, 87] width 21 height 21
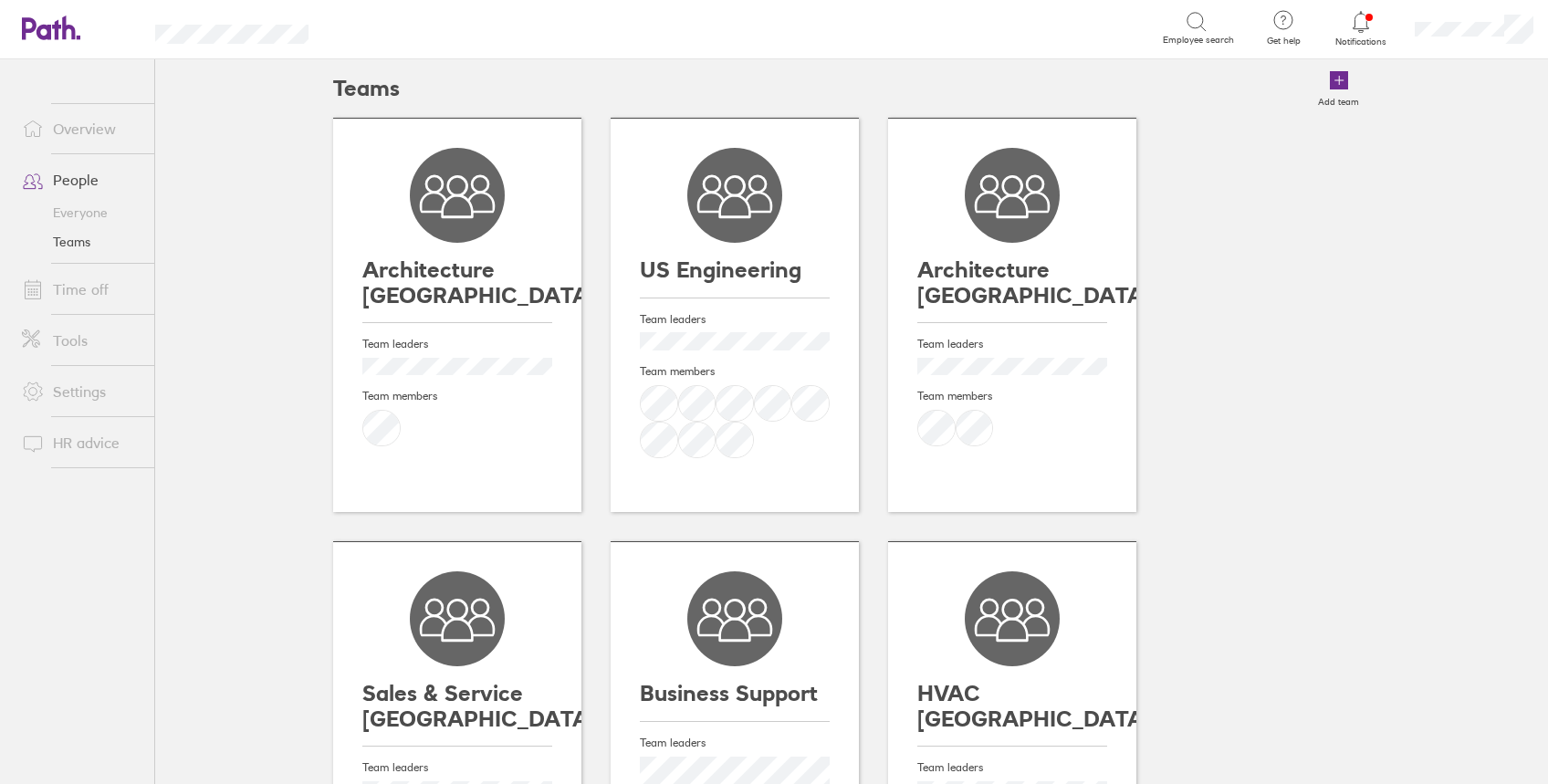
click at [739, 234] on icon at bounding box center [734, 195] width 95 height 95
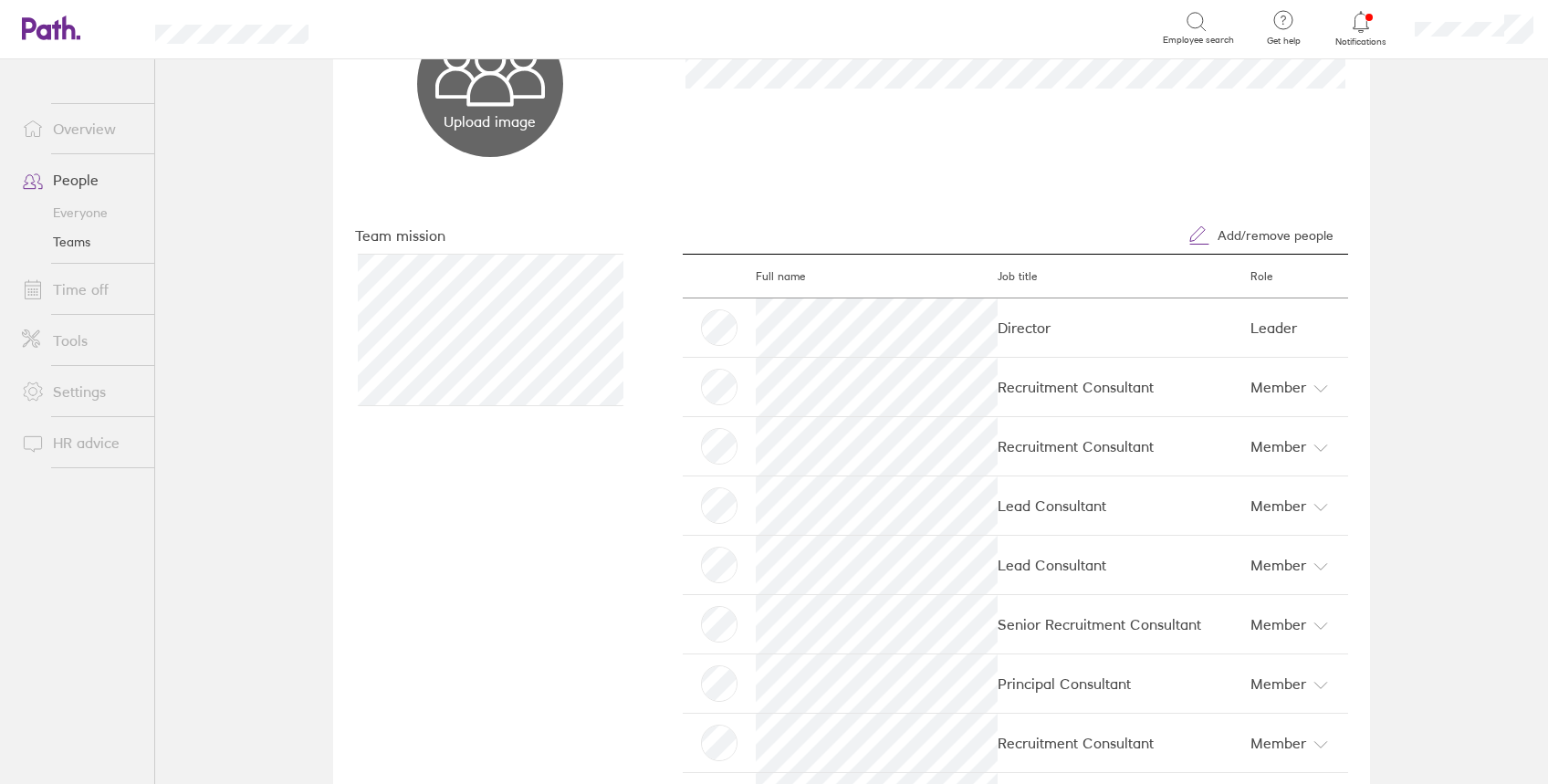
scroll to position [227, 0]
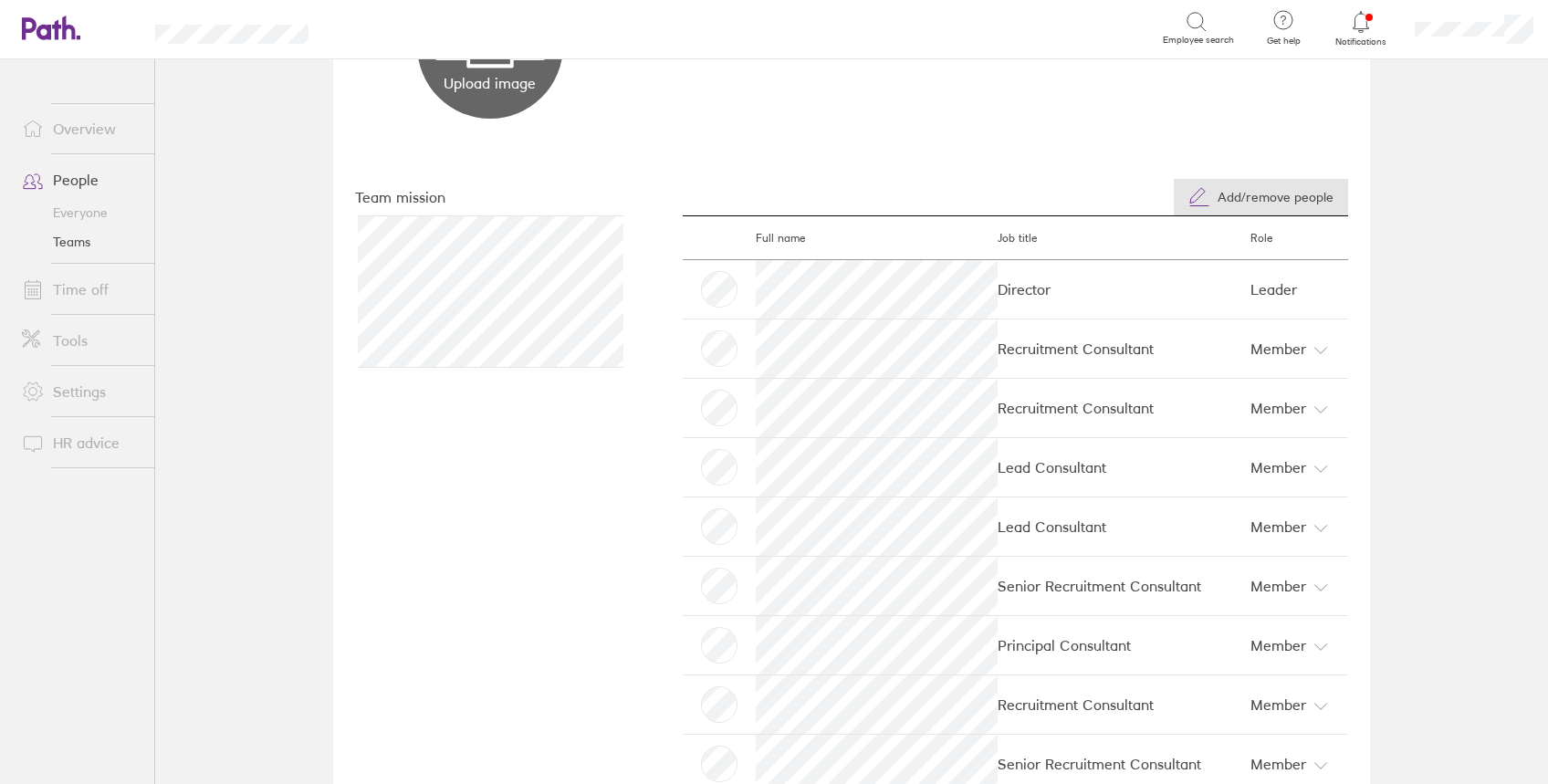
click at [1303, 198] on span "Add/remove people" at bounding box center [1275, 197] width 116 height 15
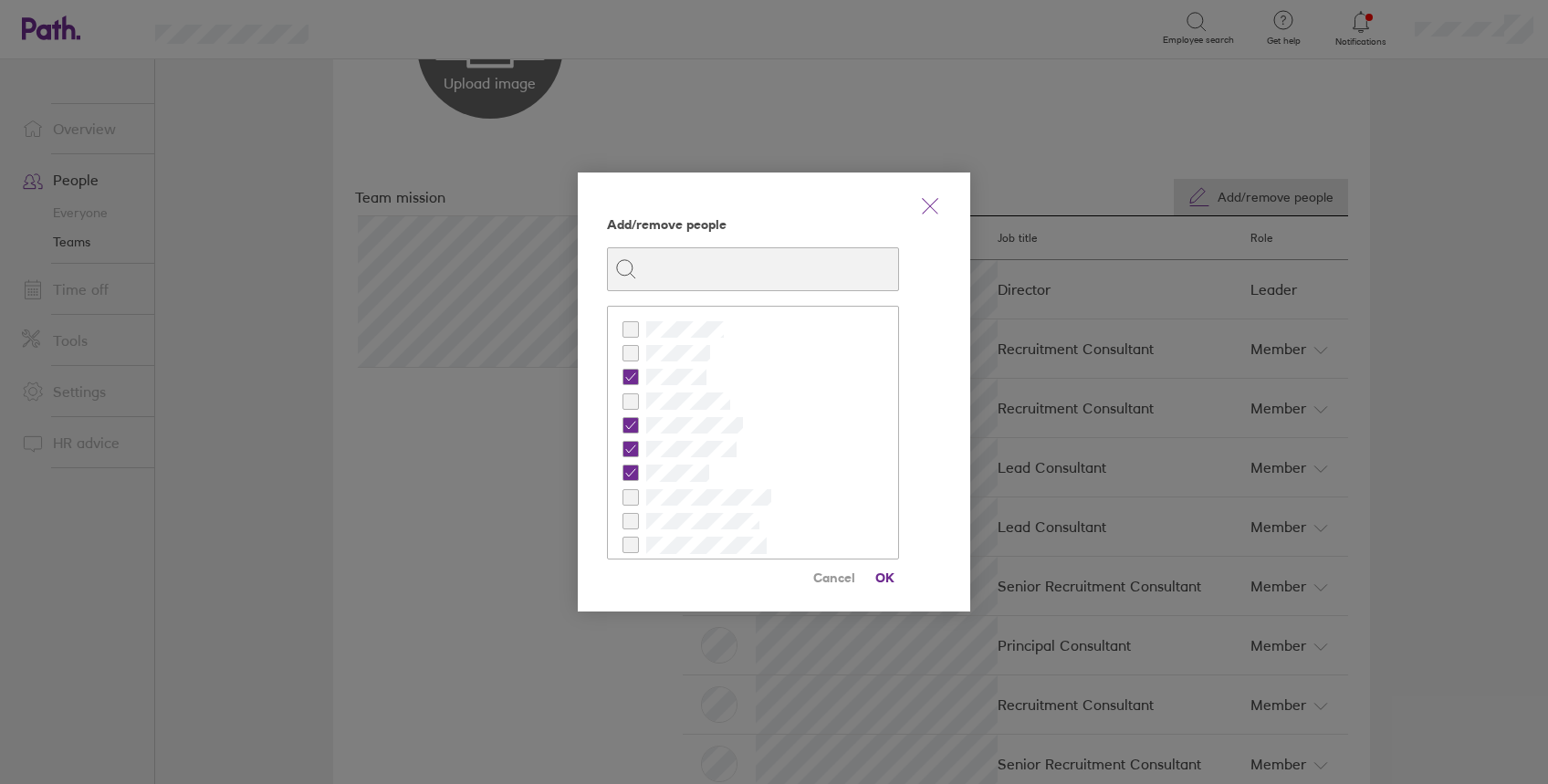
scroll to position [121, 0]
checkbox input "true"
click at [888, 581] on span "OK" at bounding box center [885, 577] width 29 height 29
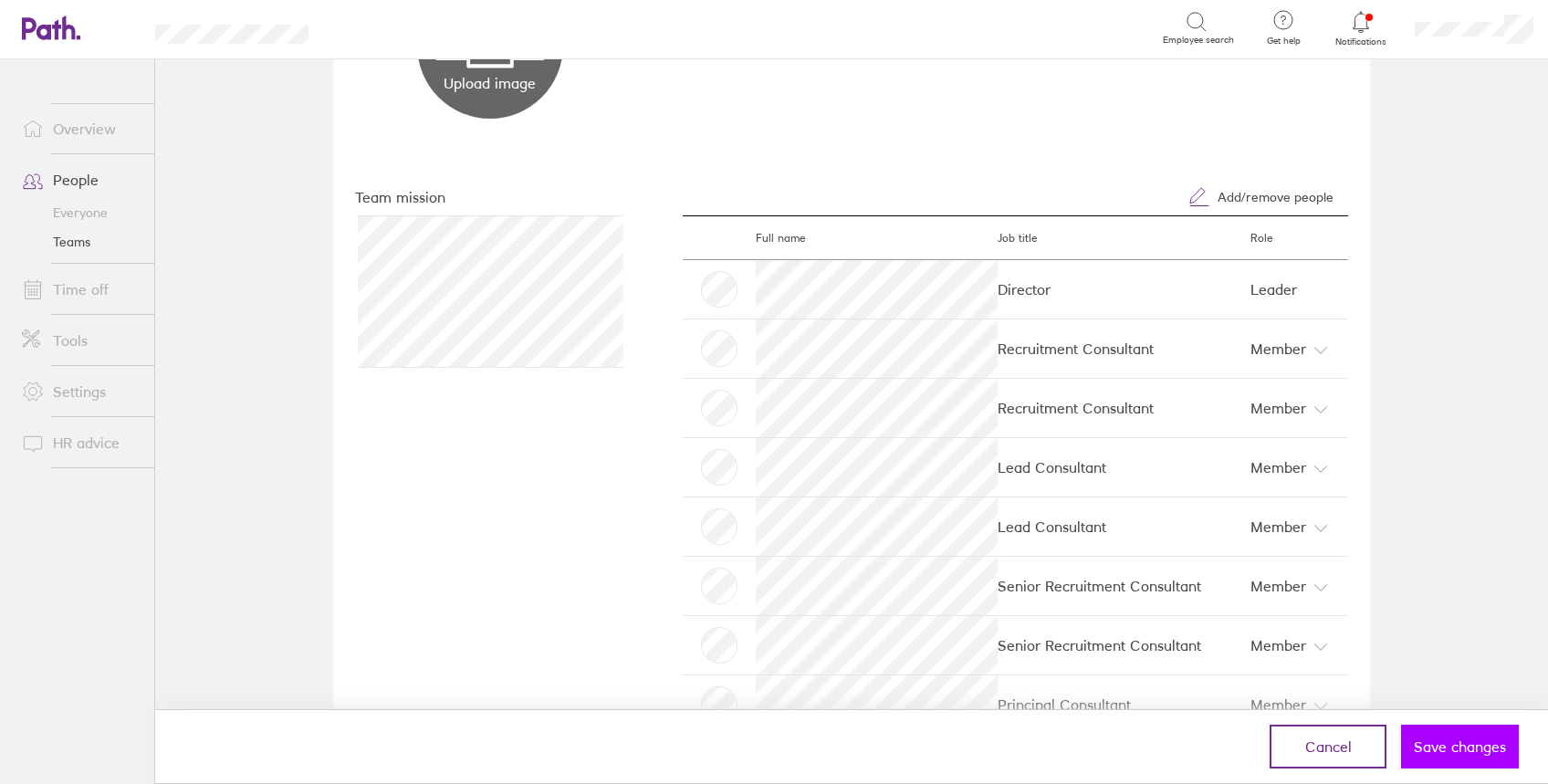
click at [1451, 748] on span "Save changes" at bounding box center [1459, 746] width 92 height 17
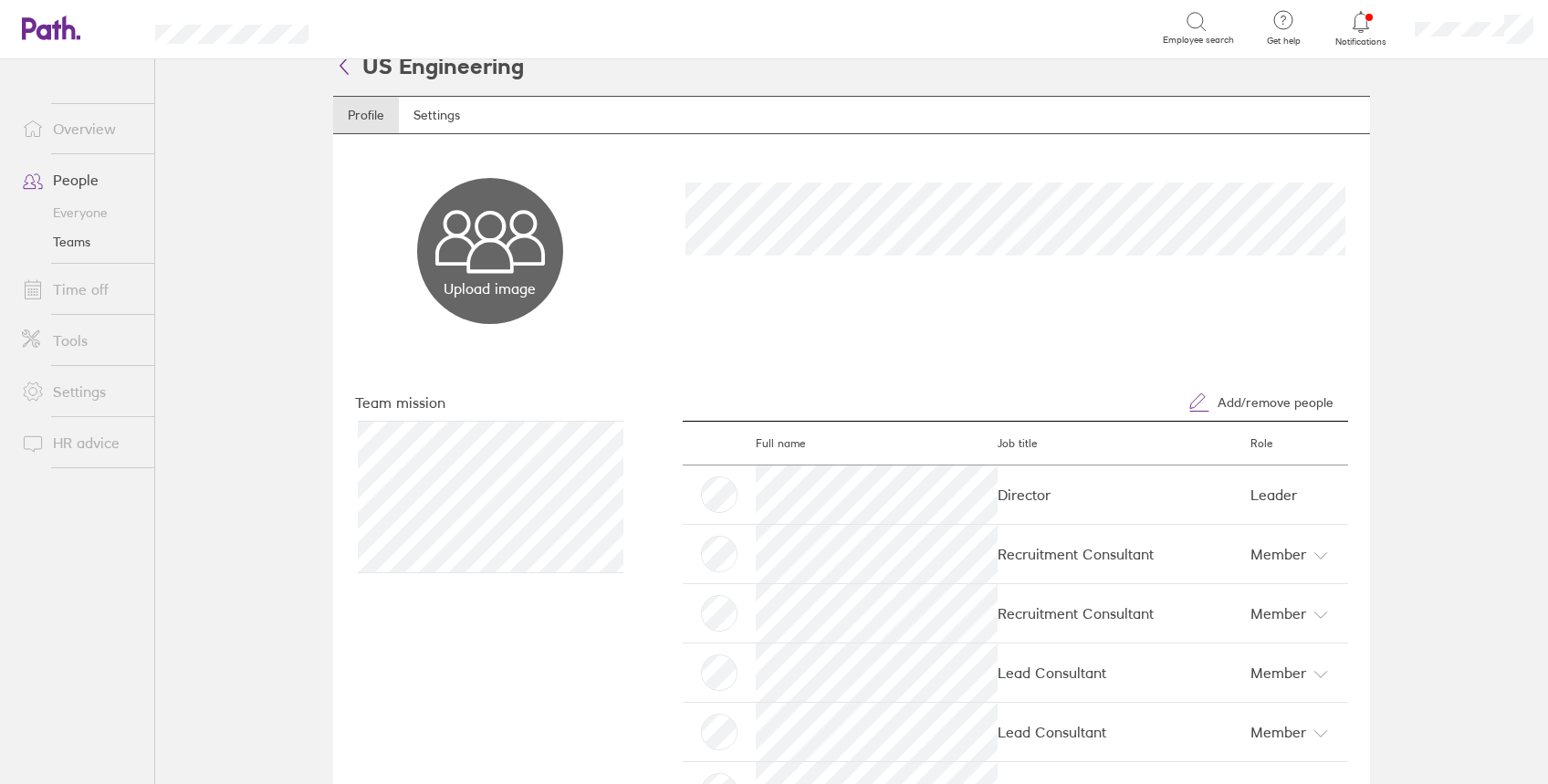
scroll to position [21, 0]
click at [73, 179] on link "People" at bounding box center [80, 179] width 147 height 36
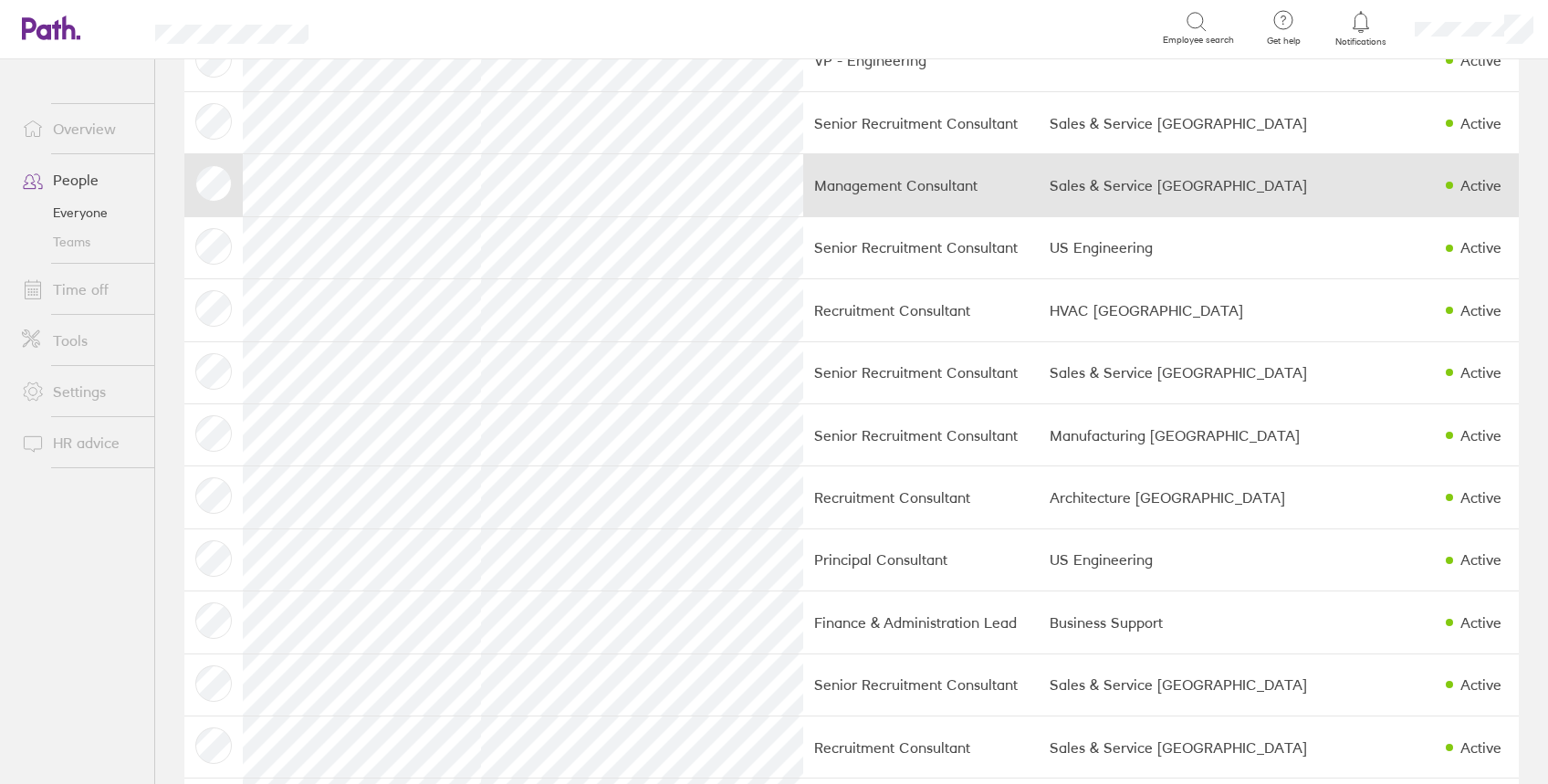
scroll to position [269, 0]
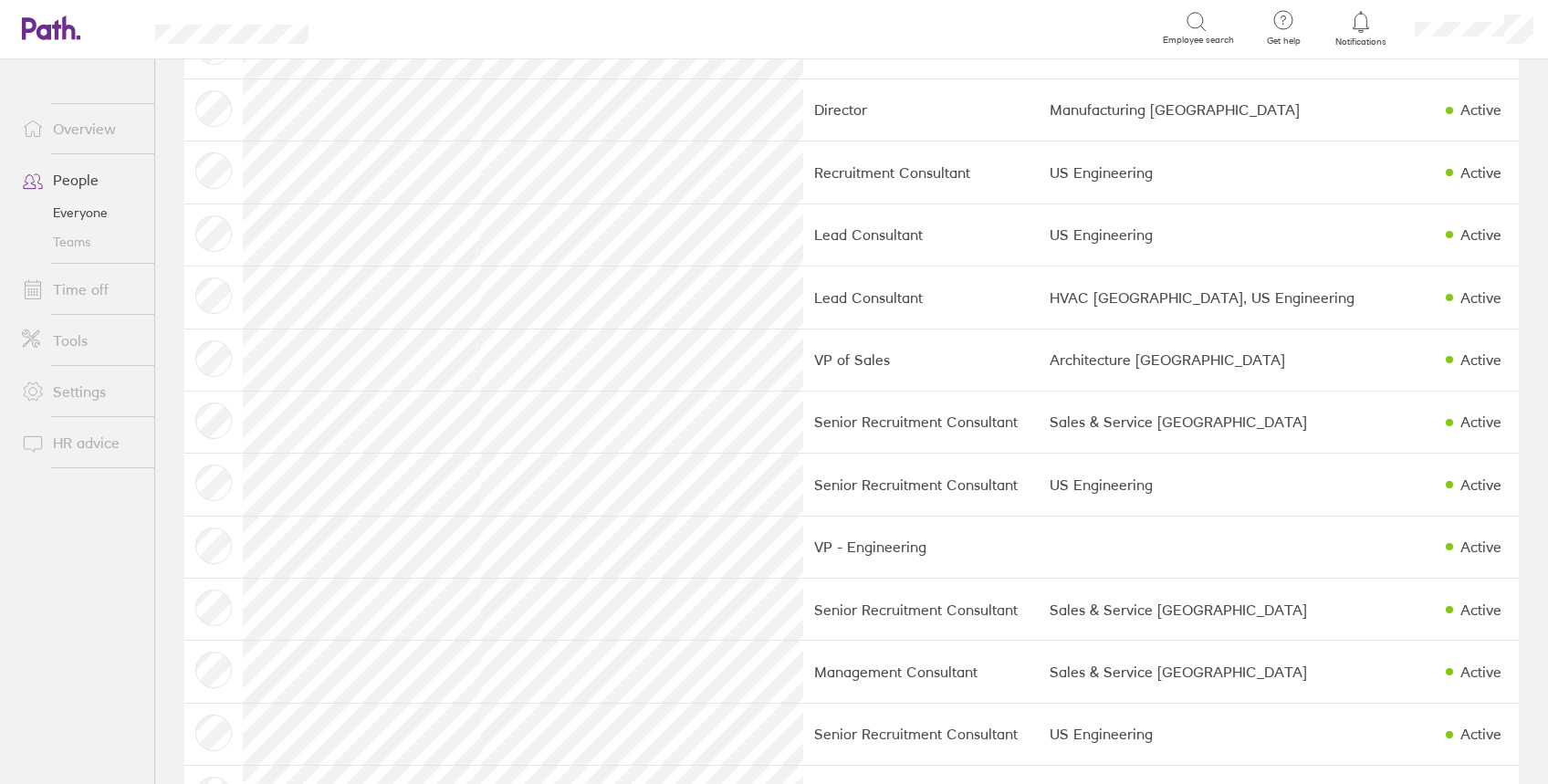
click at [69, 242] on link "Teams" at bounding box center [80, 242] width 147 height 29
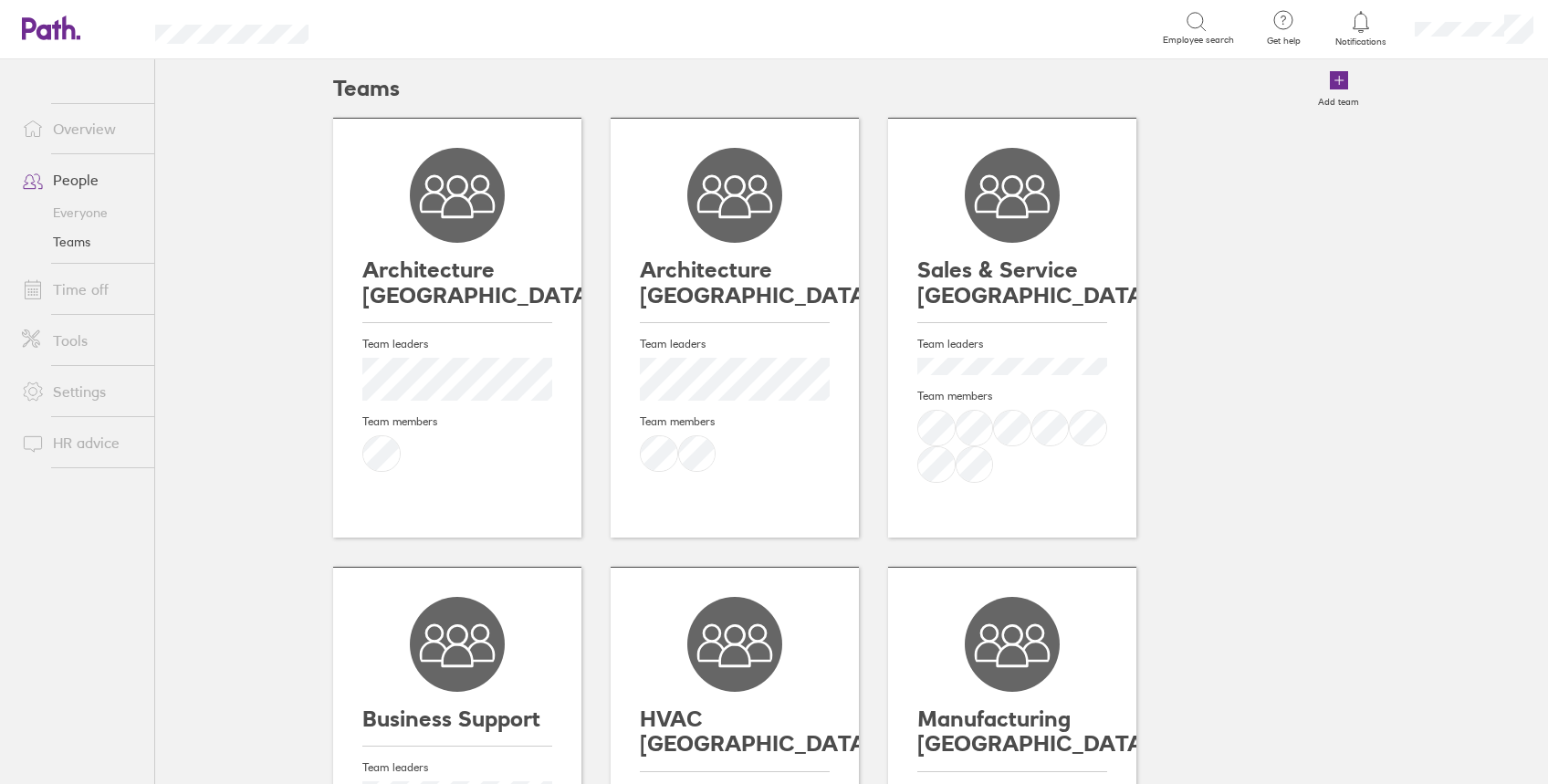
scroll to position [608, 0]
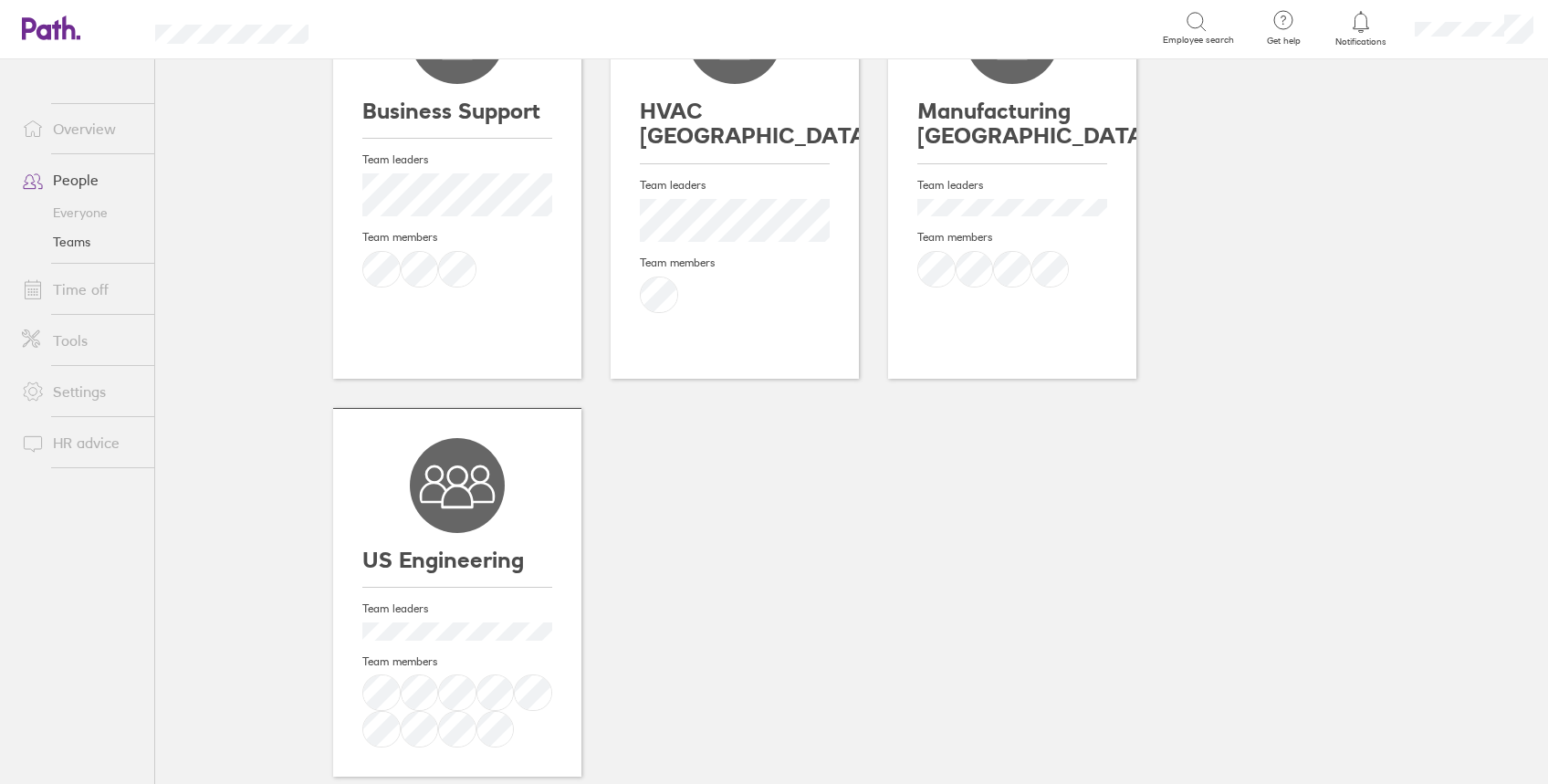
click at [481, 489] on div "US Engineering" at bounding box center [456, 513] width 190 height 150
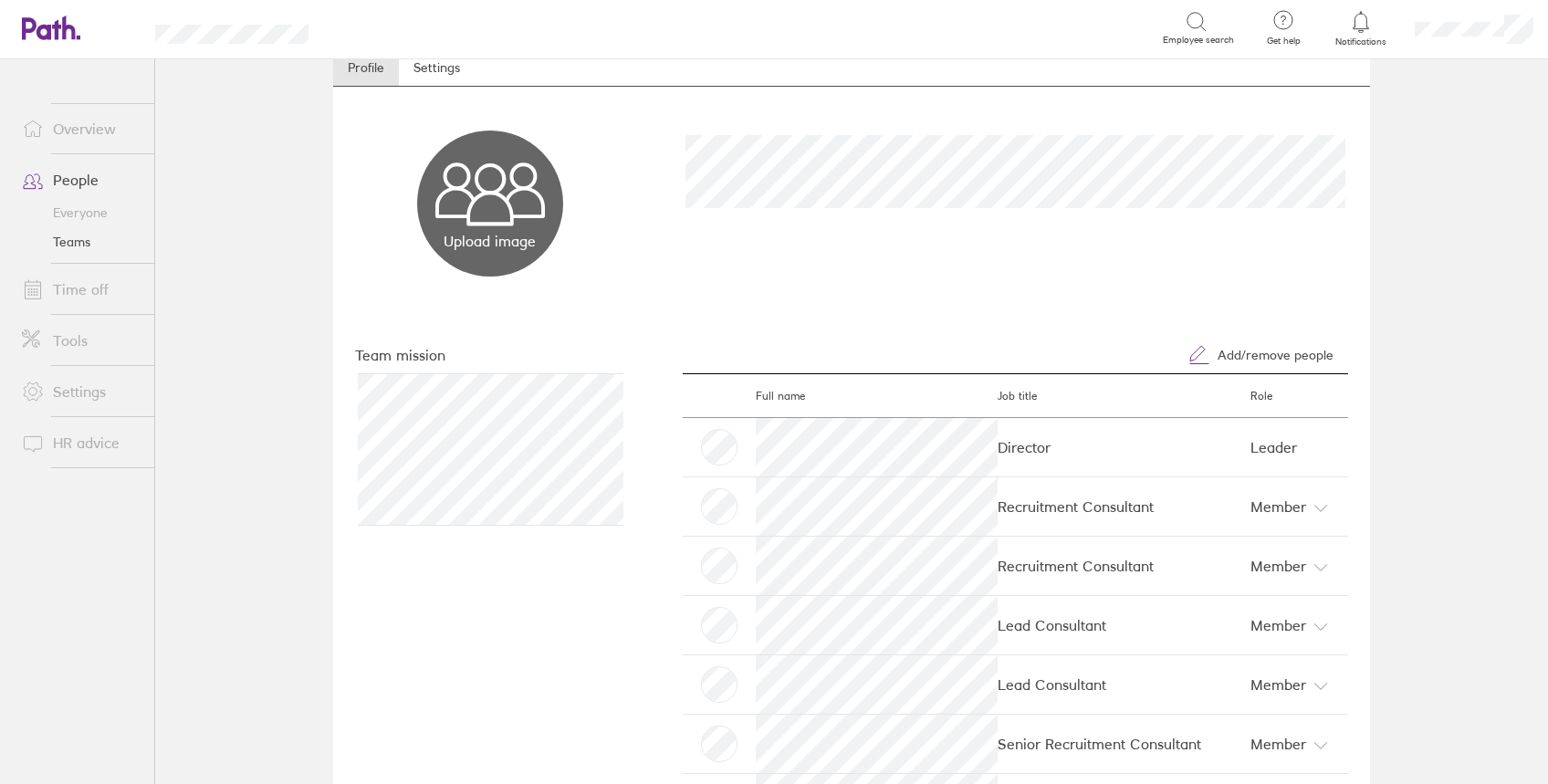
scroll to position [49, 0]
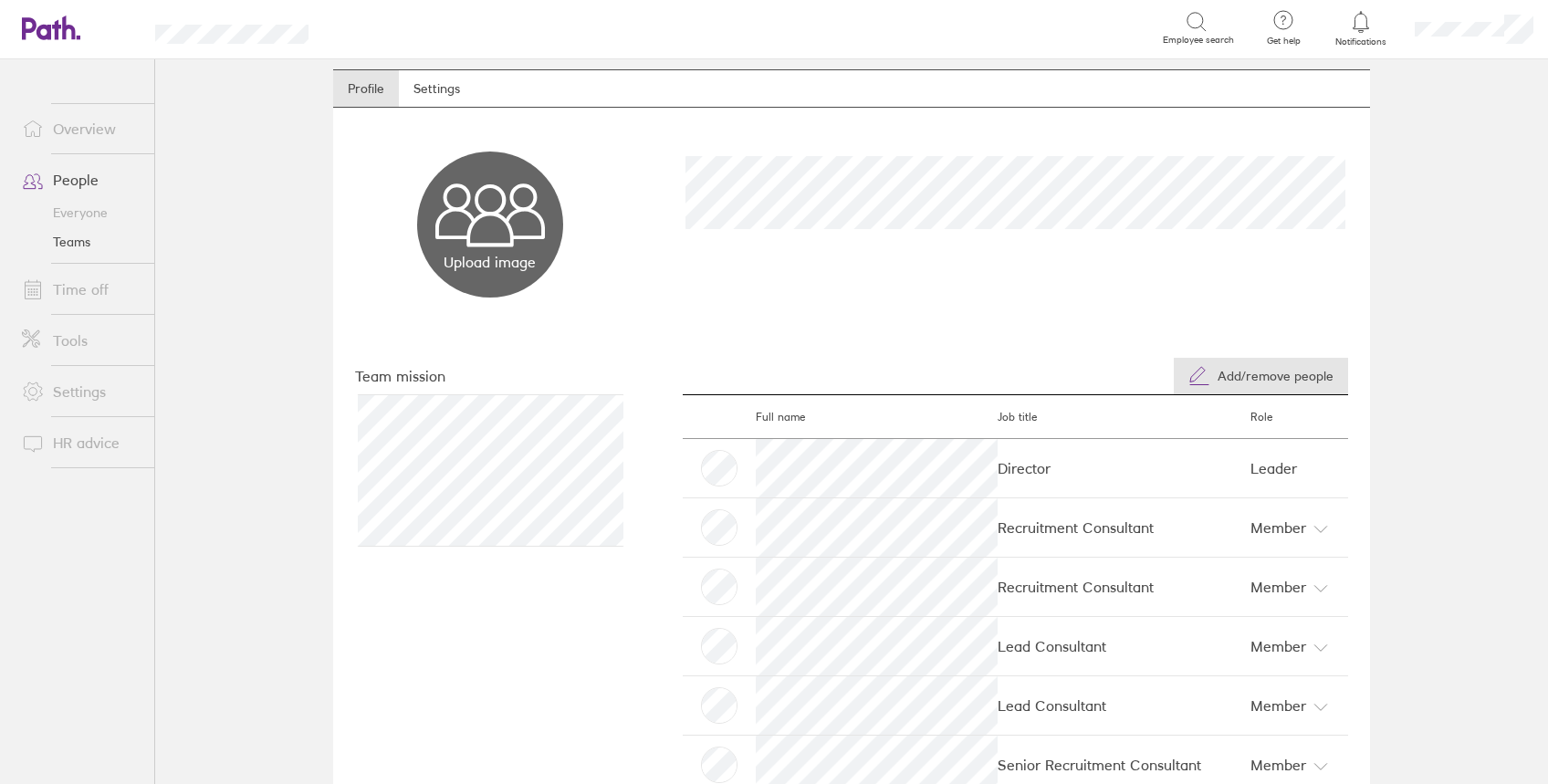
click at [1267, 376] on span "Add/remove people" at bounding box center [1275, 375] width 116 height 15
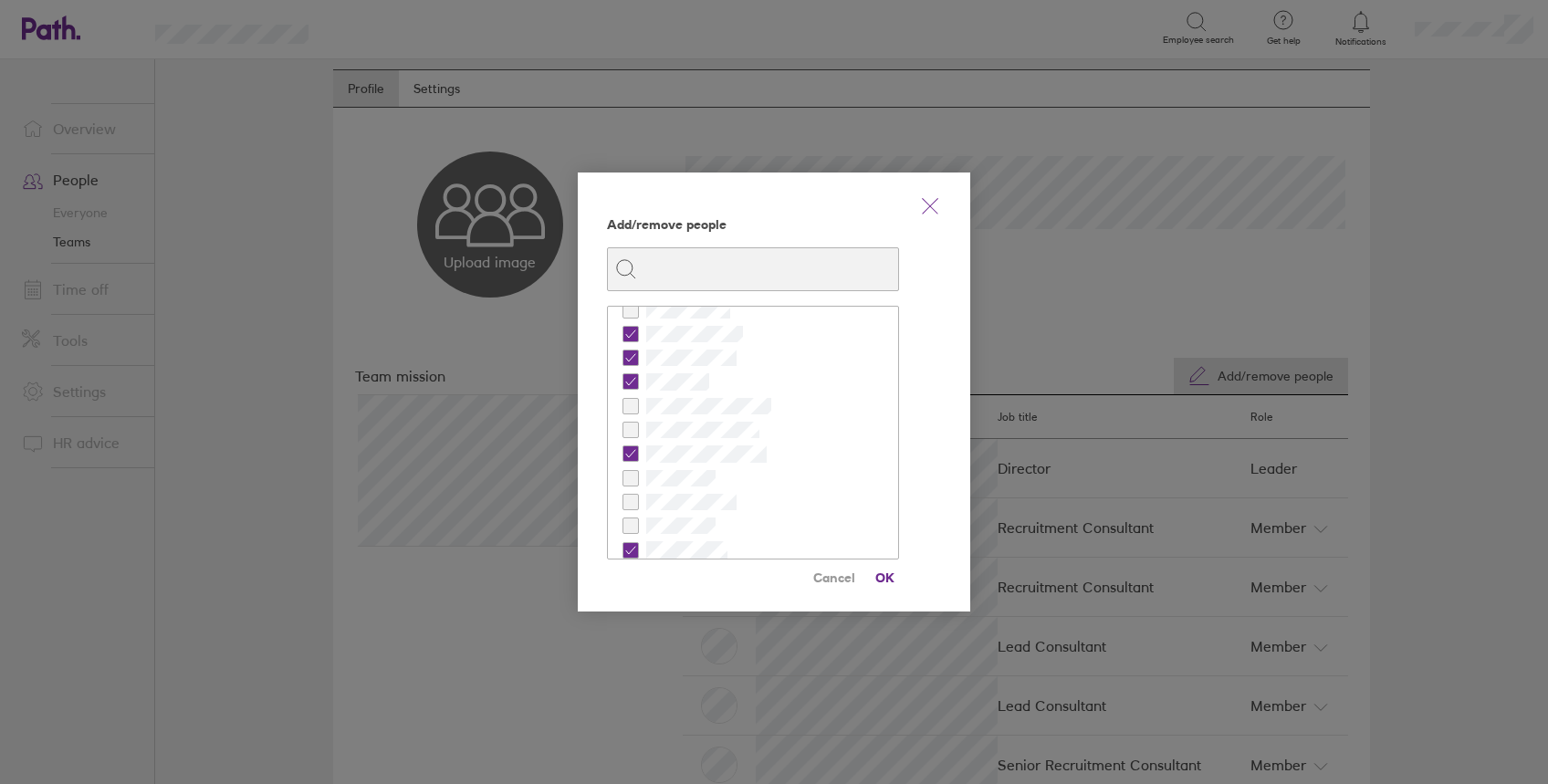
scroll to position [121, 0]
checkbox input "true"
click at [880, 568] on span "OK" at bounding box center [885, 577] width 29 height 29
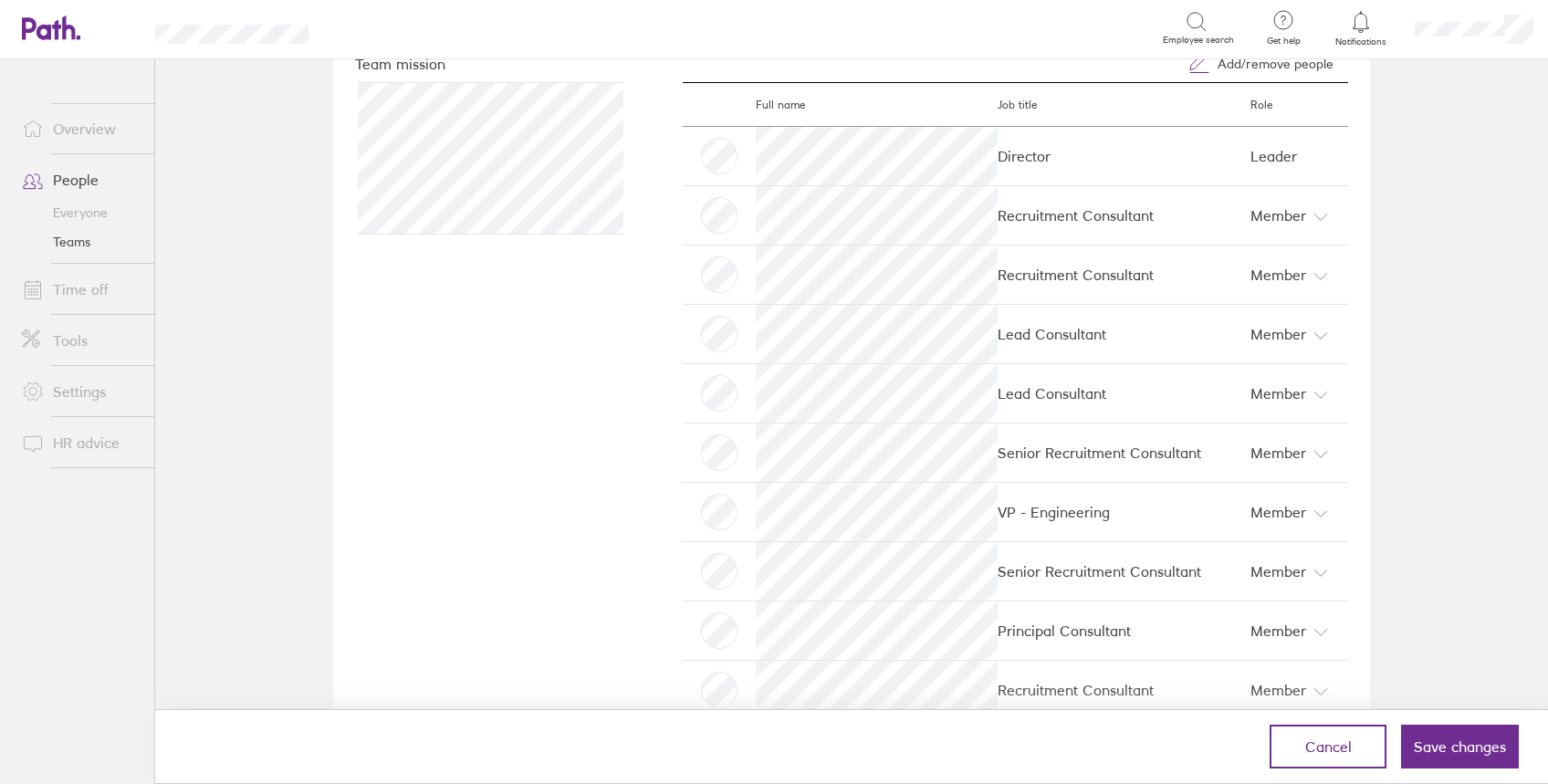
scroll to position [486, 0]
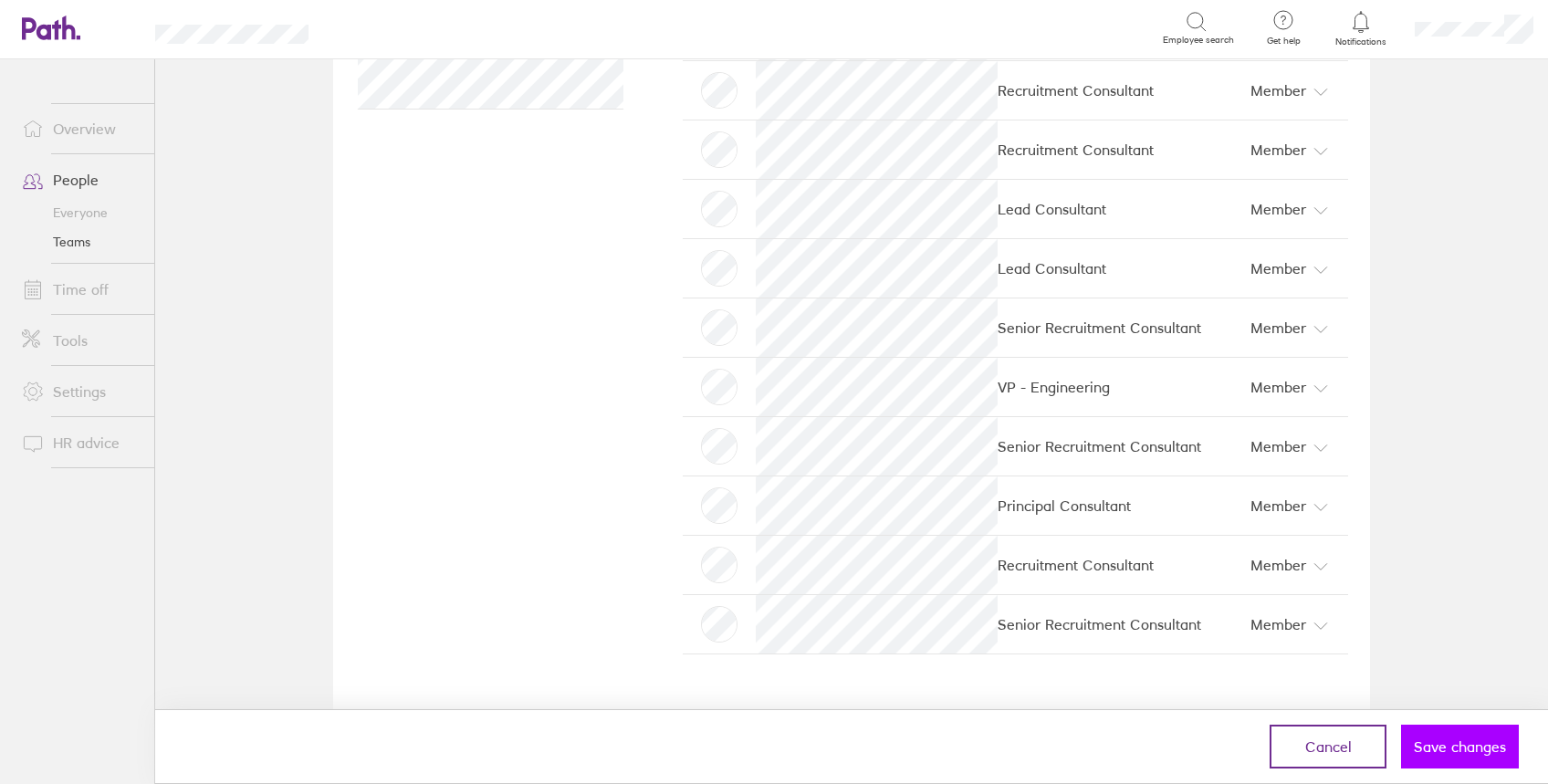
click at [1447, 727] on button "Save changes" at bounding box center [1459, 746] width 118 height 44
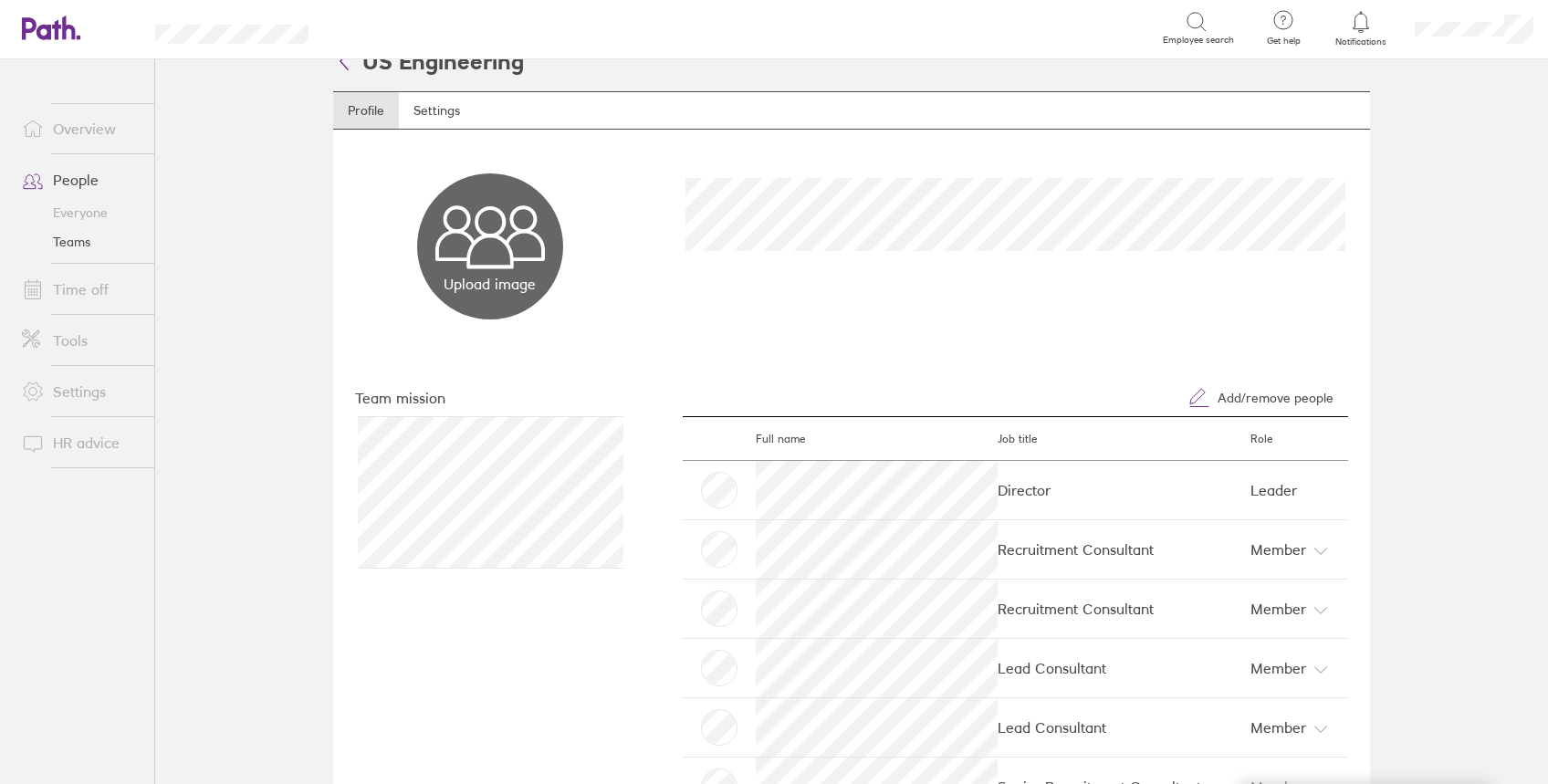
scroll to position [0, 0]
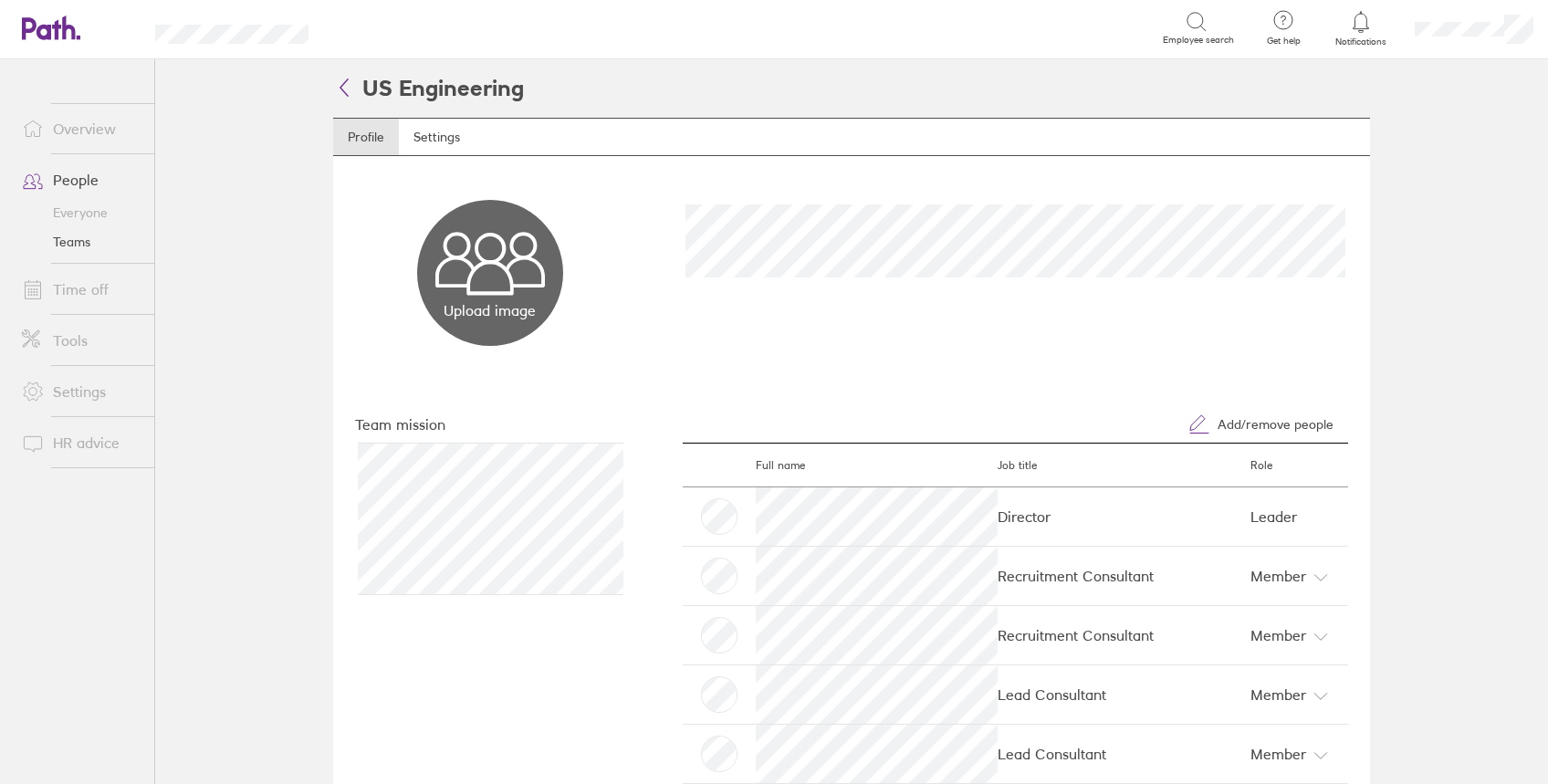
click at [333, 86] on icon at bounding box center [343, 87] width 21 height 21
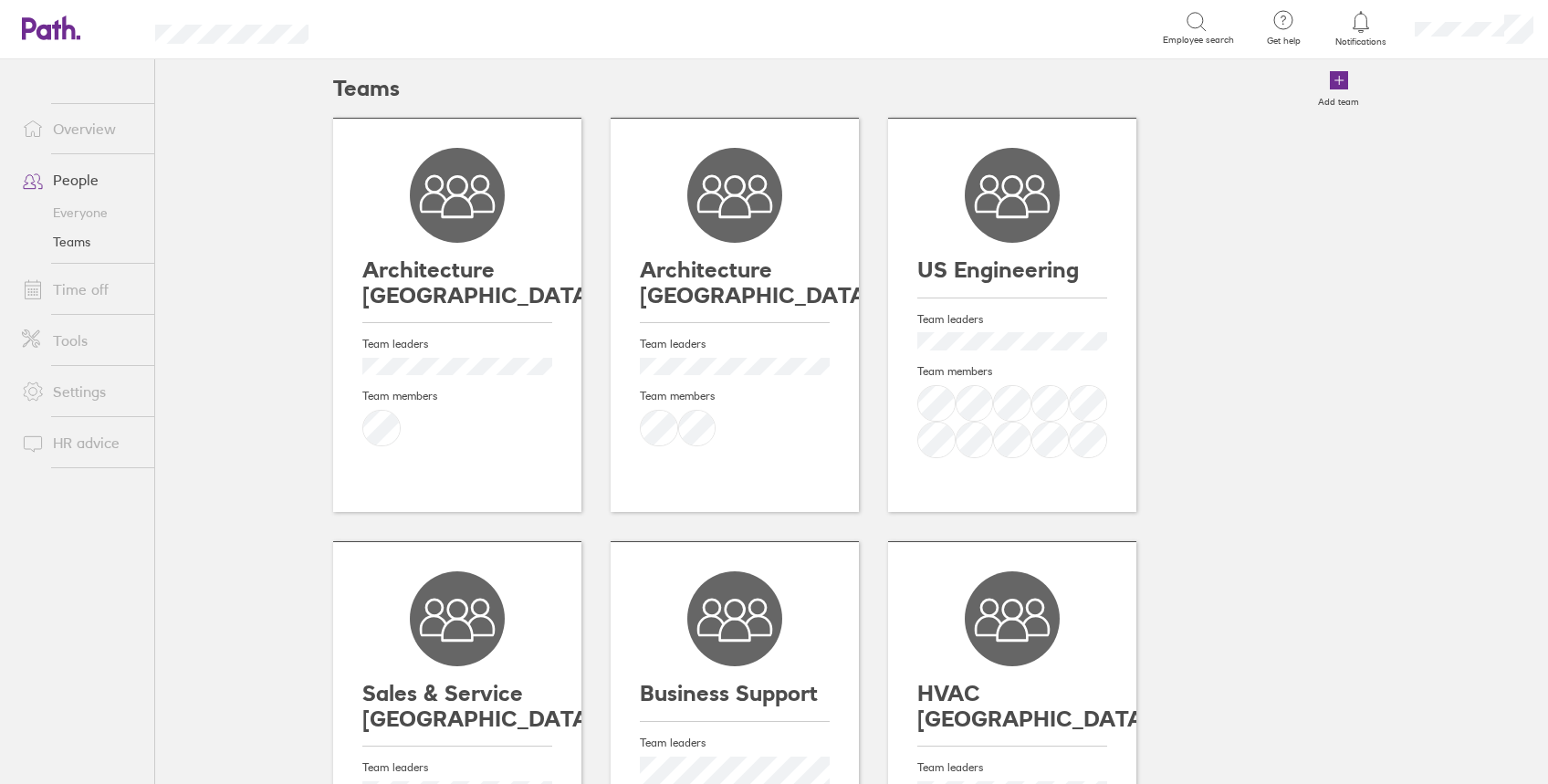
click at [73, 178] on link "People" at bounding box center [80, 179] width 147 height 36
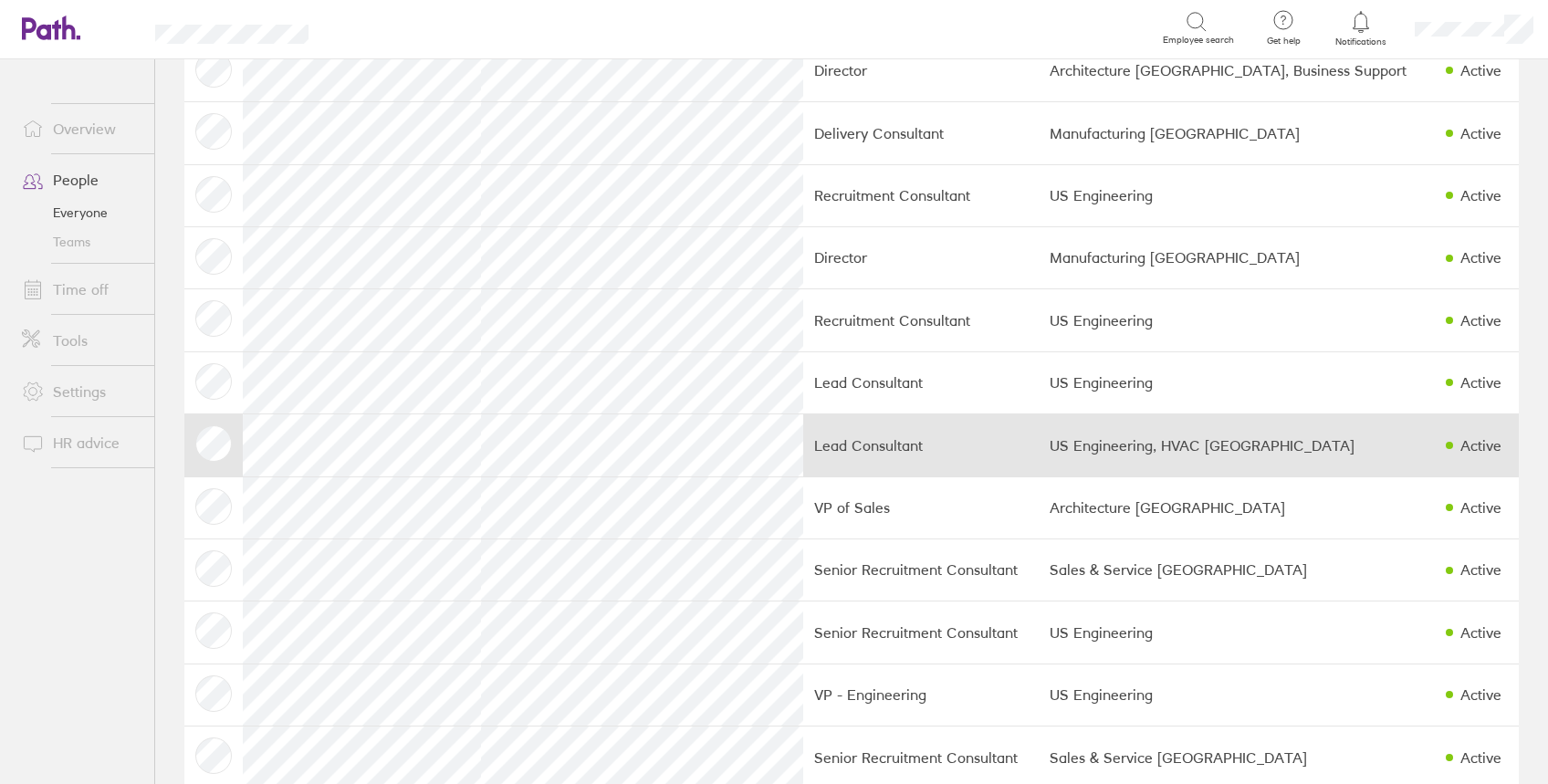
scroll to position [243, 0]
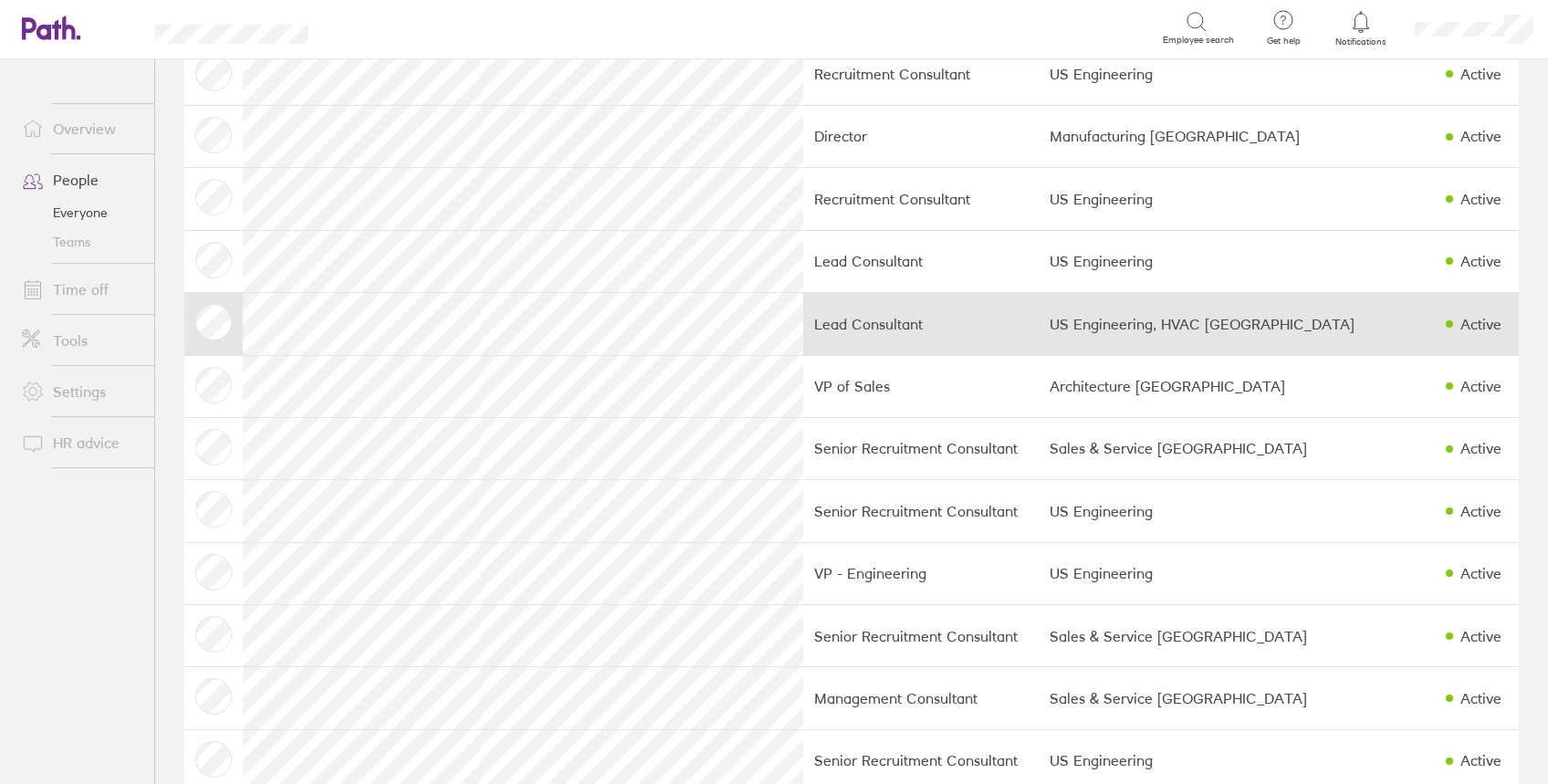
click at [861, 323] on td "Lead Consultant" at bounding box center [920, 324] width 235 height 62
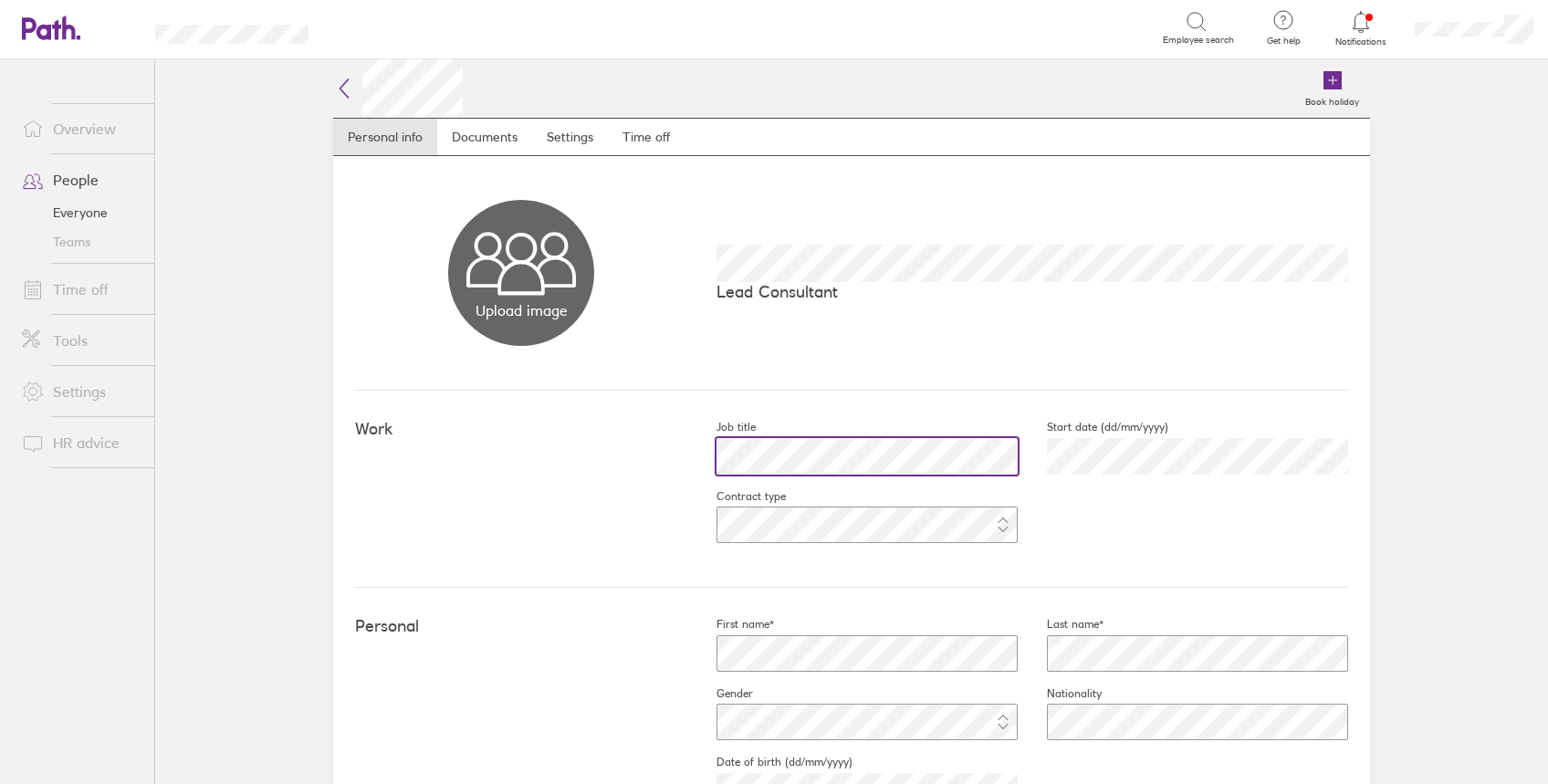
click at [234, 436] on main "Book holiday Personal info Documents Settings Time off Upload image Choose file…" at bounding box center [852, 421] width 1393 height 725
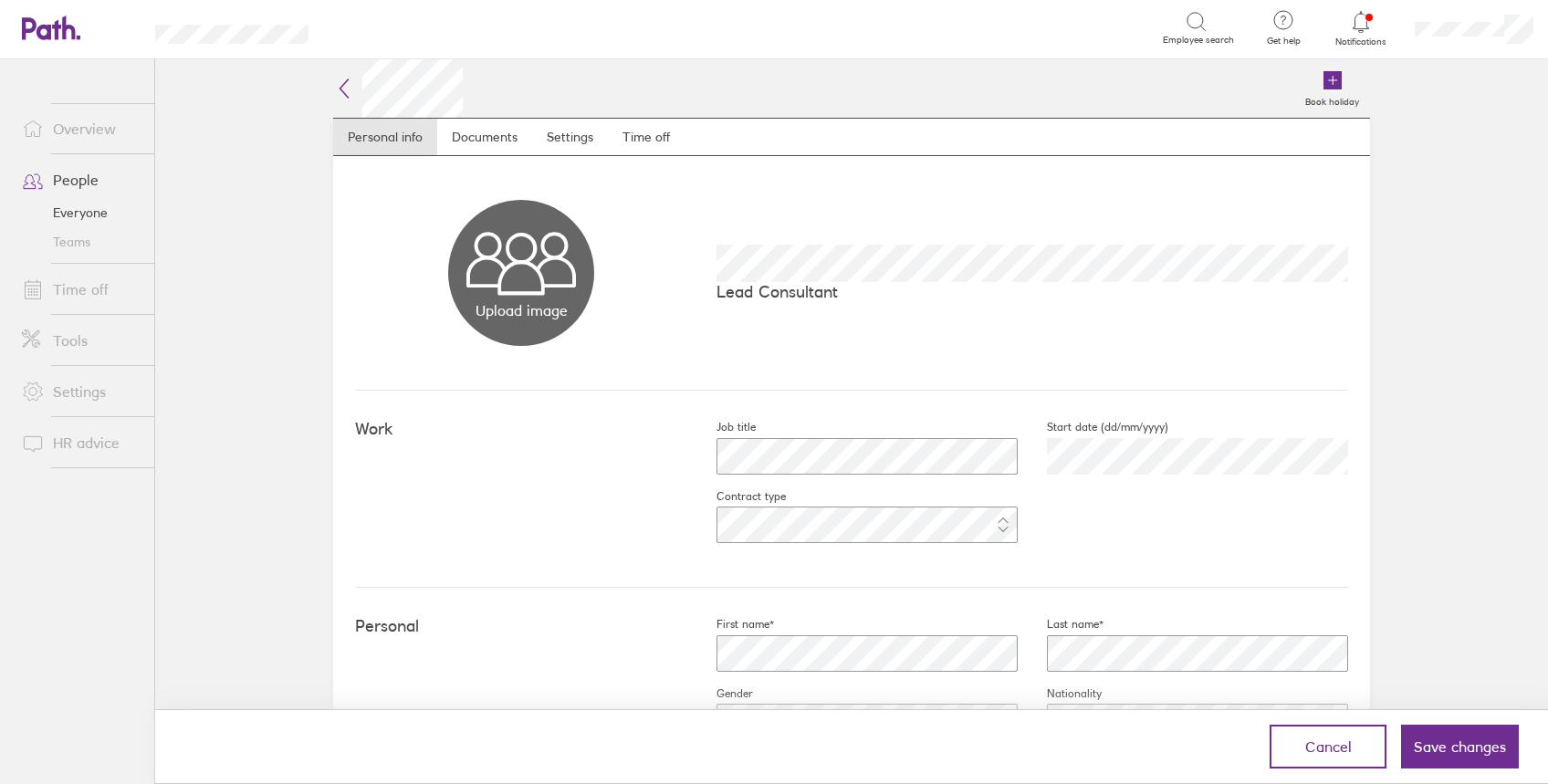
click at [1482, 753] on span "Save changes" at bounding box center [1459, 746] width 92 height 17
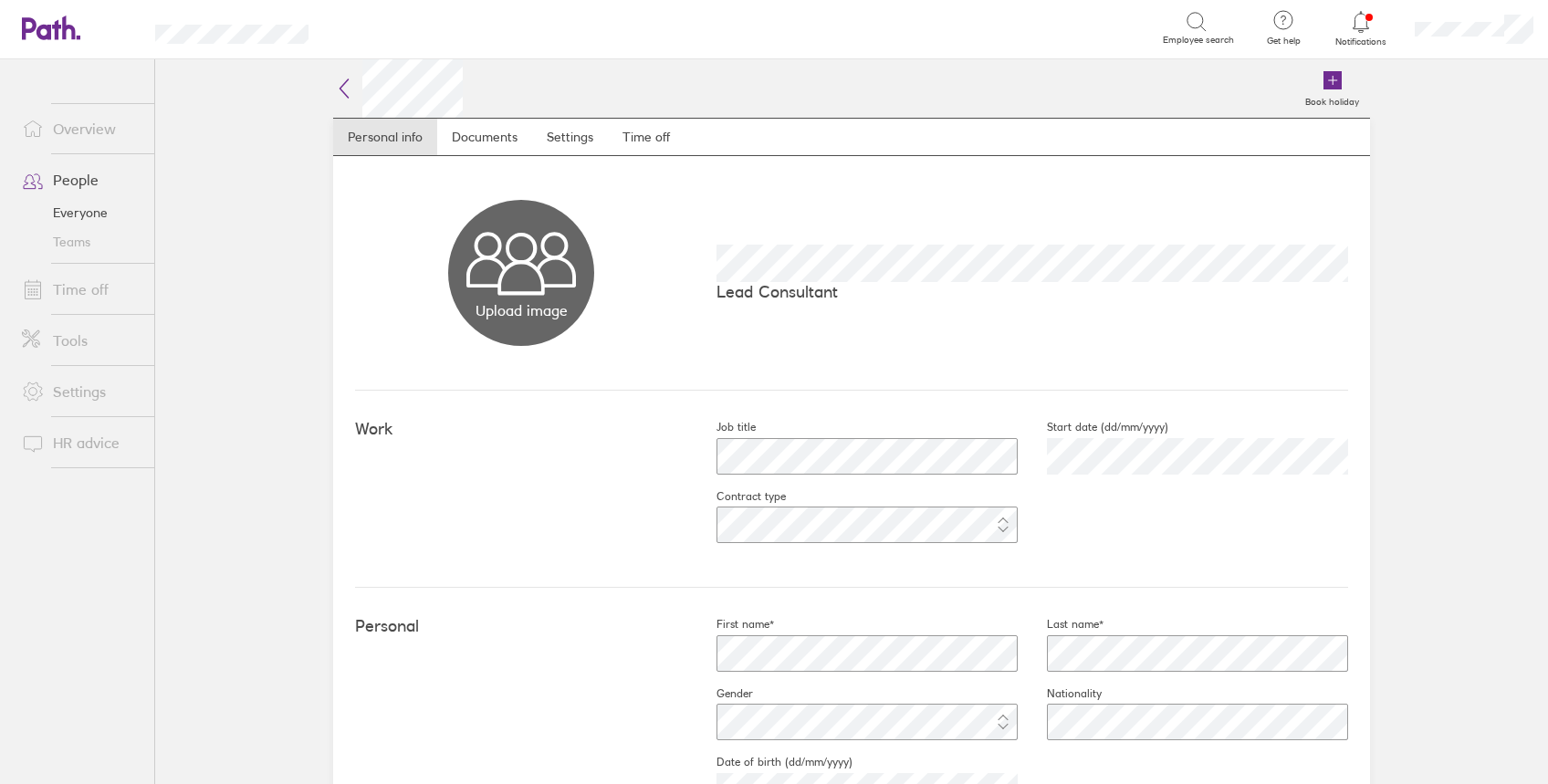
click at [337, 85] on icon at bounding box center [343, 89] width 21 height 21
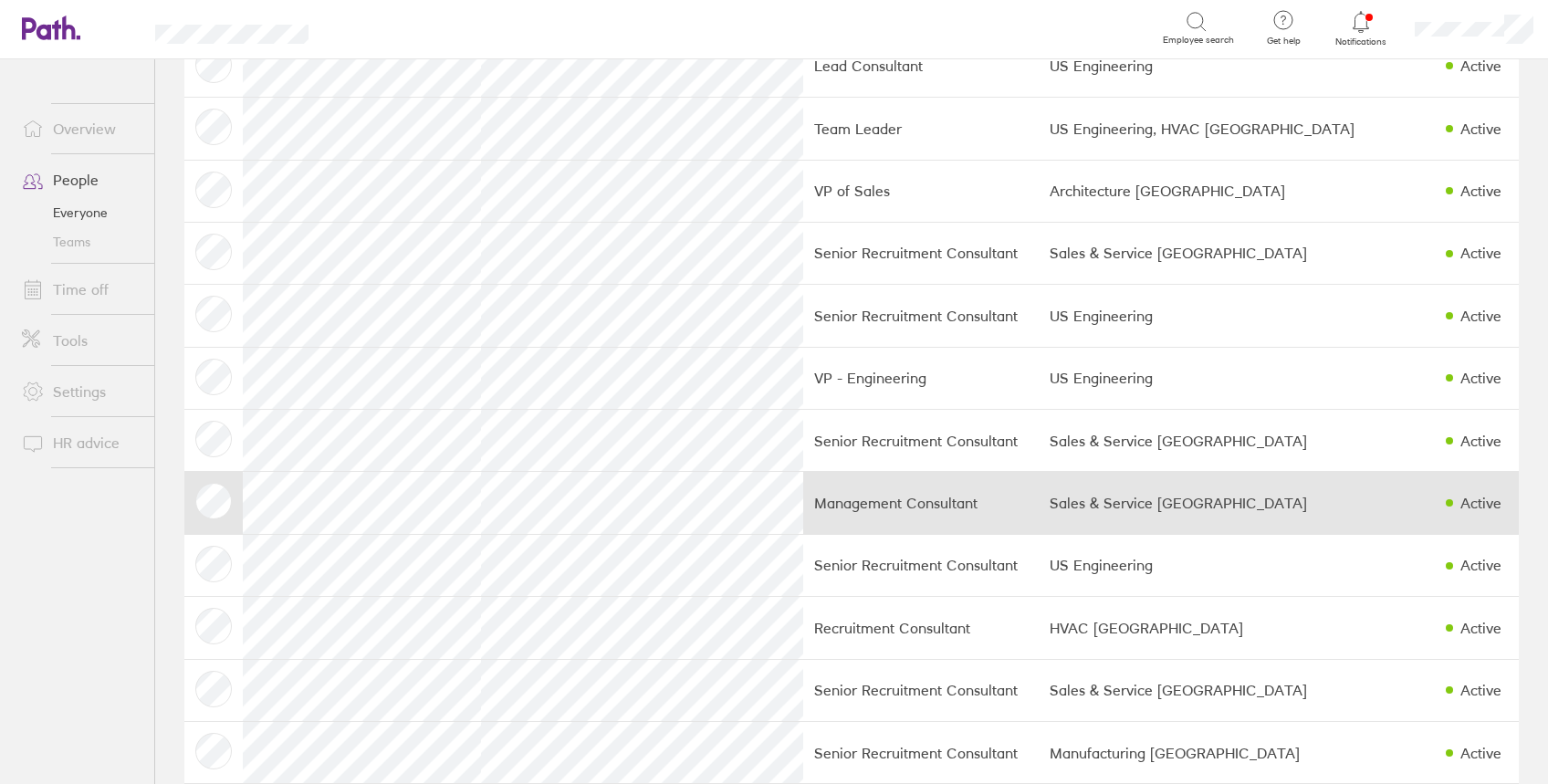
scroll to position [487, 0]
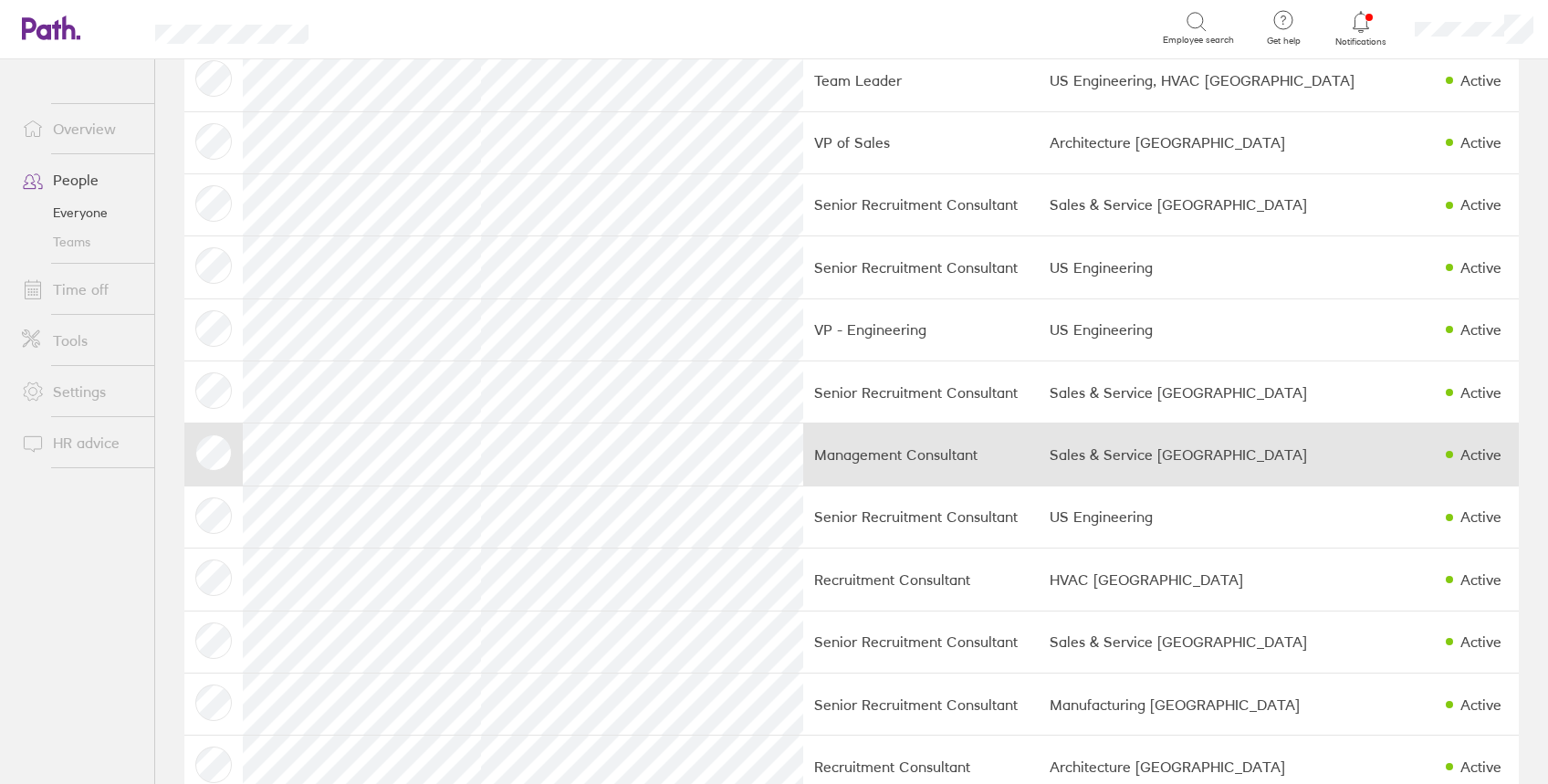
click at [915, 463] on td "Management Consultant" at bounding box center [920, 454] width 235 height 62
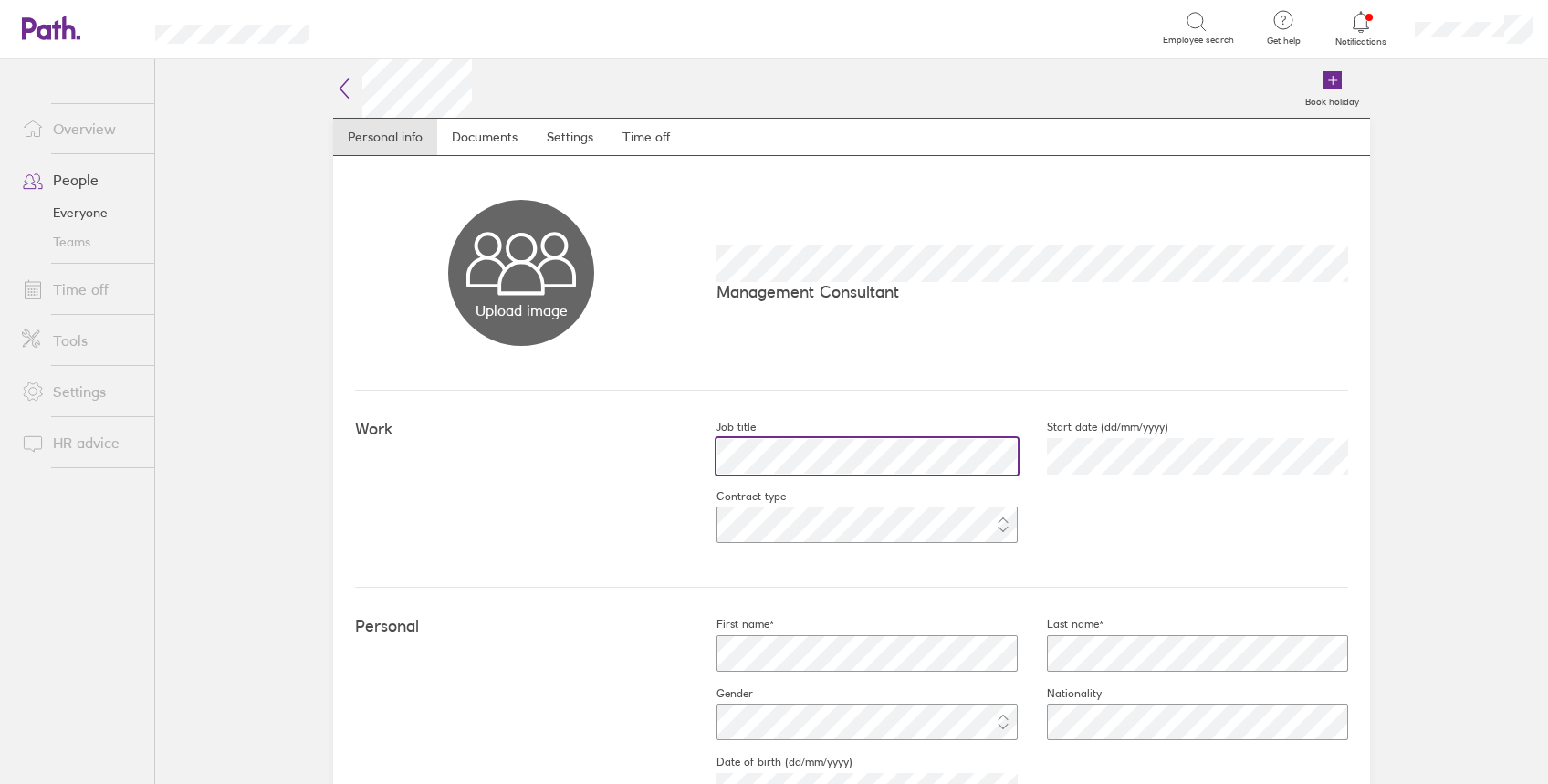
click at [0, 400] on html "Search Employee search Get help FAQs Contact us Notifications My profile Sign o…" at bounding box center [774, 392] width 1548 height 784
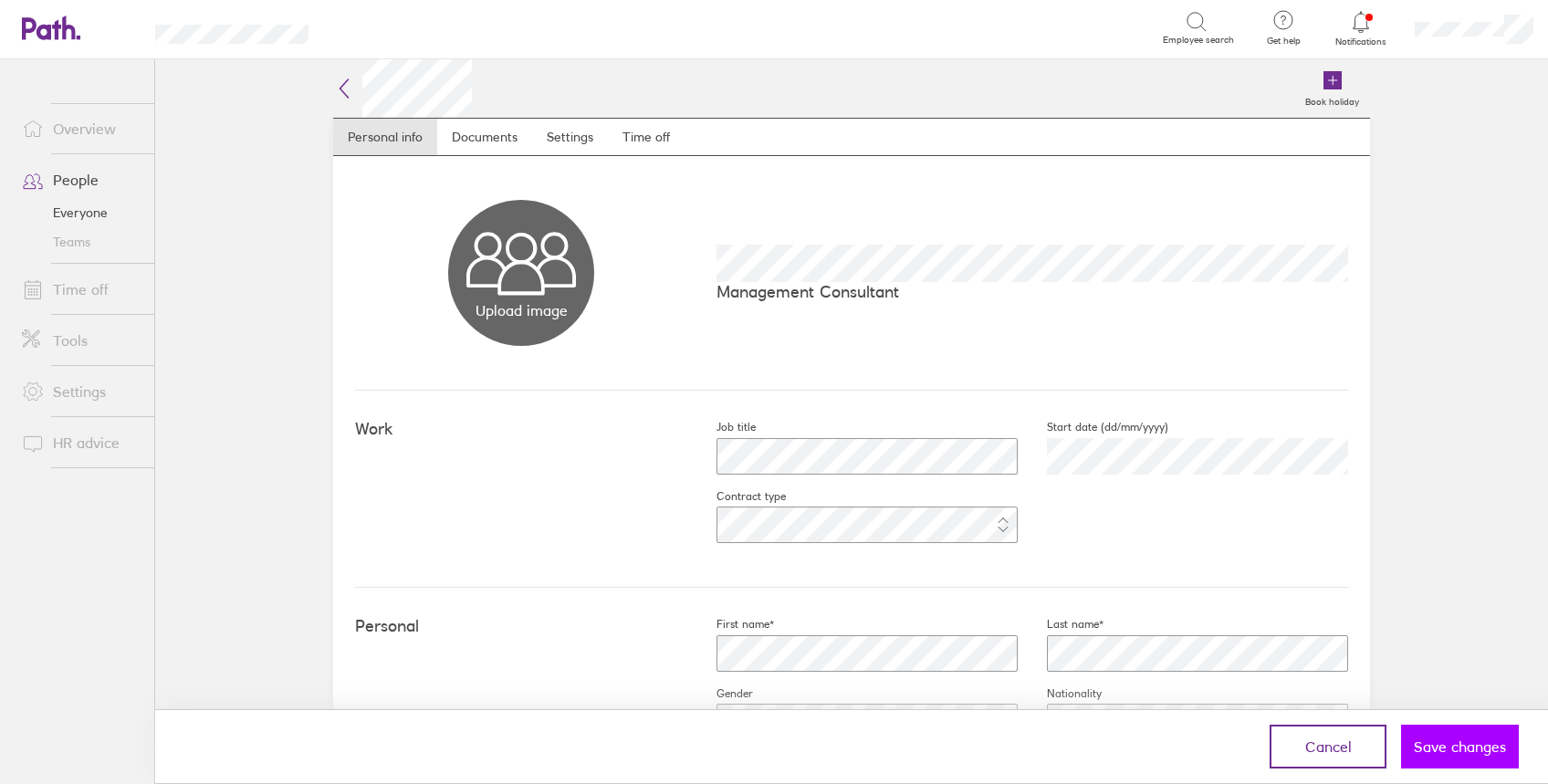
click at [1482, 743] on span "Save changes" at bounding box center [1459, 746] width 92 height 17
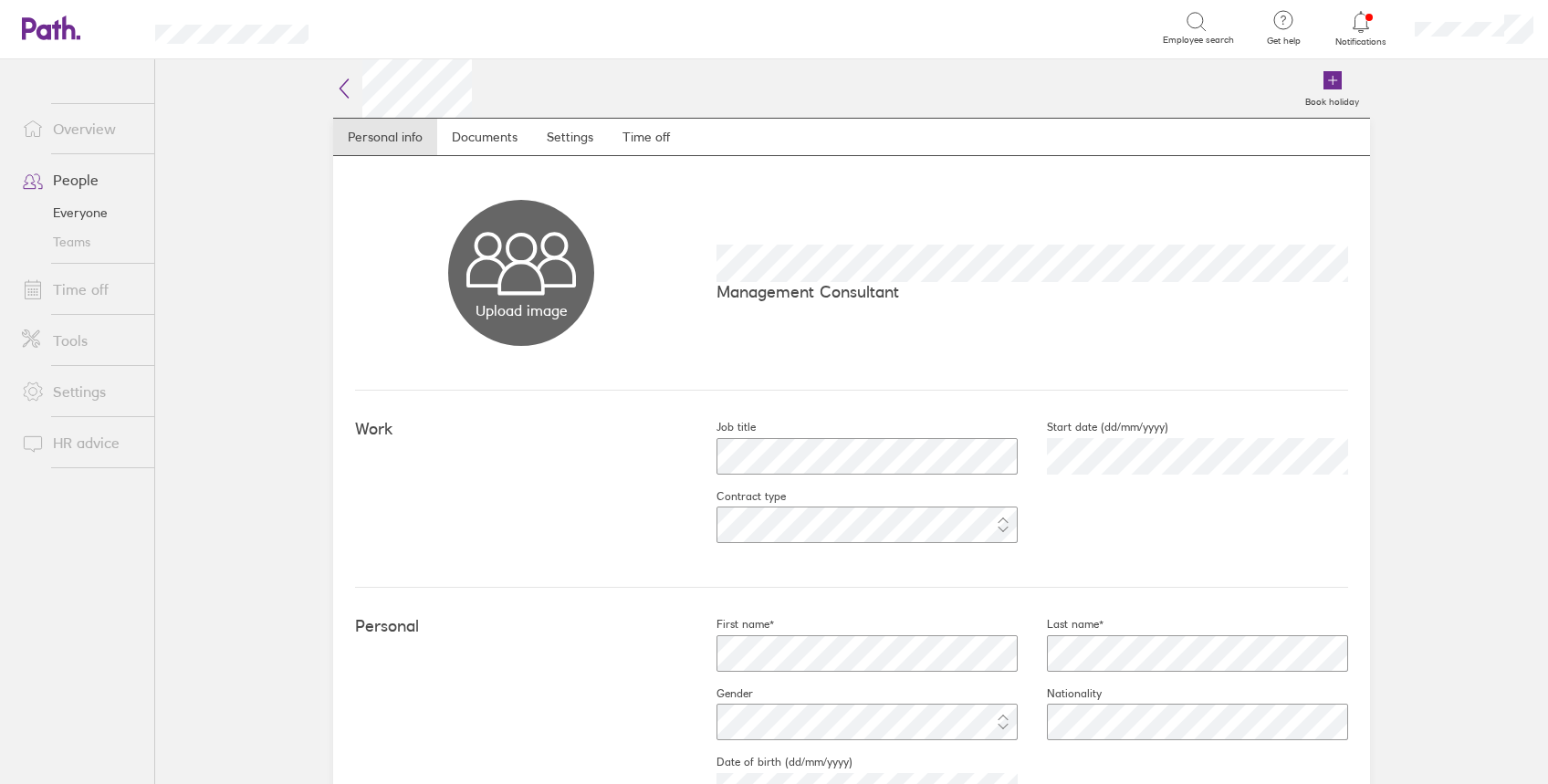
click at [336, 88] on icon at bounding box center [343, 89] width 21 height 21
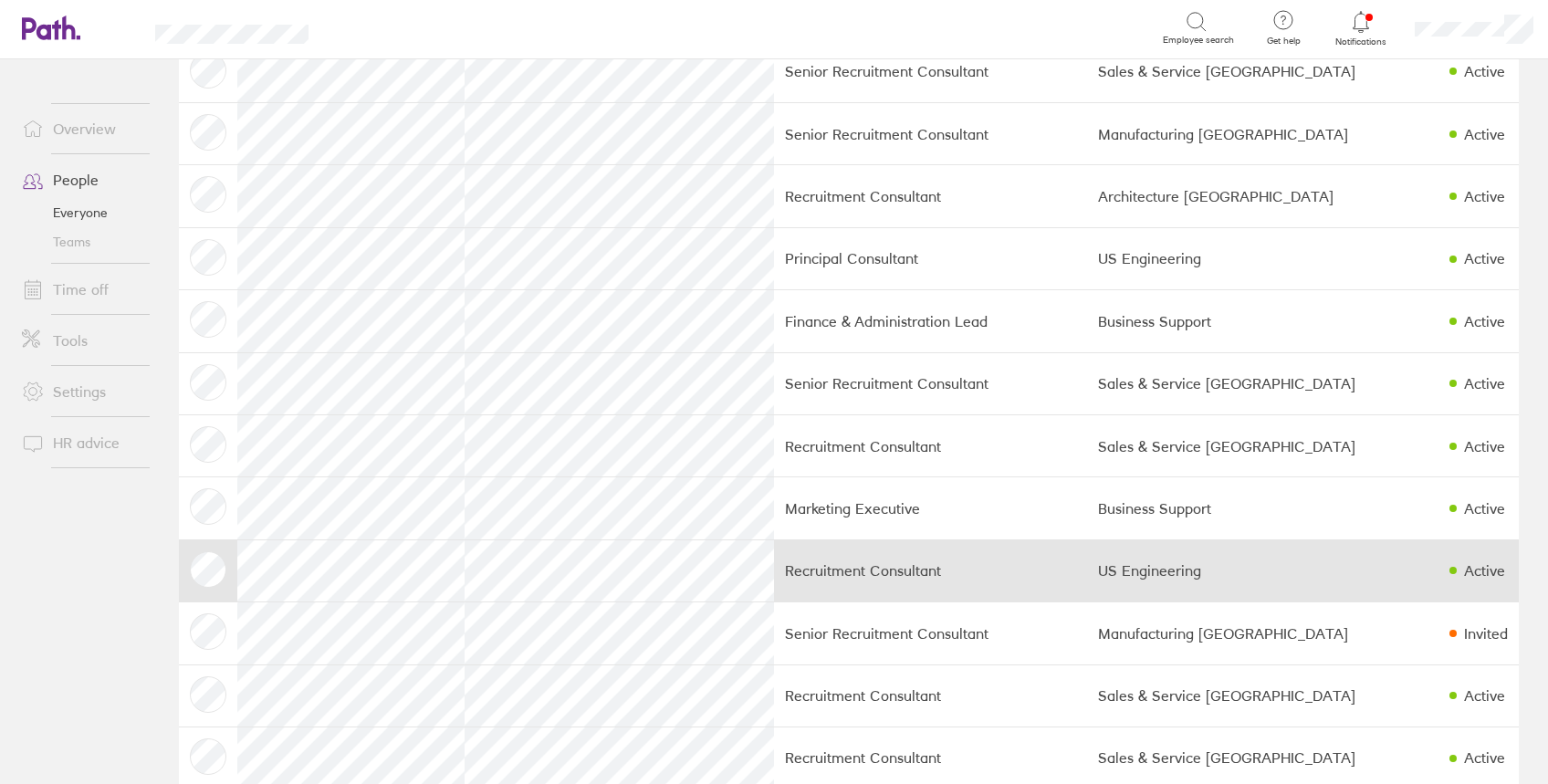
scroll to position [1095, 0]
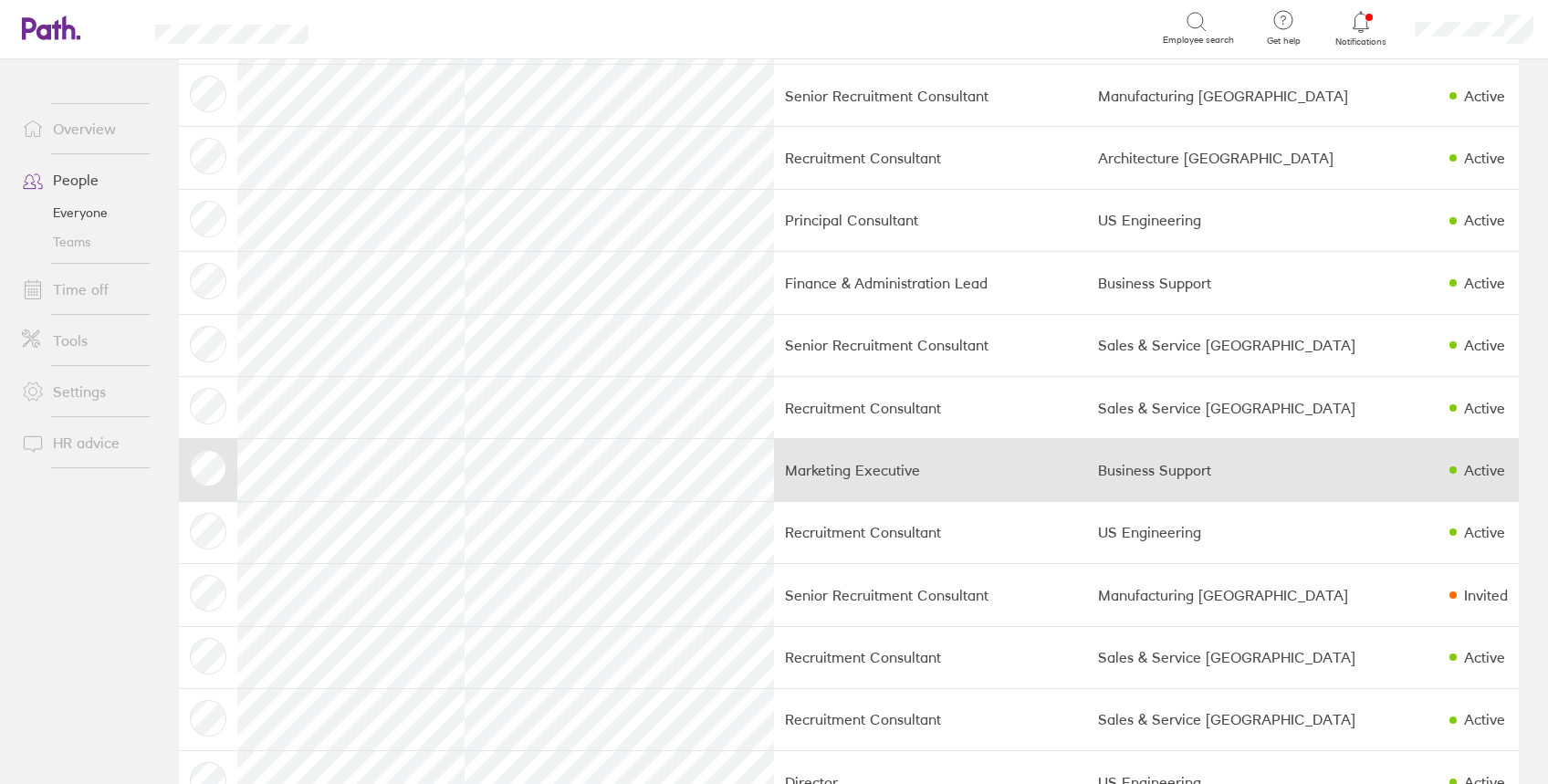
click at [884, 493] on td "Marketing Executive" at bounding box center [930, 470] width 313 height 62
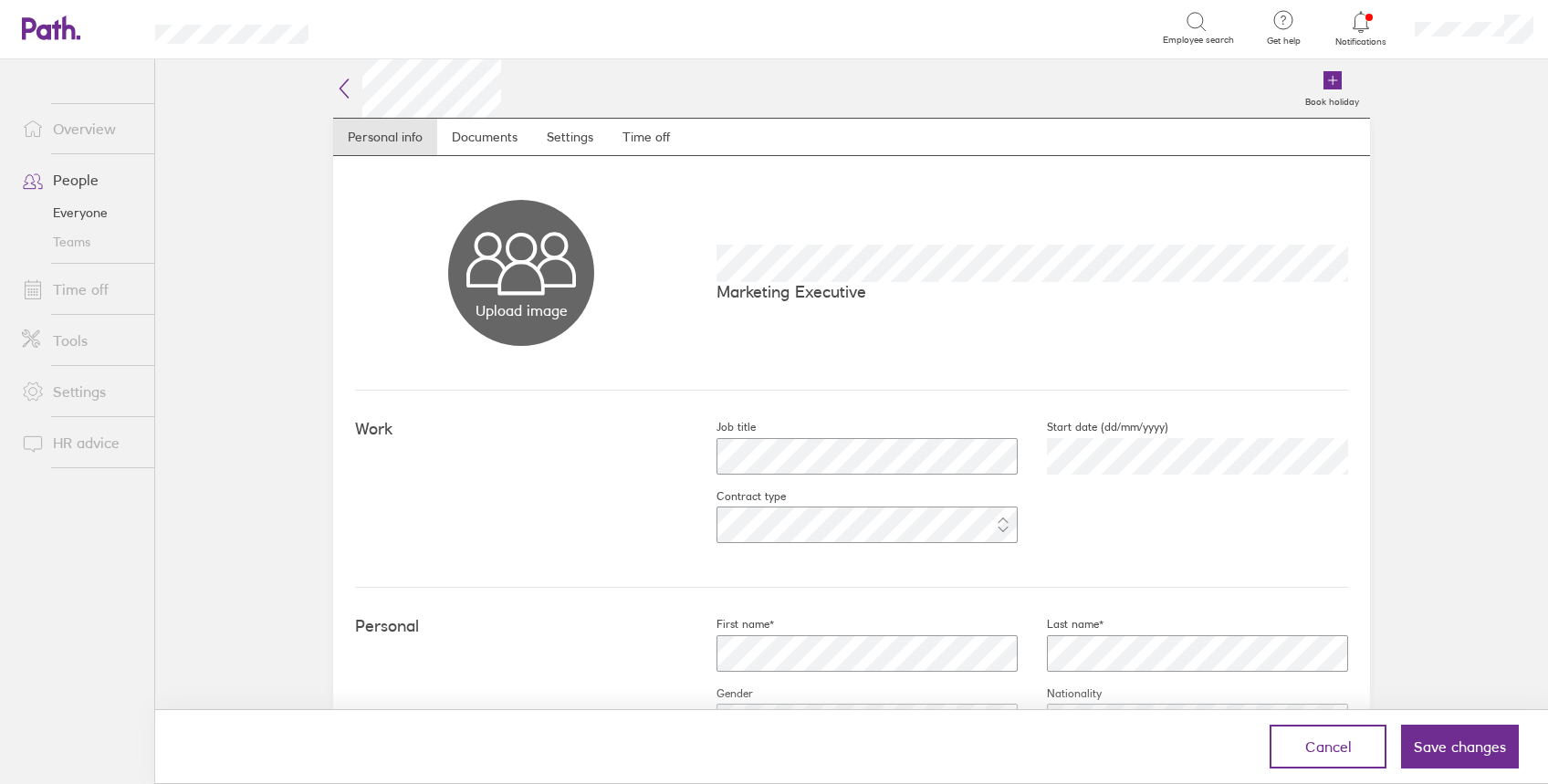
click at [1477, 743] on span "Save changes" at bounding box center [1459, 746] width 92 height 17
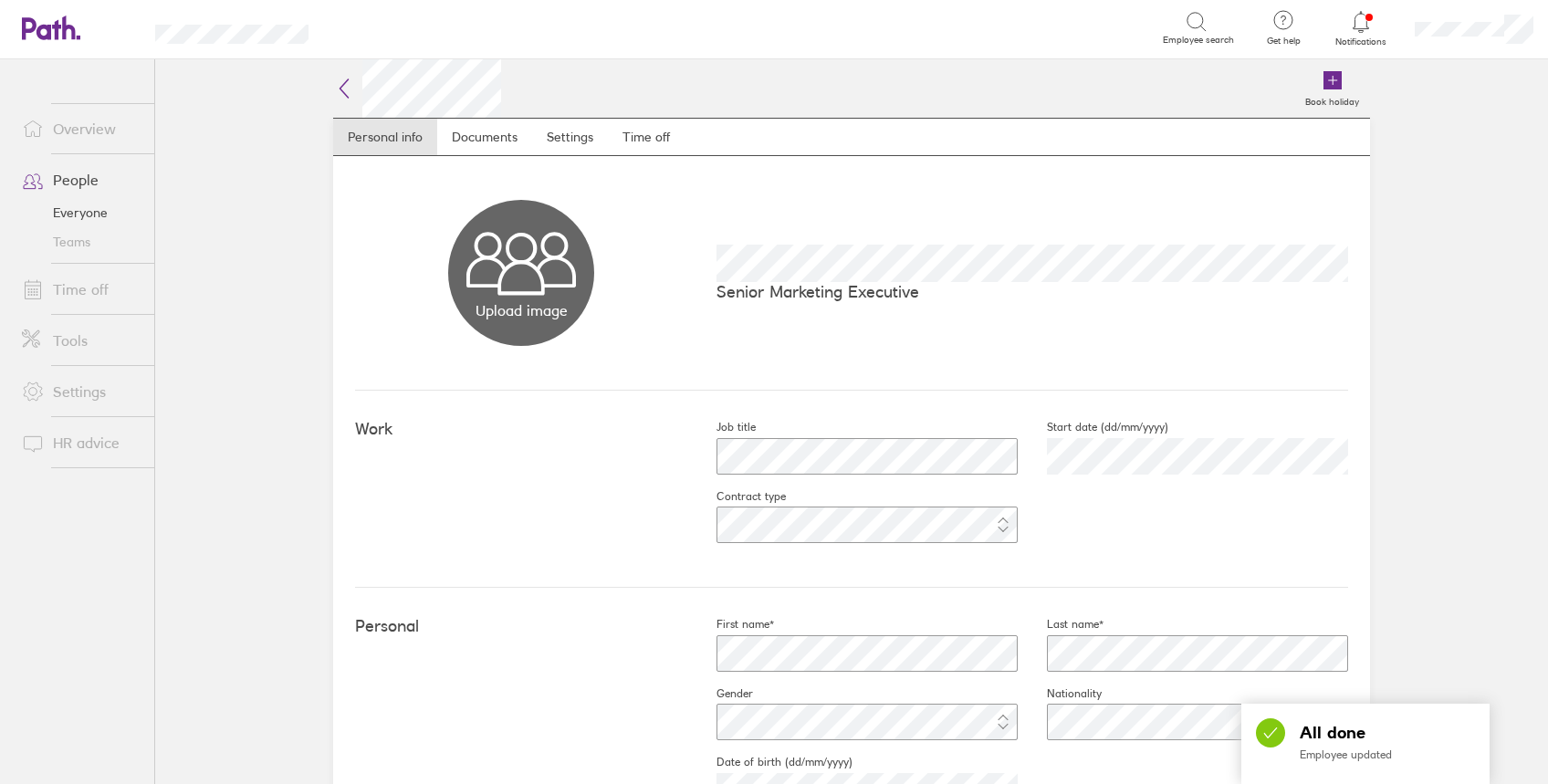
click at [336, 92] on icon at bounding box center [343, 89] width 21 height 21
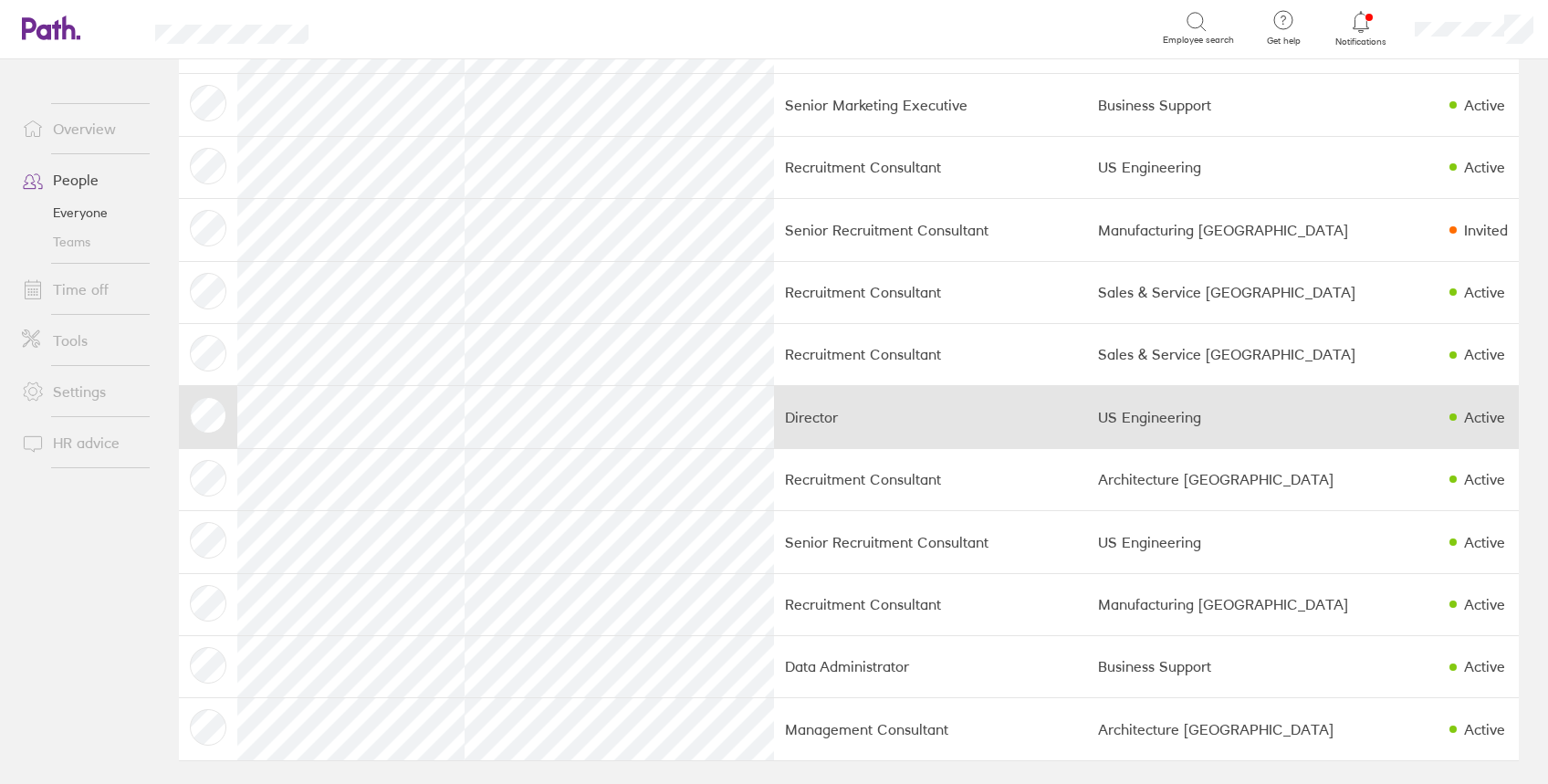
scroll to position [1485, 0]
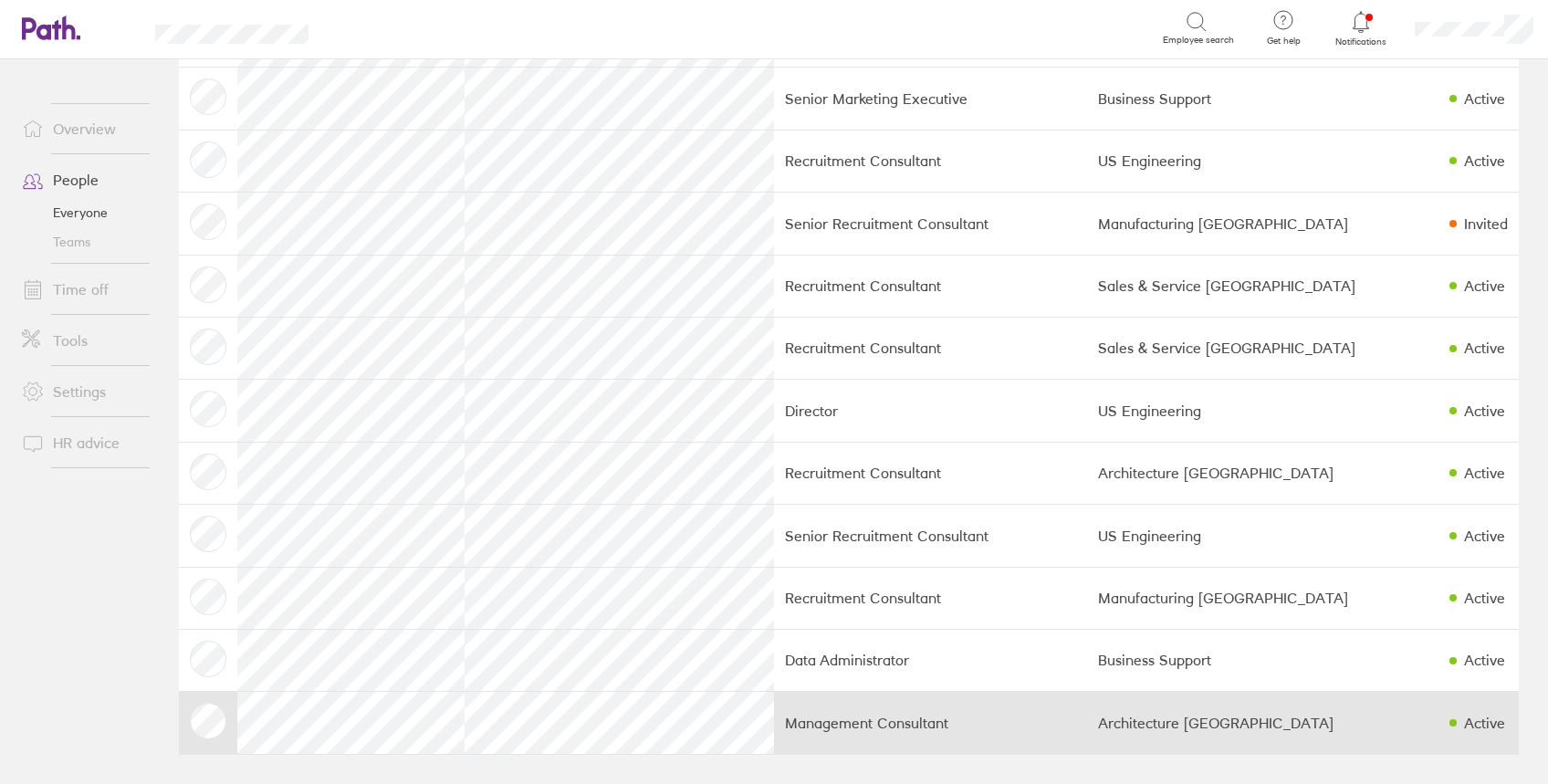
click at [891, 731] on td "Management Consultant" at bounding box center [930, 723] width 313 height 62
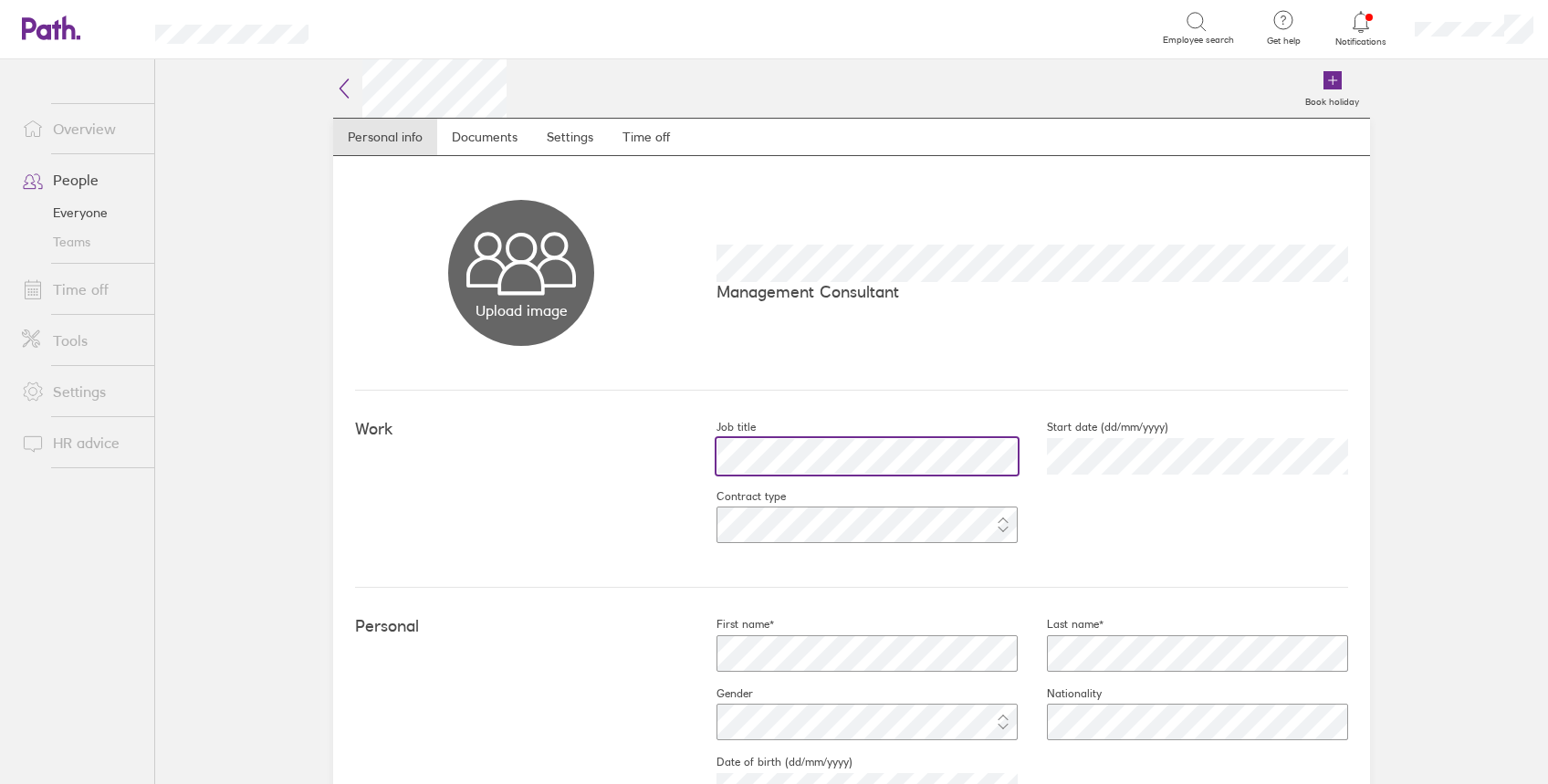
click at [78, 365] on div "Overview People Everyone Teams Time off Tools Settings HR advice Book holiday P…" at bounding box center [774, 421] width 1548 height 725
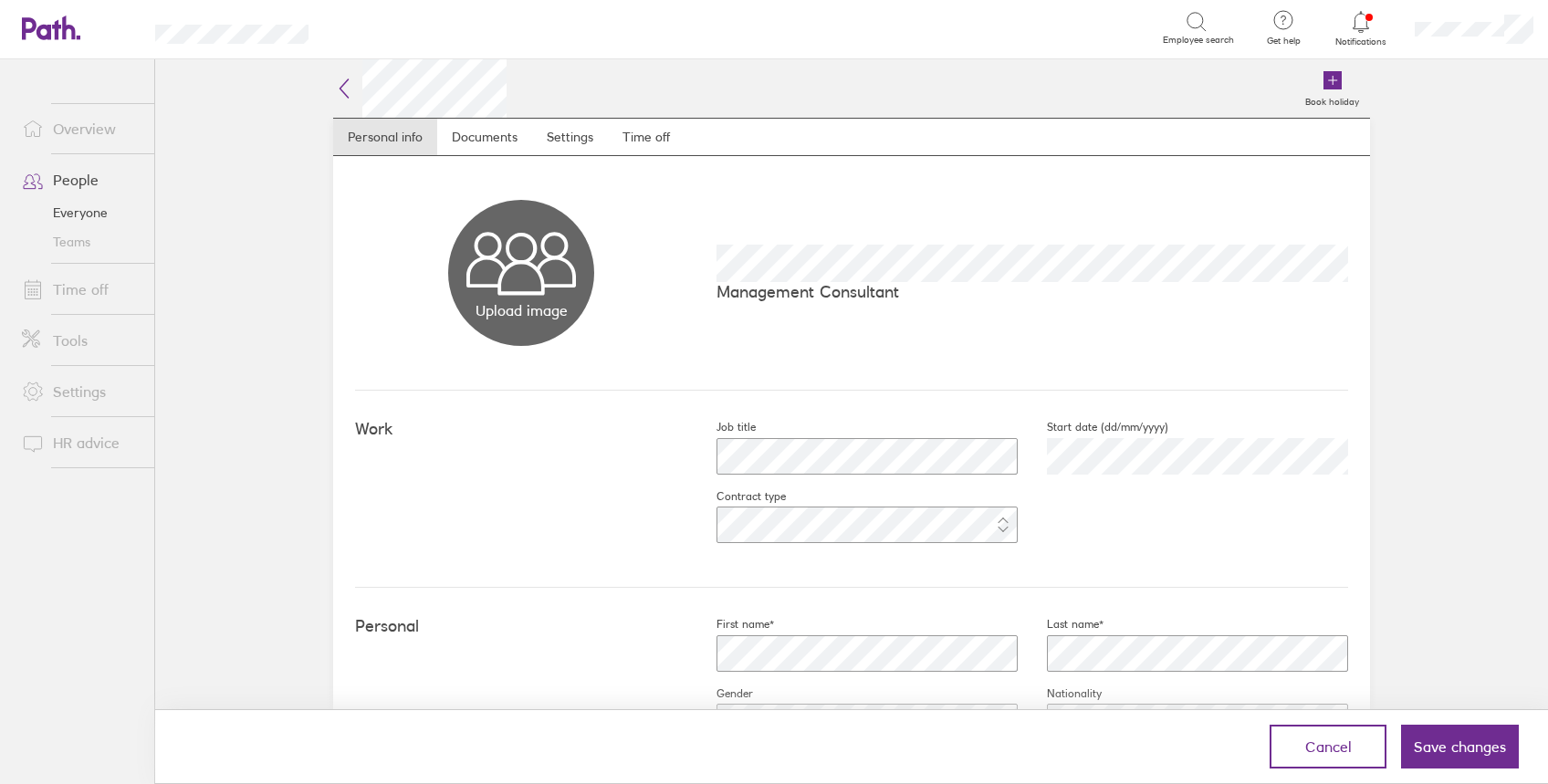
click at [1461, 738] on span "Save changes" at bounding box center [1459, 746] width 92 height 17
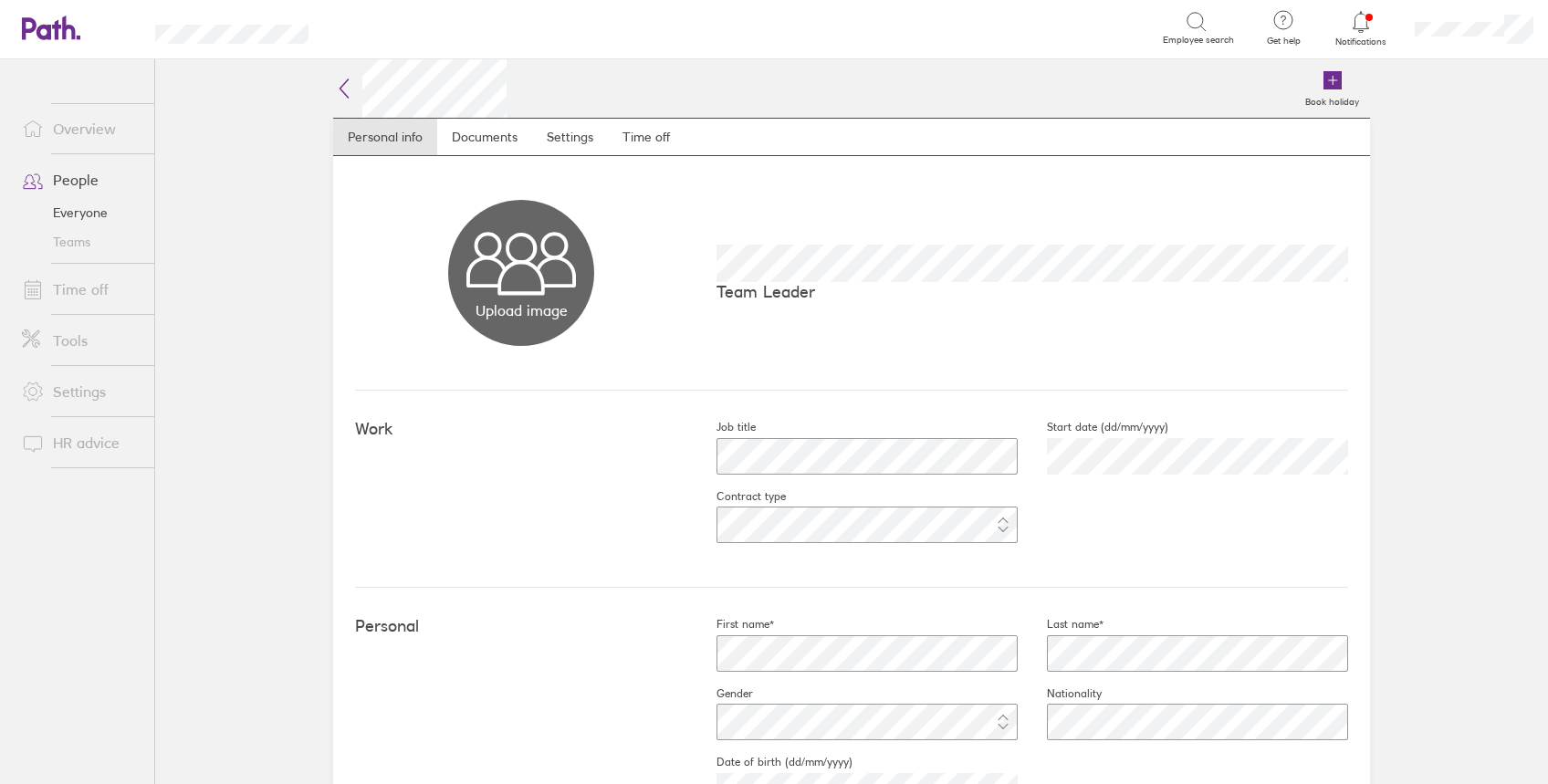
click at [333, 88] on icon at bounding box center [343, 89] width 21 height 21
